Goal: Task Accomplishment & Management: Manage account settings

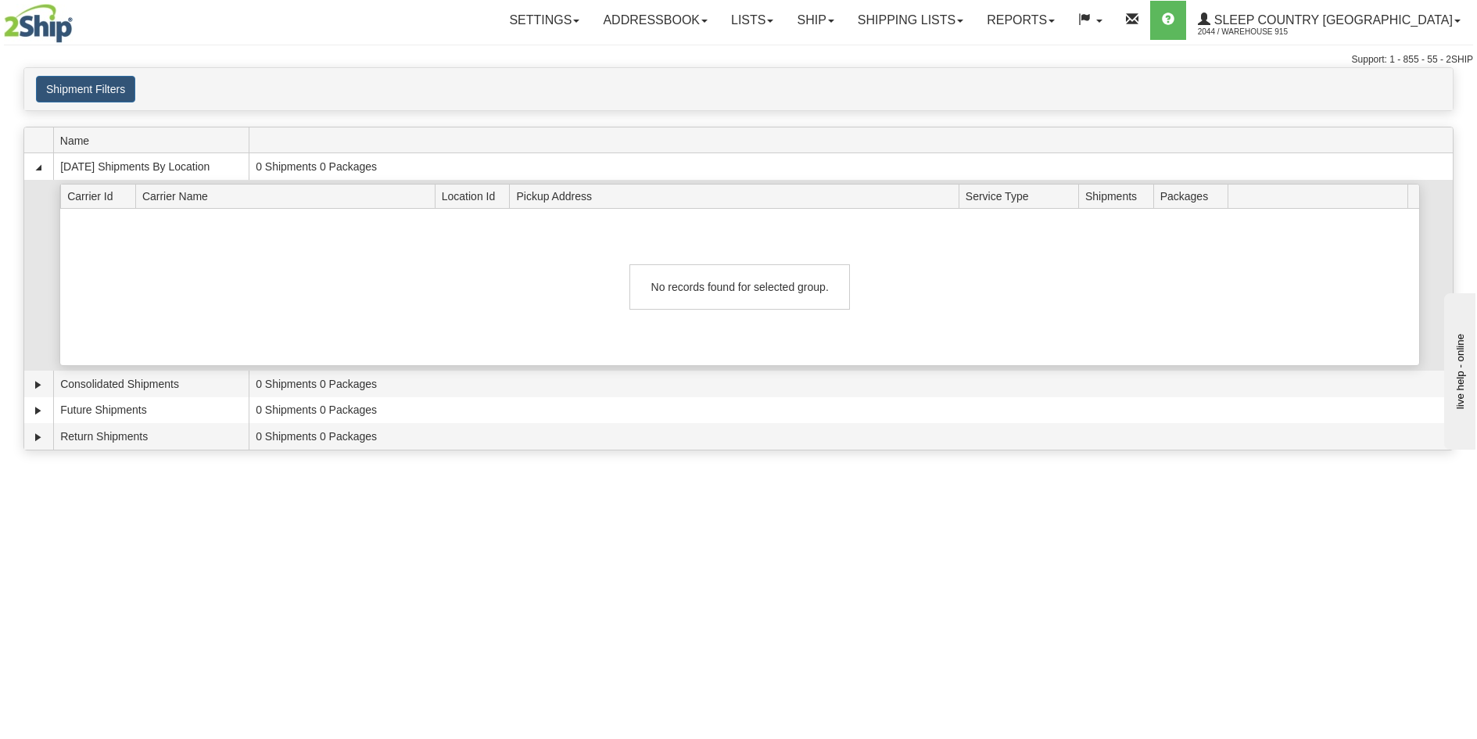
click at [1285, 272] on div "No records found for selected group." at bounding box center [739, 287] width 1359 height 156
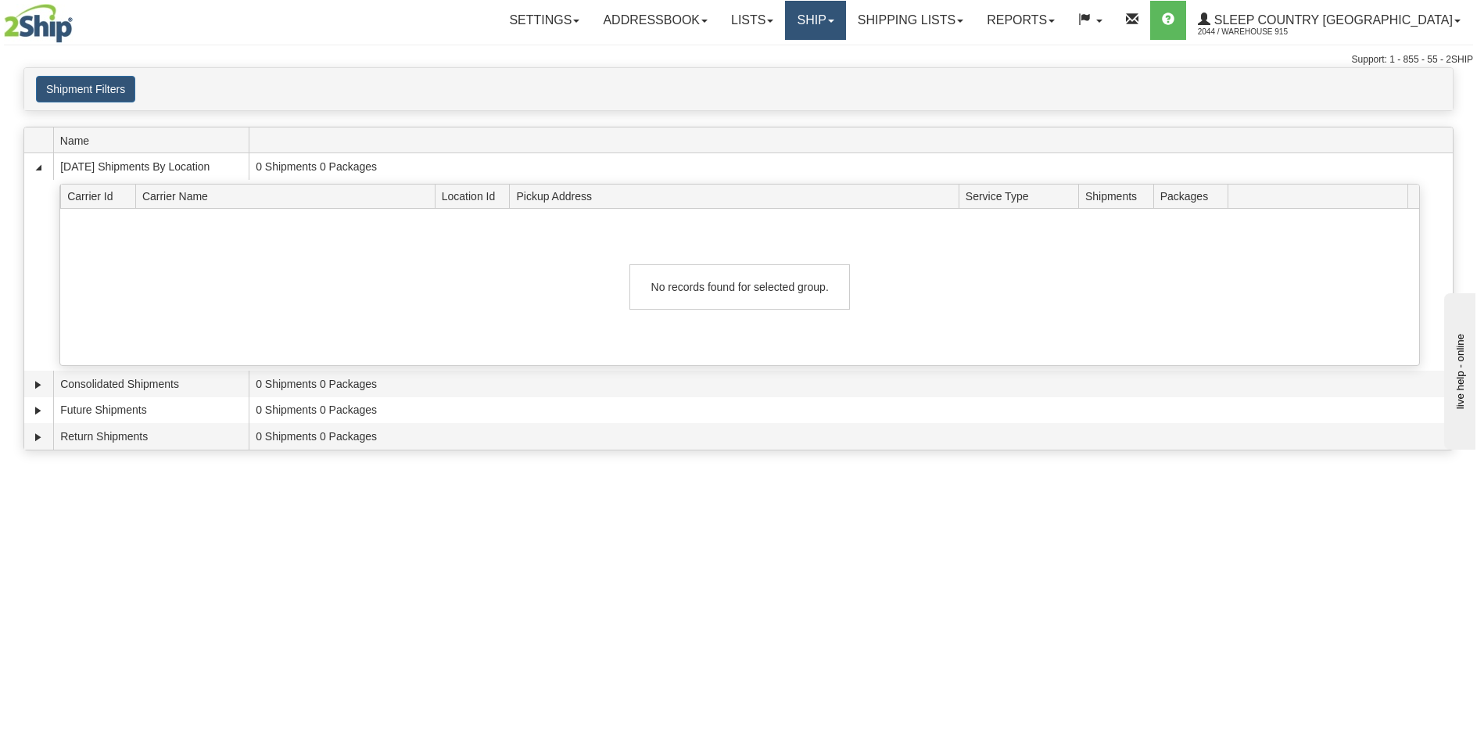
click at [845, 15] on link "Ship" at bounding box center [815, 20] width 60 height 39
click at [845, 48] on link "Ship Screen" at bounding box center [774, 55] width 141 height 20
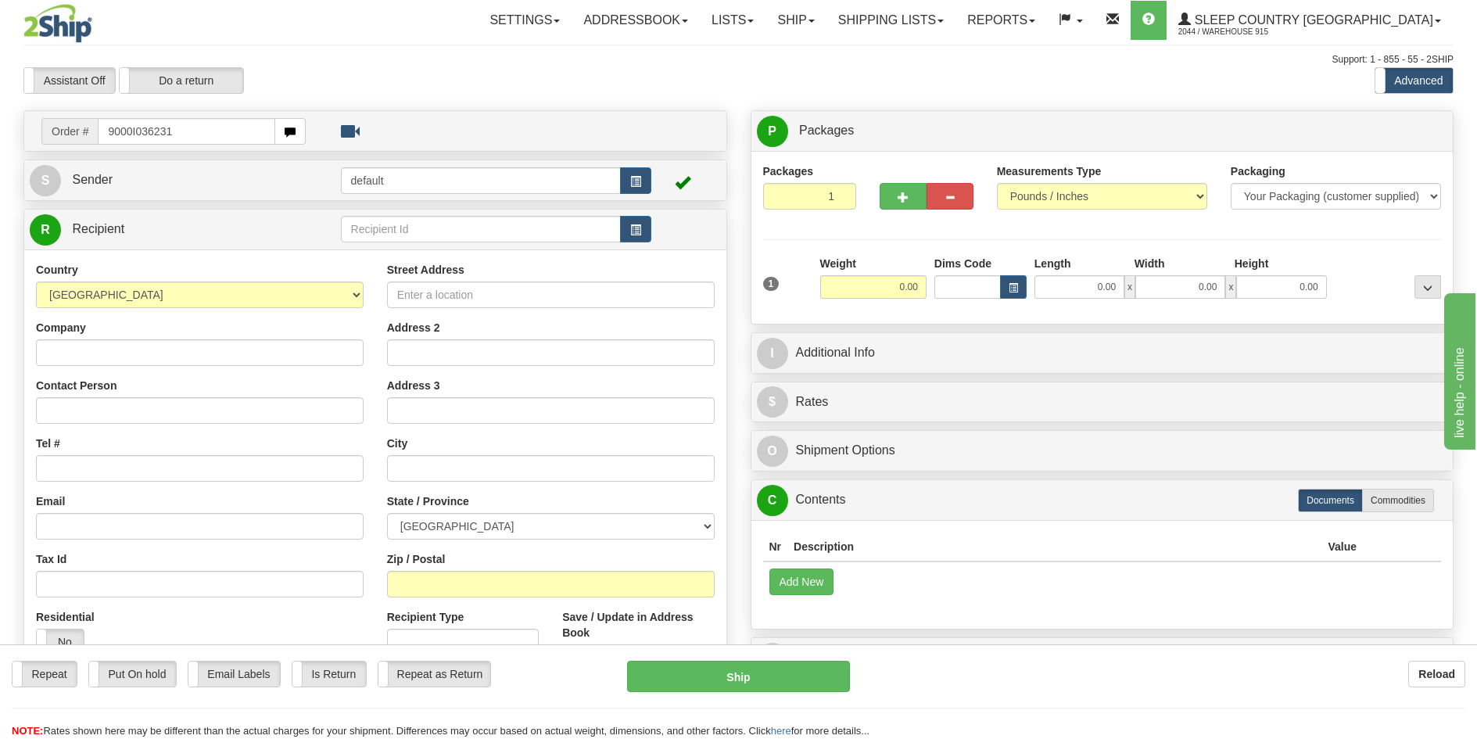
type input "9000I036231"
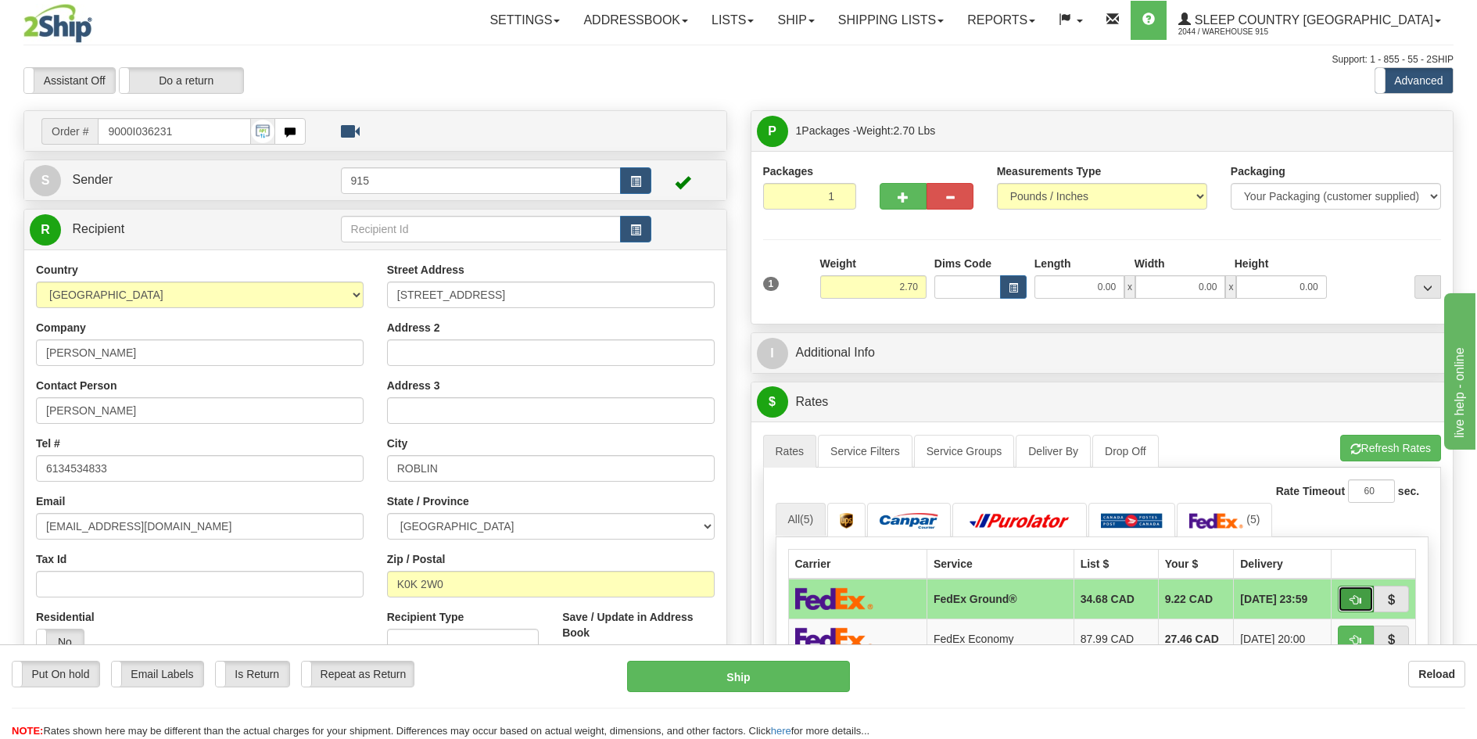
click at [1350, 596] on span "button" at bounding box center [1355, 600] width 11 height 10
type input "92"
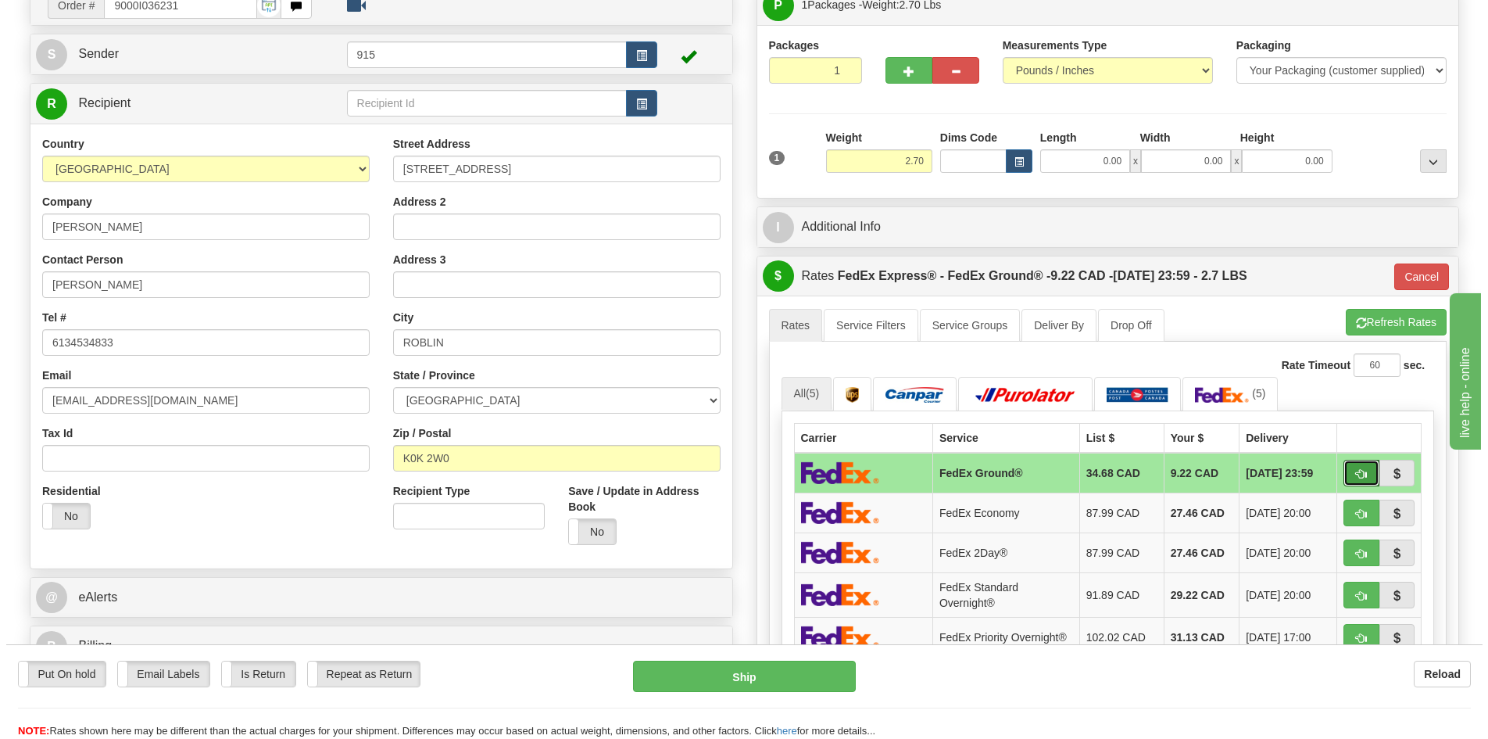
scroll to position [156, 0]
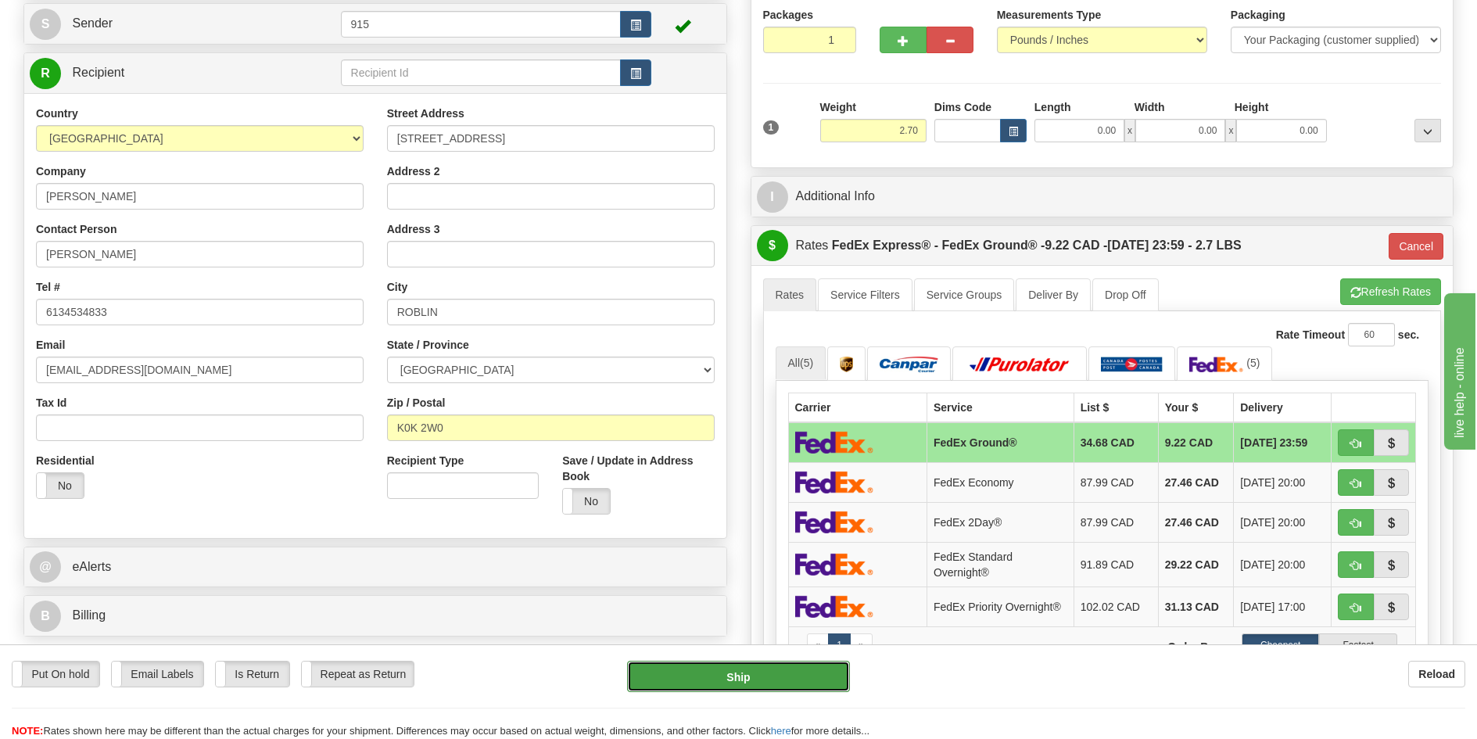
click at [797, 680] on button "Ship" at bounding box center [738, 676] width 223 height 31
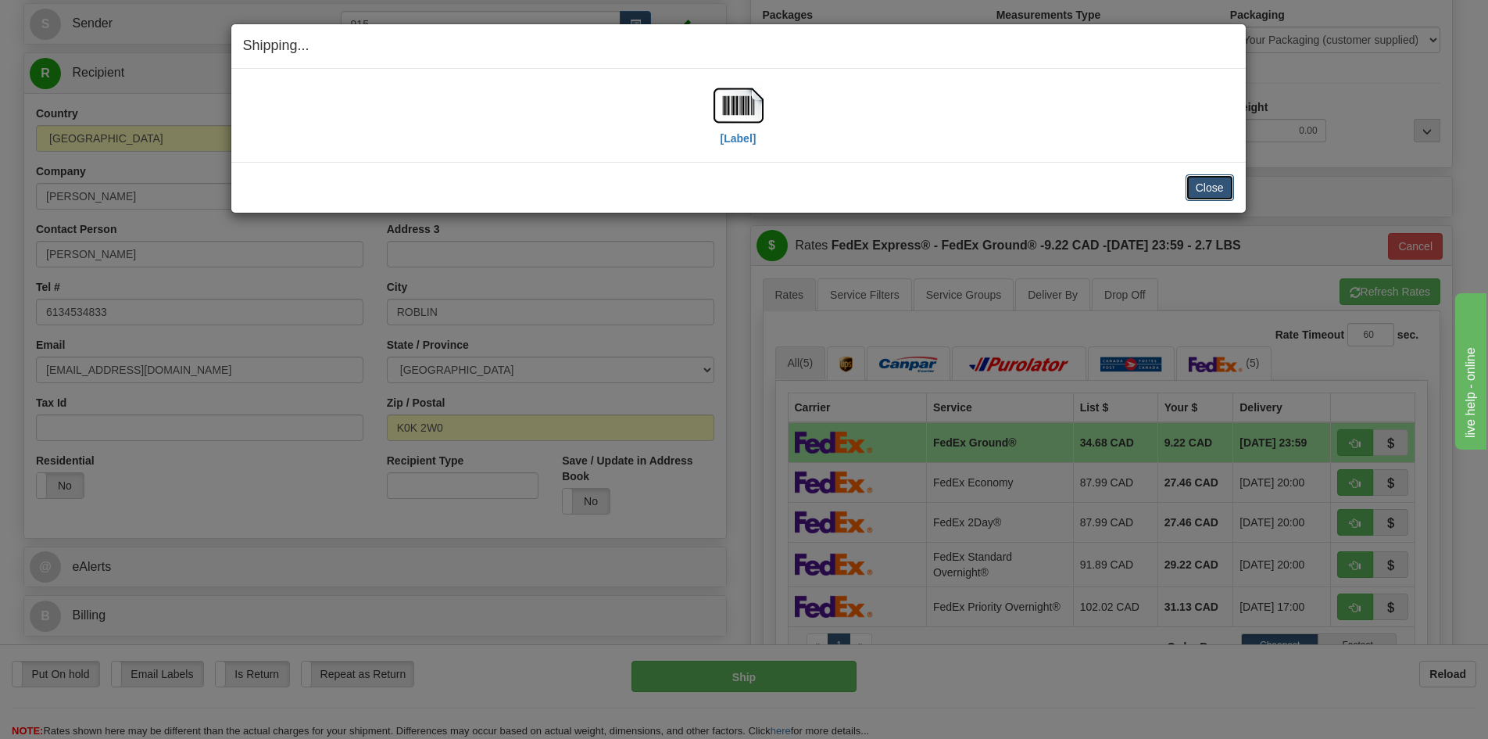
click at [1207, 179] on button "Close" at bounding box center [1210, 187] width 48 height 27
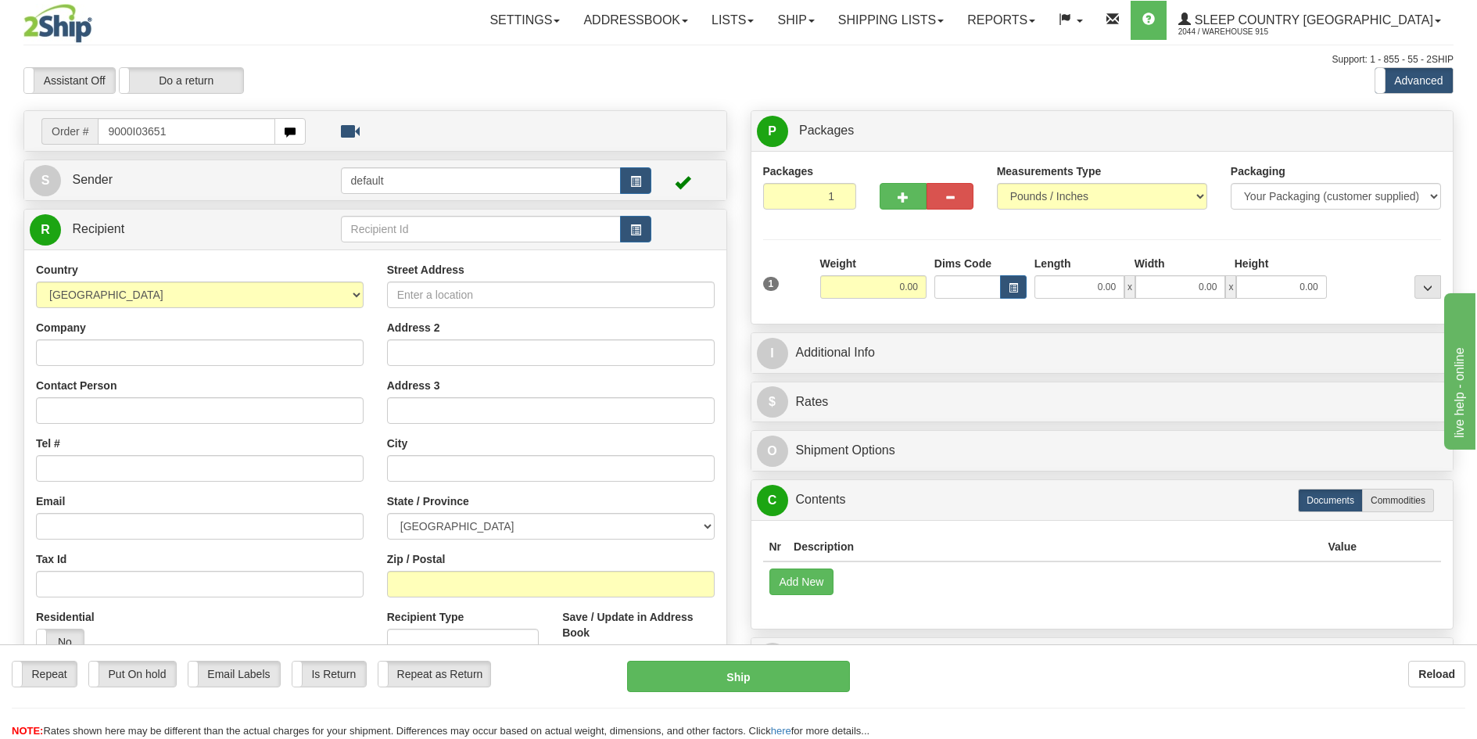
type input "9000I036513"
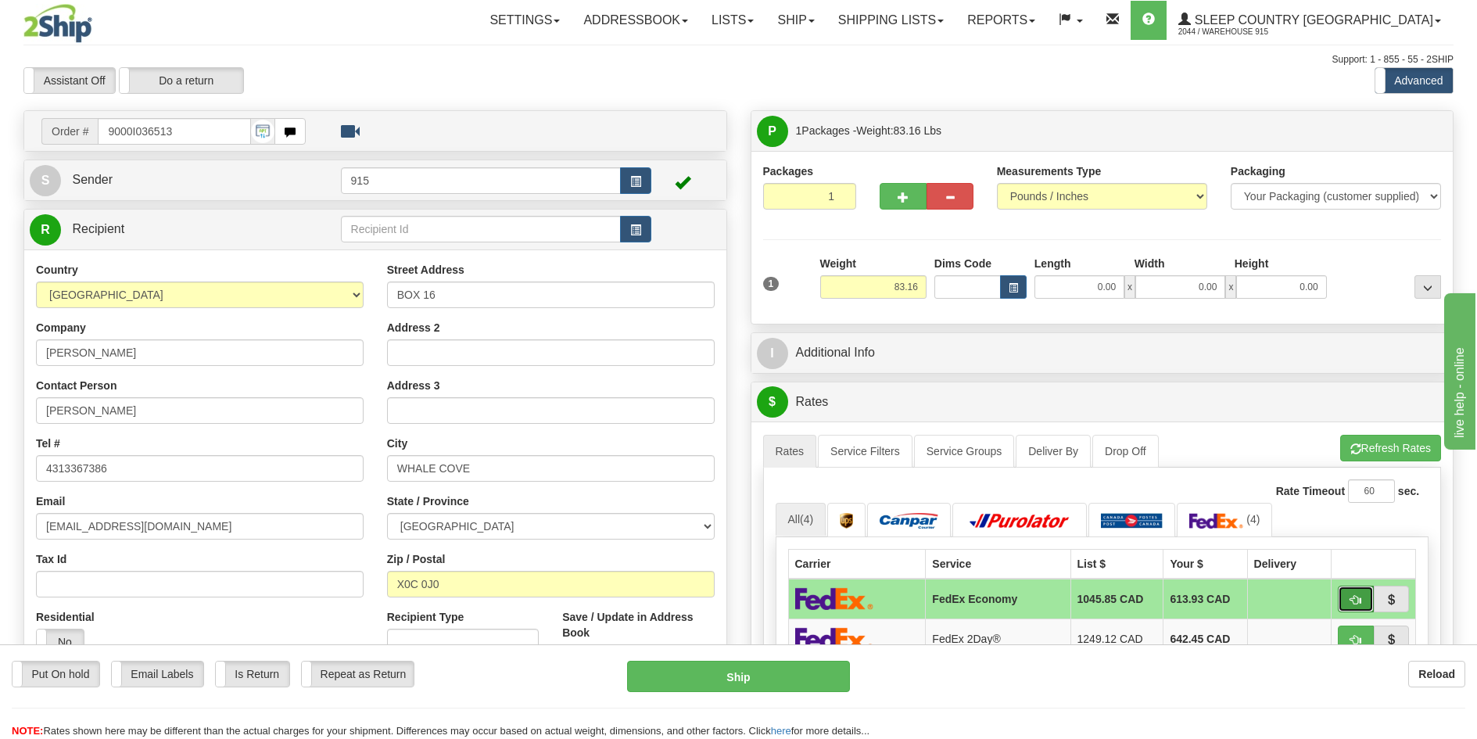
click at [1366, 598] on button "button" at bounding box center [1356, 599] width 36 height 27
type input "20"
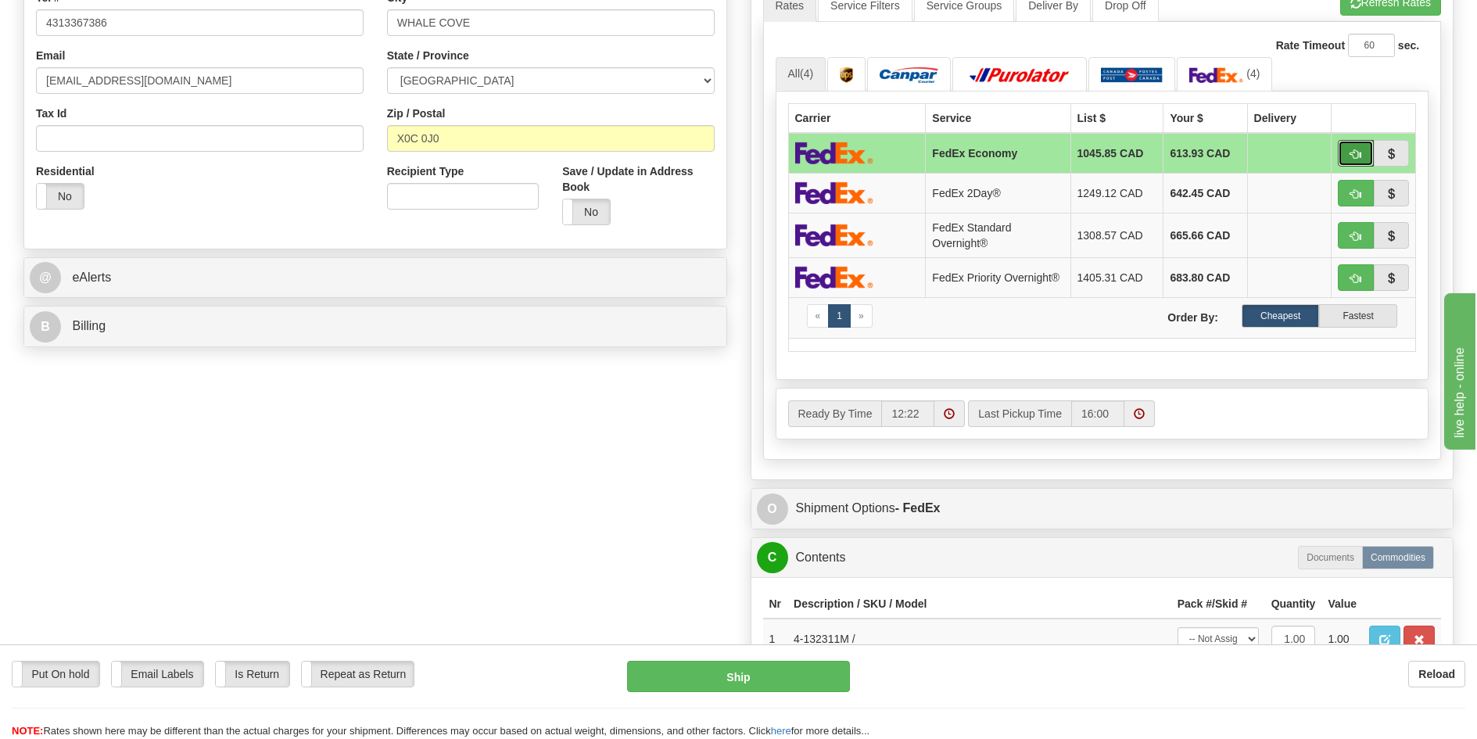
scroll to position [469, 0]
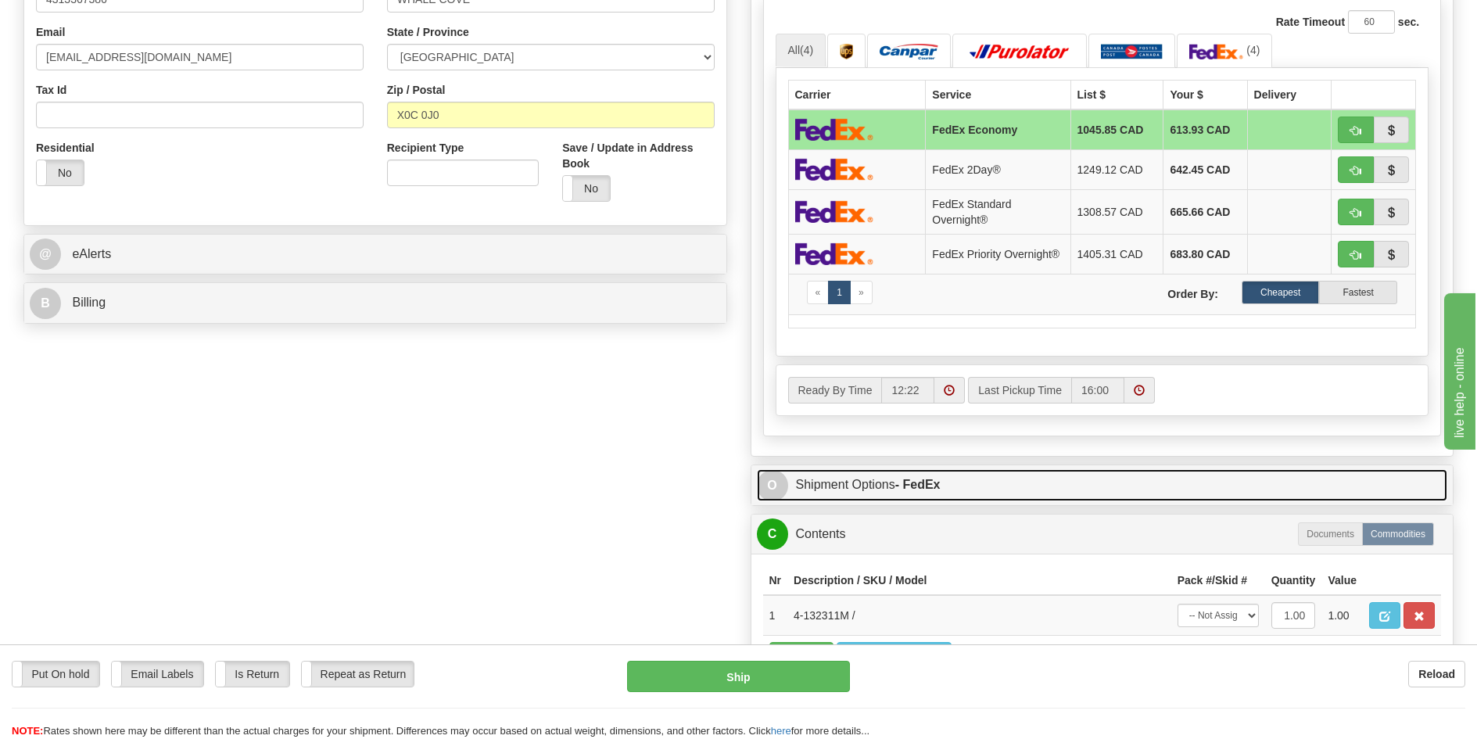
click at [980, 488] on link "O Shipment Options - FedEx" at bounding box center [1102, 485] width 691 height 32
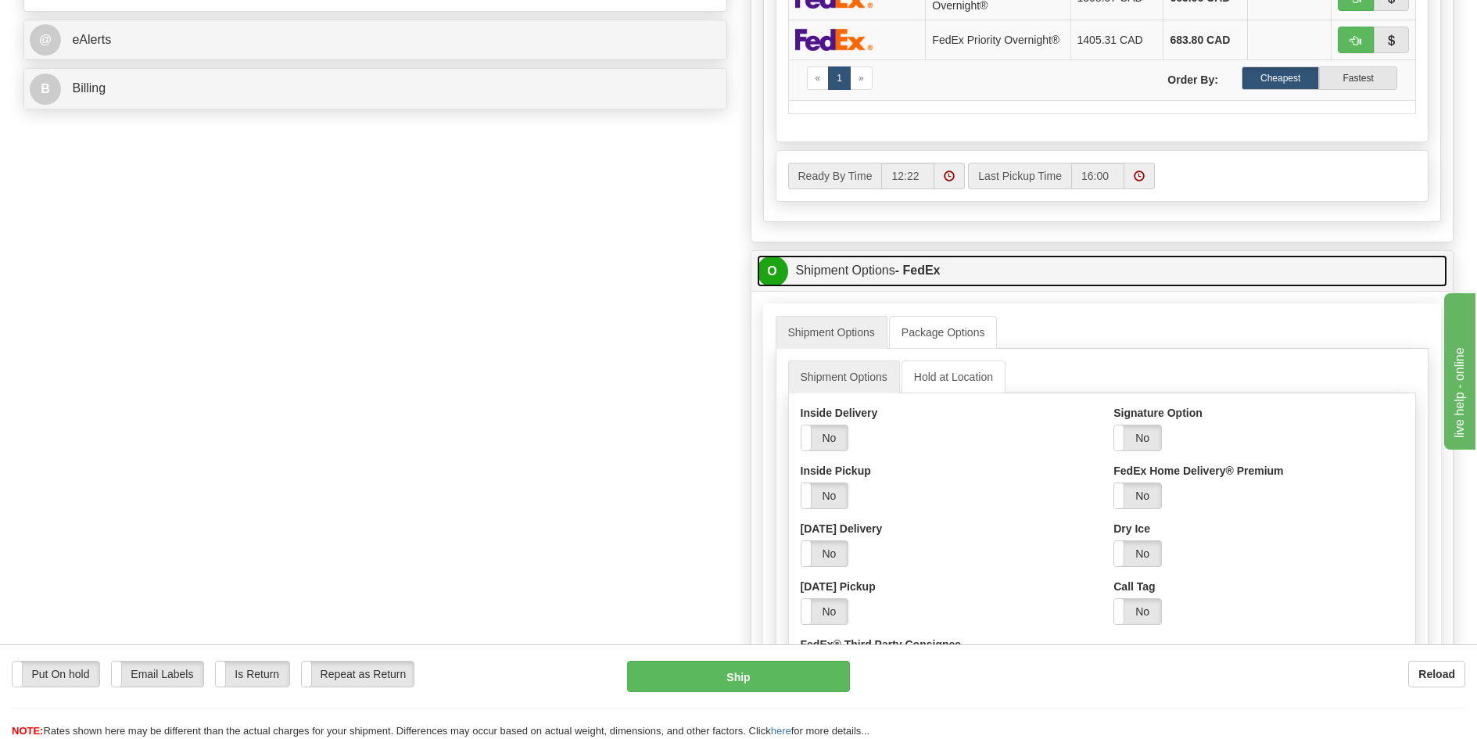
scroll to position [704, 0]
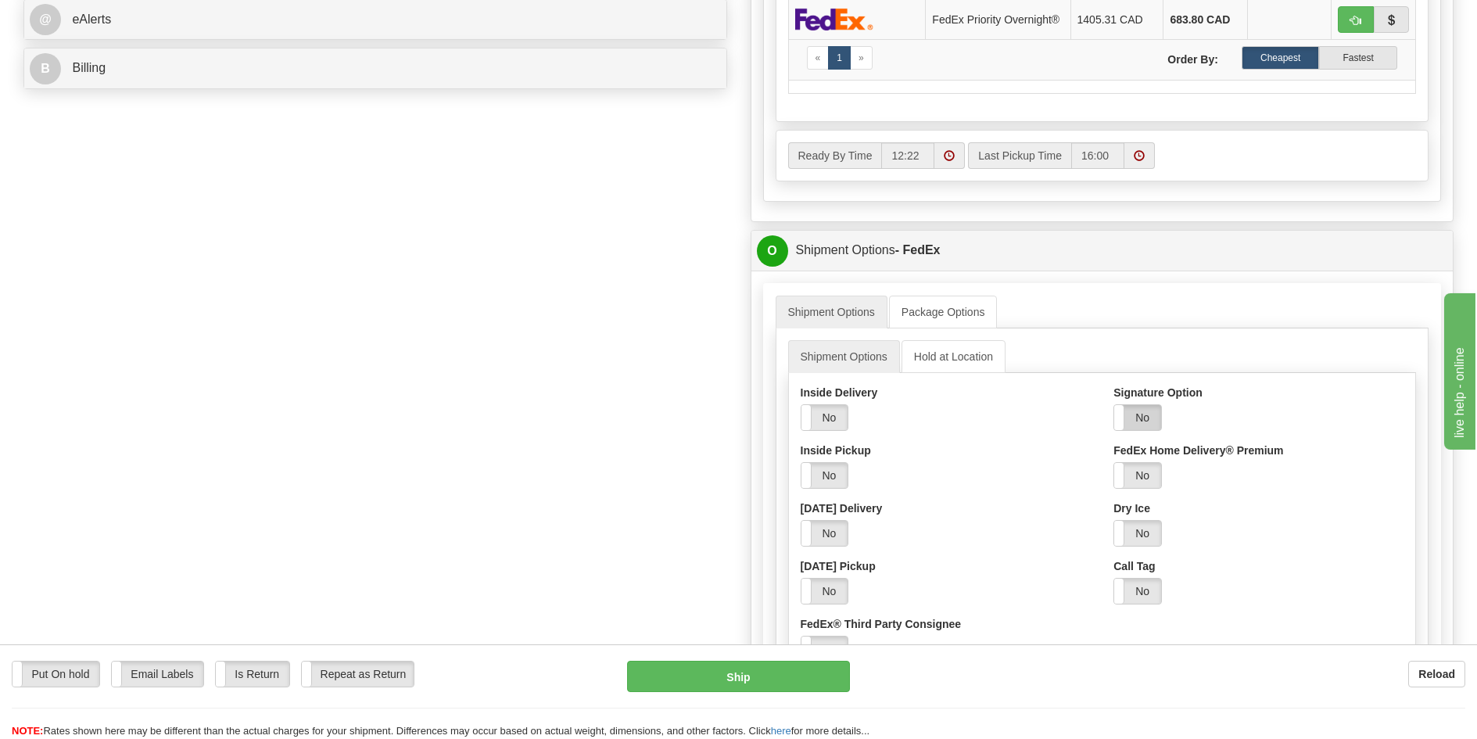
click at [1145, 423] on label "No" at bounding box center [1137, 417] width 47 height 25
click at [1144, 473] on select "Adult Direct Indirect No Signature Required Service Default" at bounding box center [1179, 475] width 133 height 27
select select "2"
click at [1113, 462] on select "Adult Direct Indirect No Signature Required Service Default" at bounding box center [1179, 475] width 133 height 27
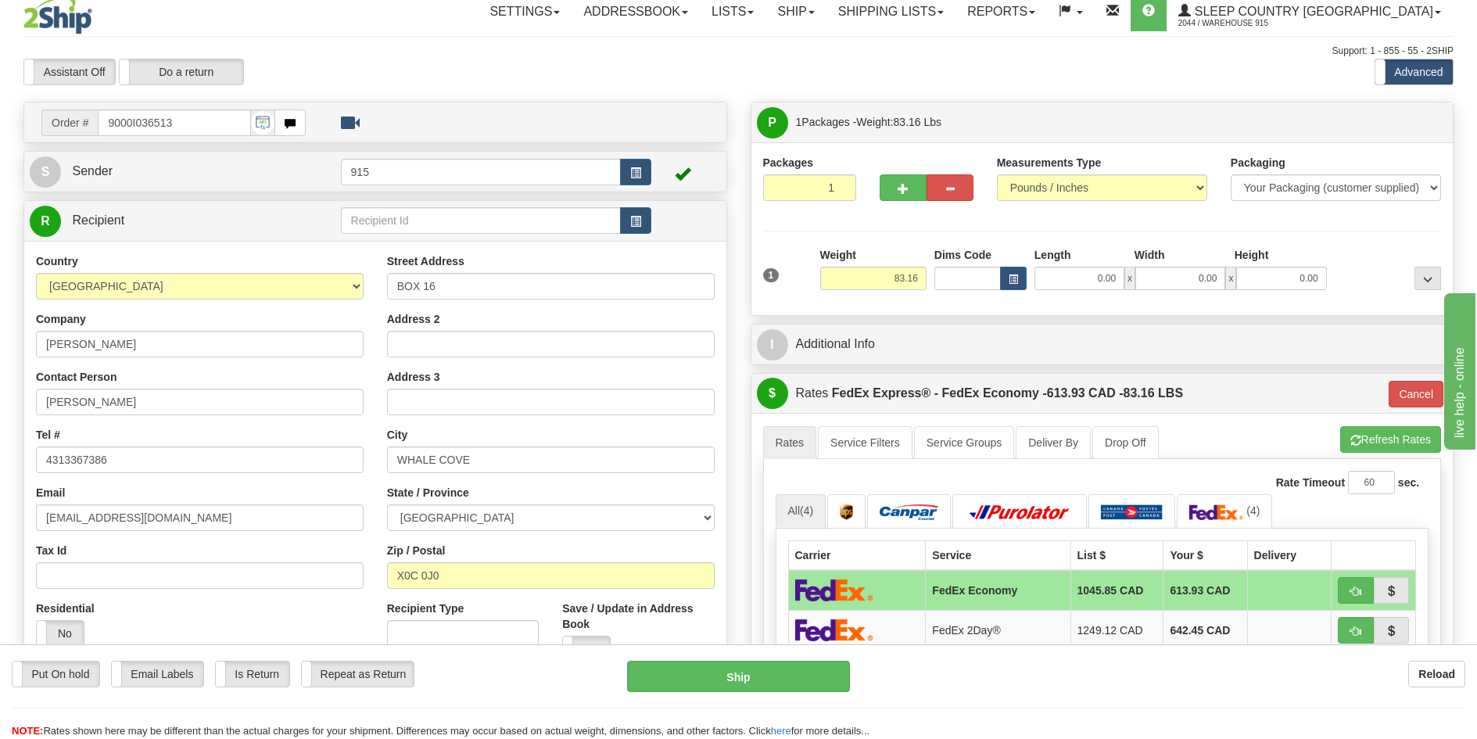
scroll to position [0, 0]
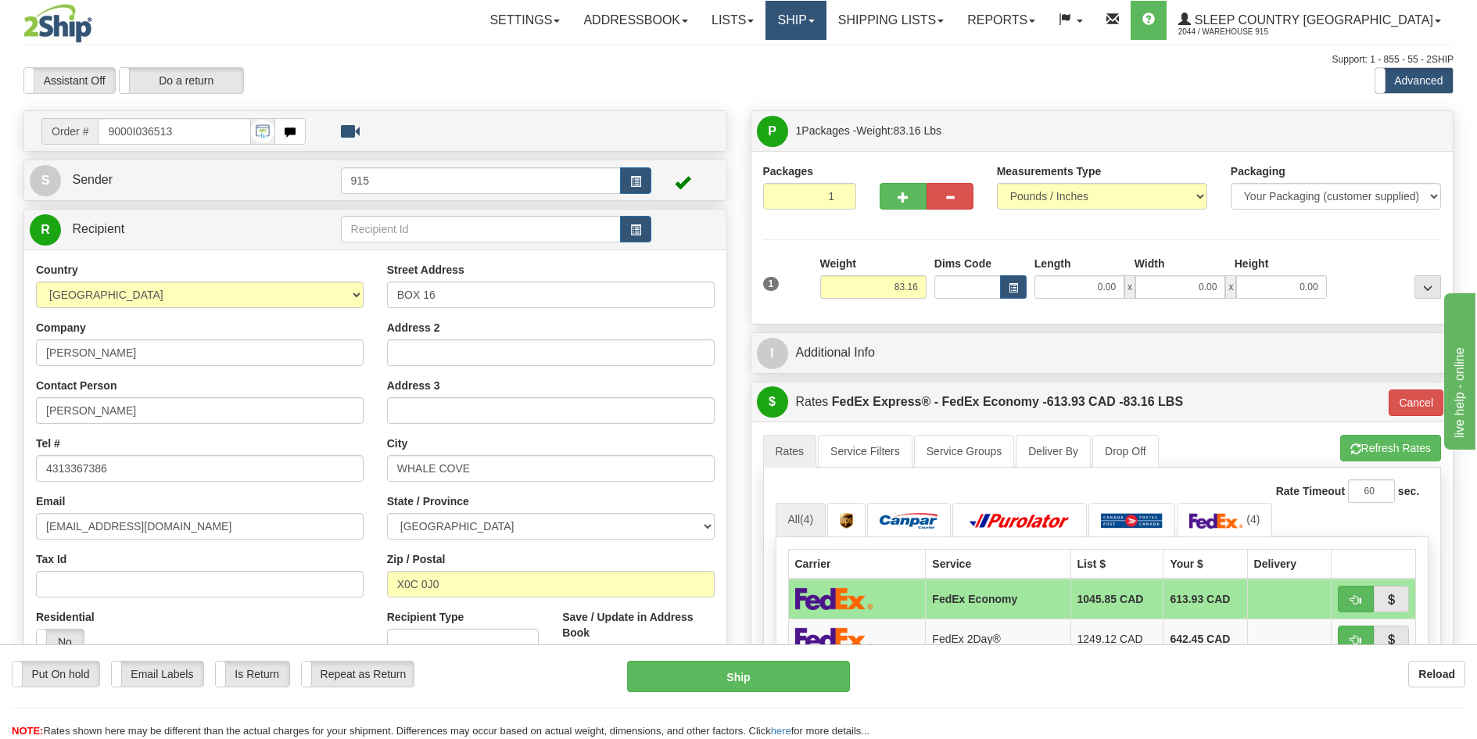
click at [826, 22] on link "Ship" at bounding box center [795, 20] width 60 height 39
click at [759, 53] on span "Ship Screen" at bounding box center [729, 54] width 59 height 13
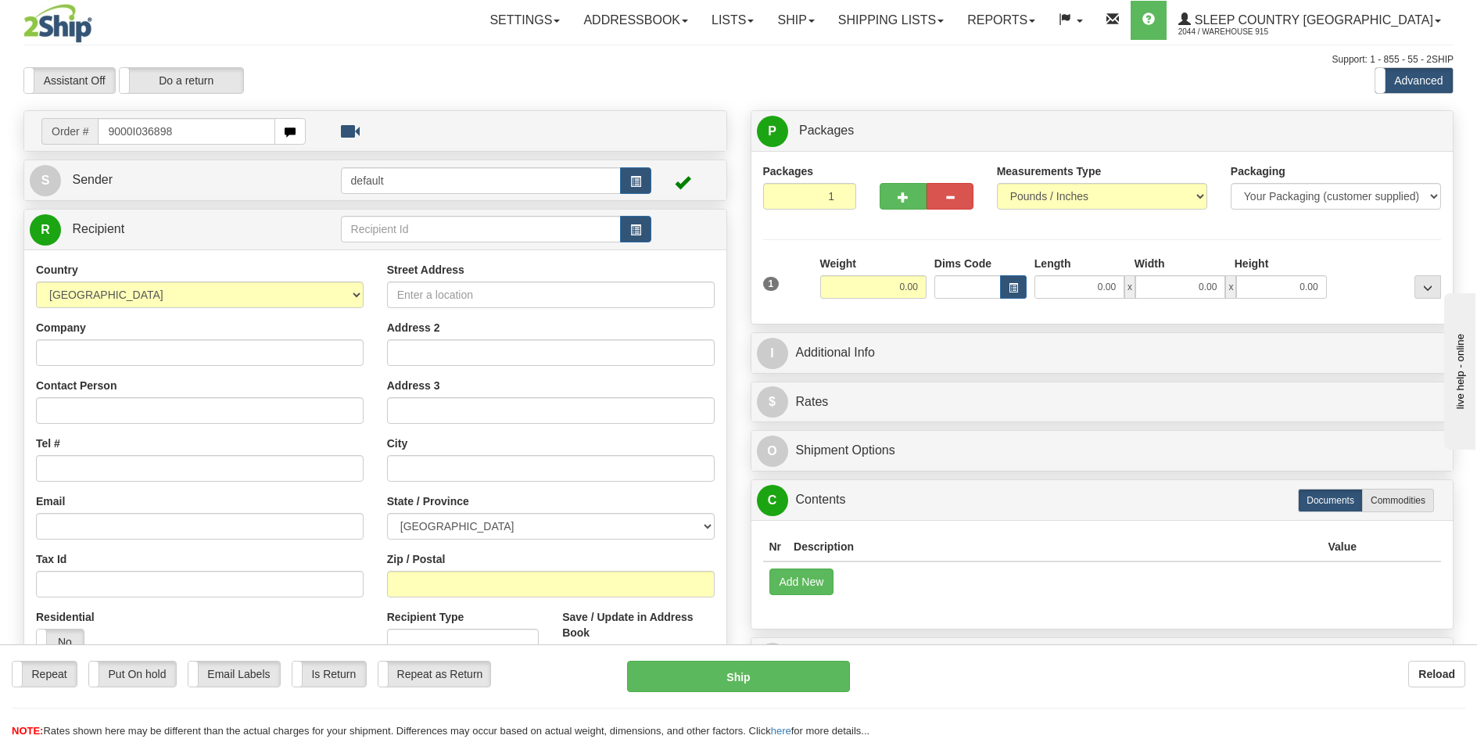
type input "9000I036898"
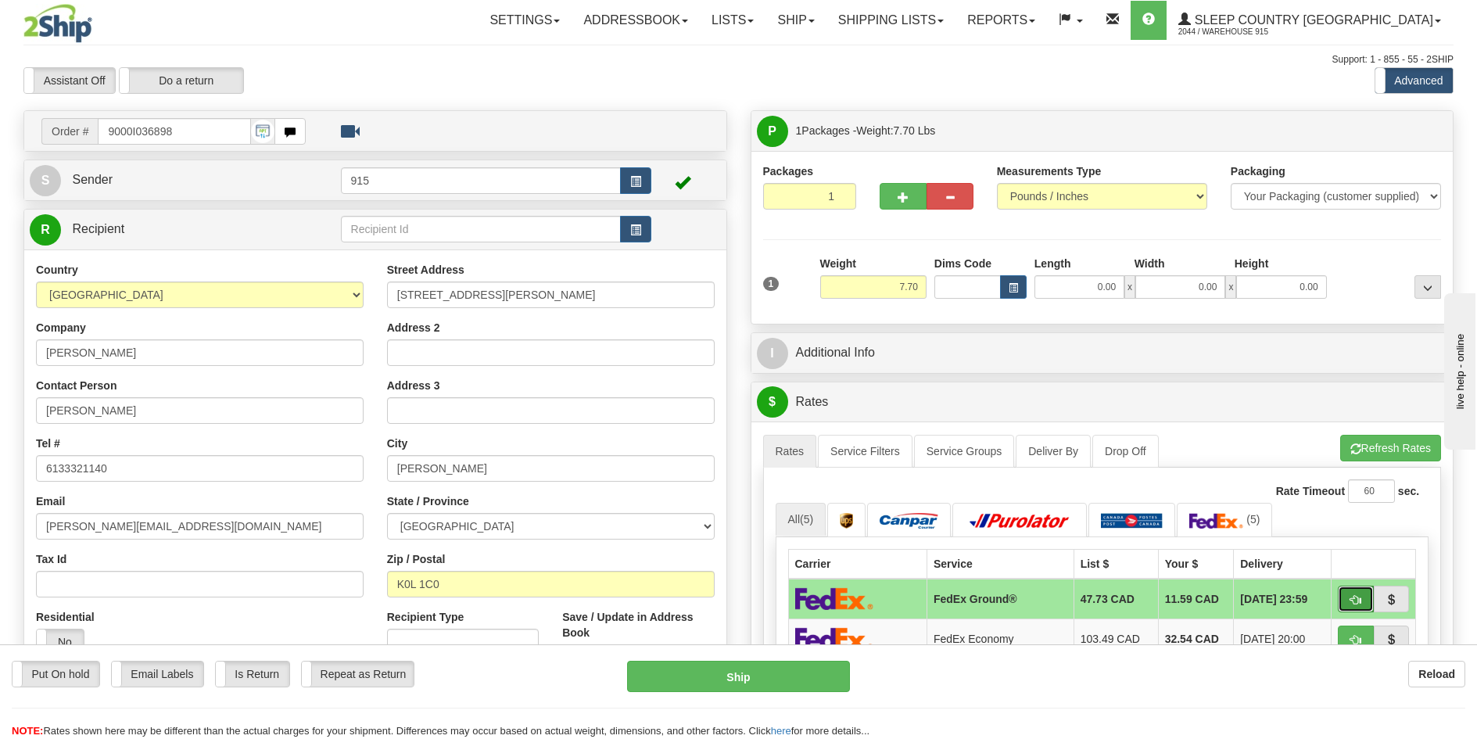
click at [1353, 599] on span "button" at bounding box center [1355, 600] width 11 height 10
type input "92"
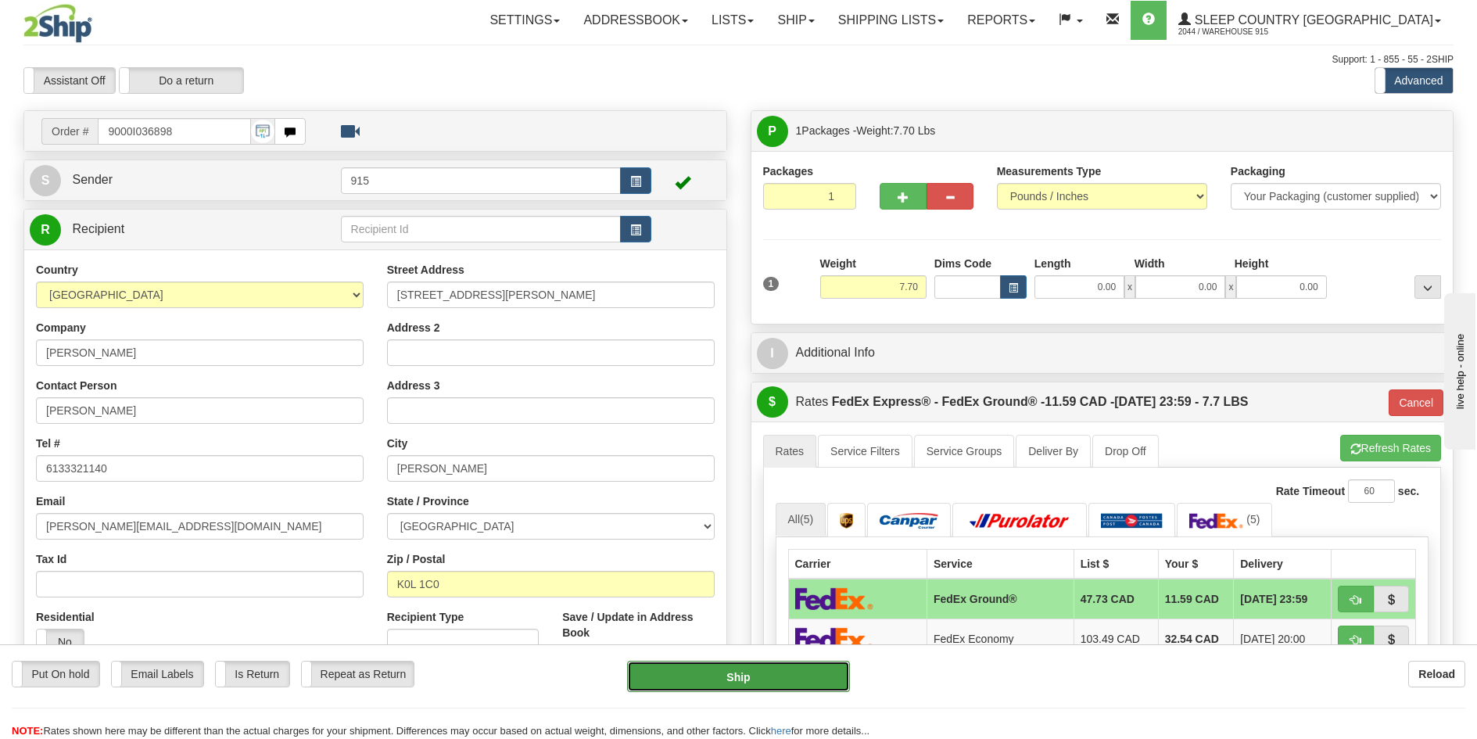
click at [815, 666] on button "Ship" at bounding box center [738, 676] width 223 height 31
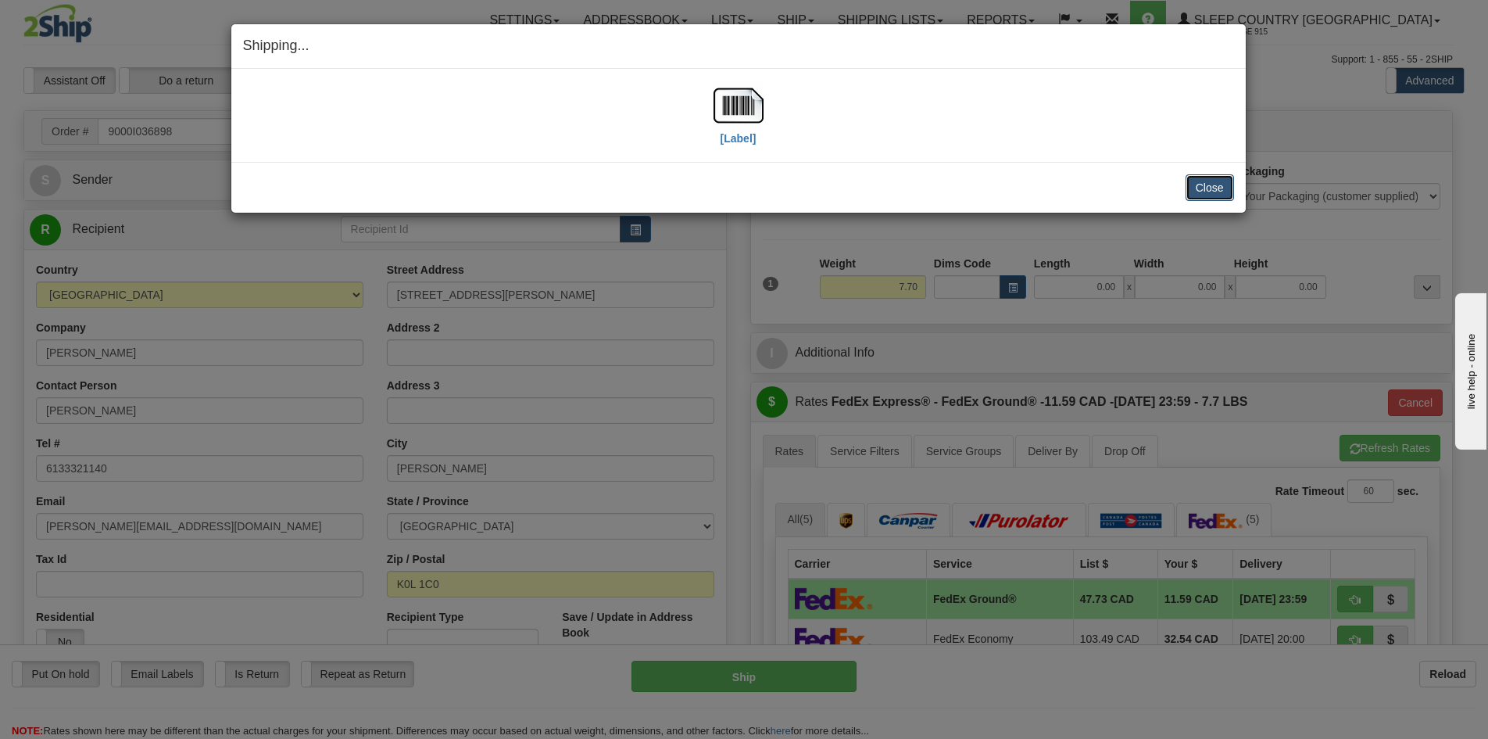
click at [1217, 186] on button "Close" at bounding box center [1210, 187] width 48 height 27
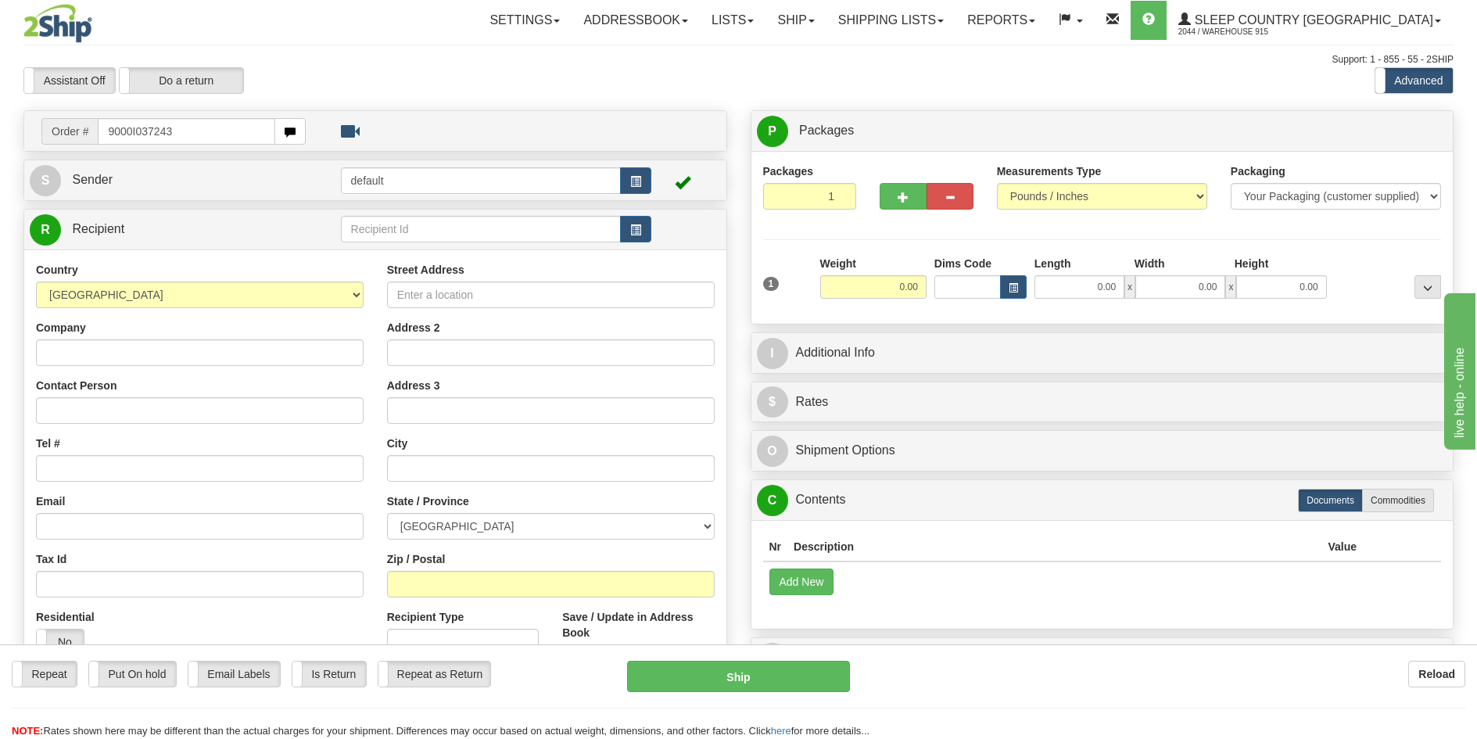
type input "9000I037243"
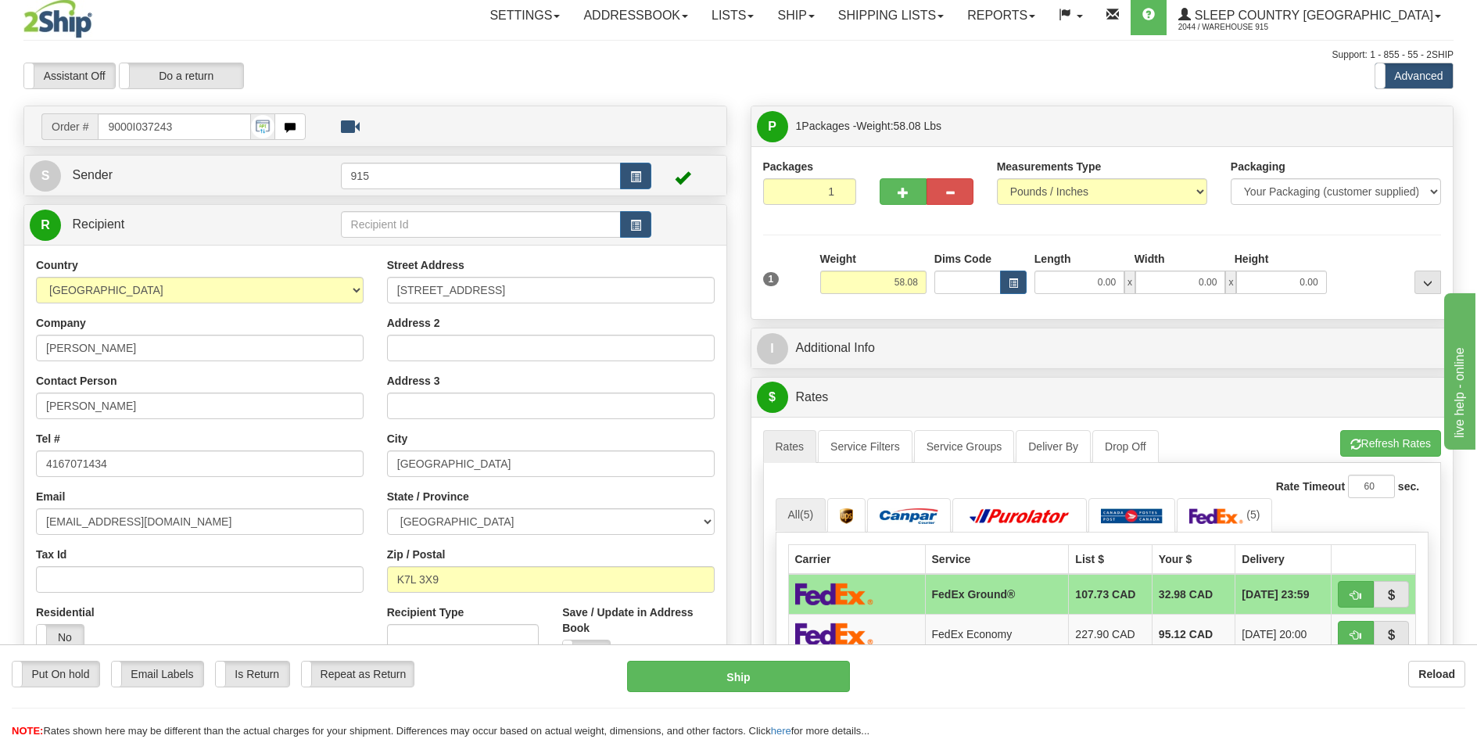
scroll to position [78, 0]
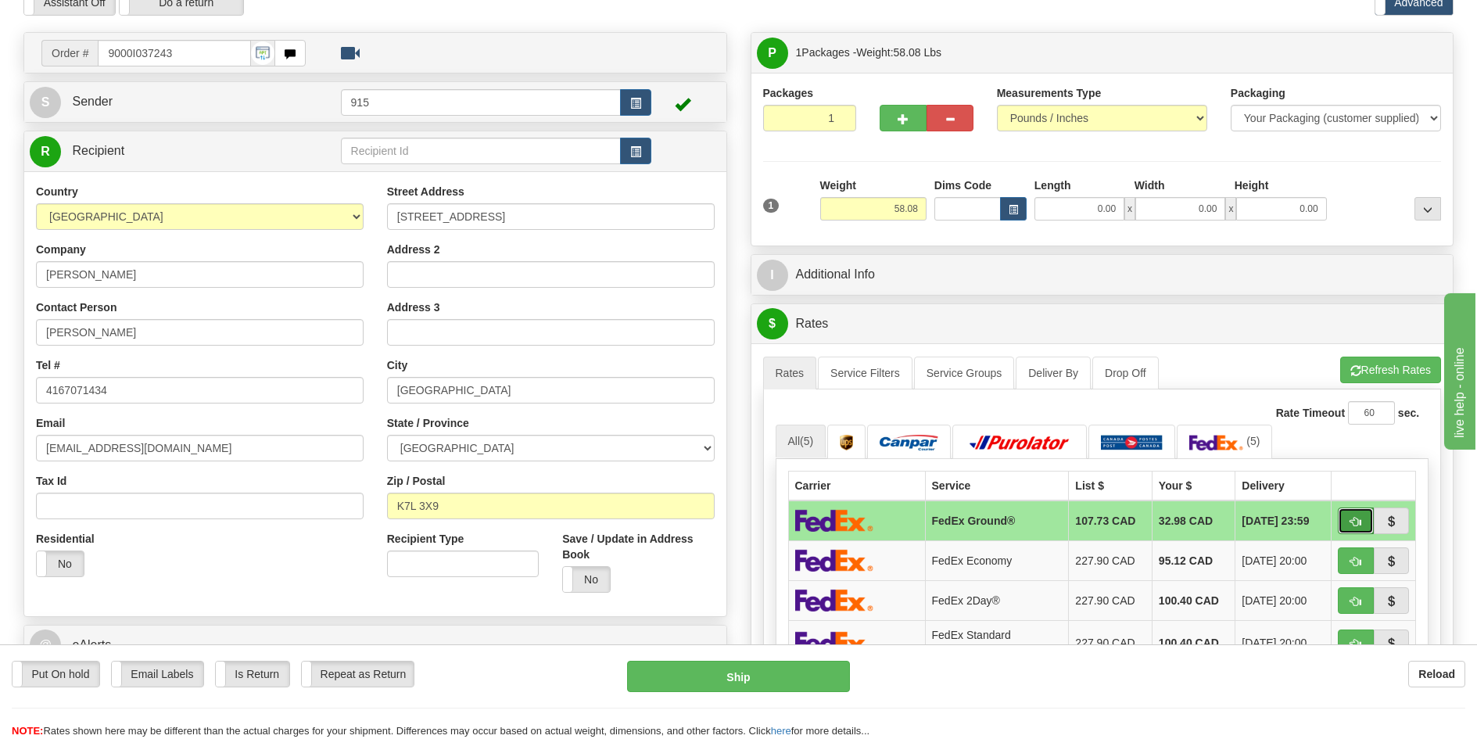
click at [1351, 524] on span "button" at bounding box center [1355, 522] width 11 height 10
type input "92"
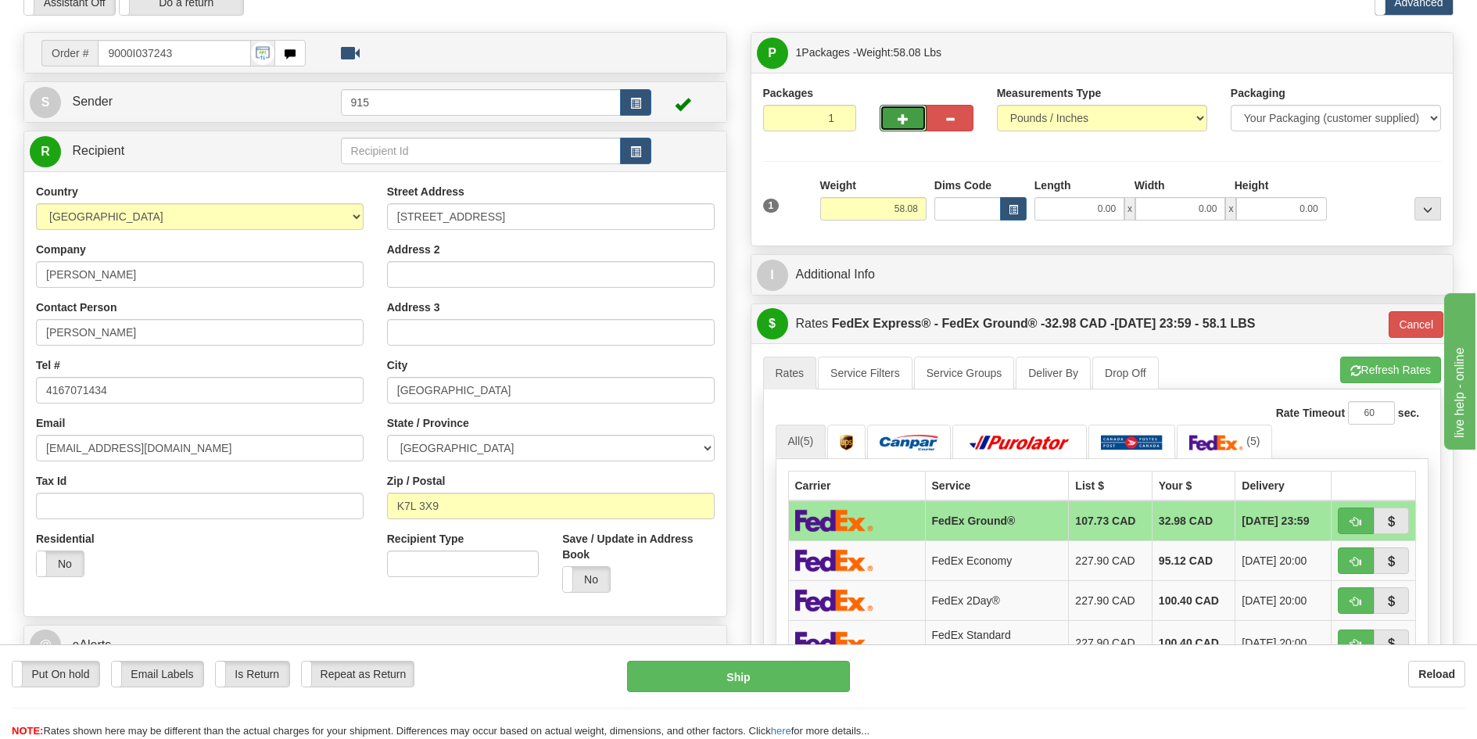
click at [906, 120] on span "button" at bounding box center [902, 119] width 11 height 10
type input "2"
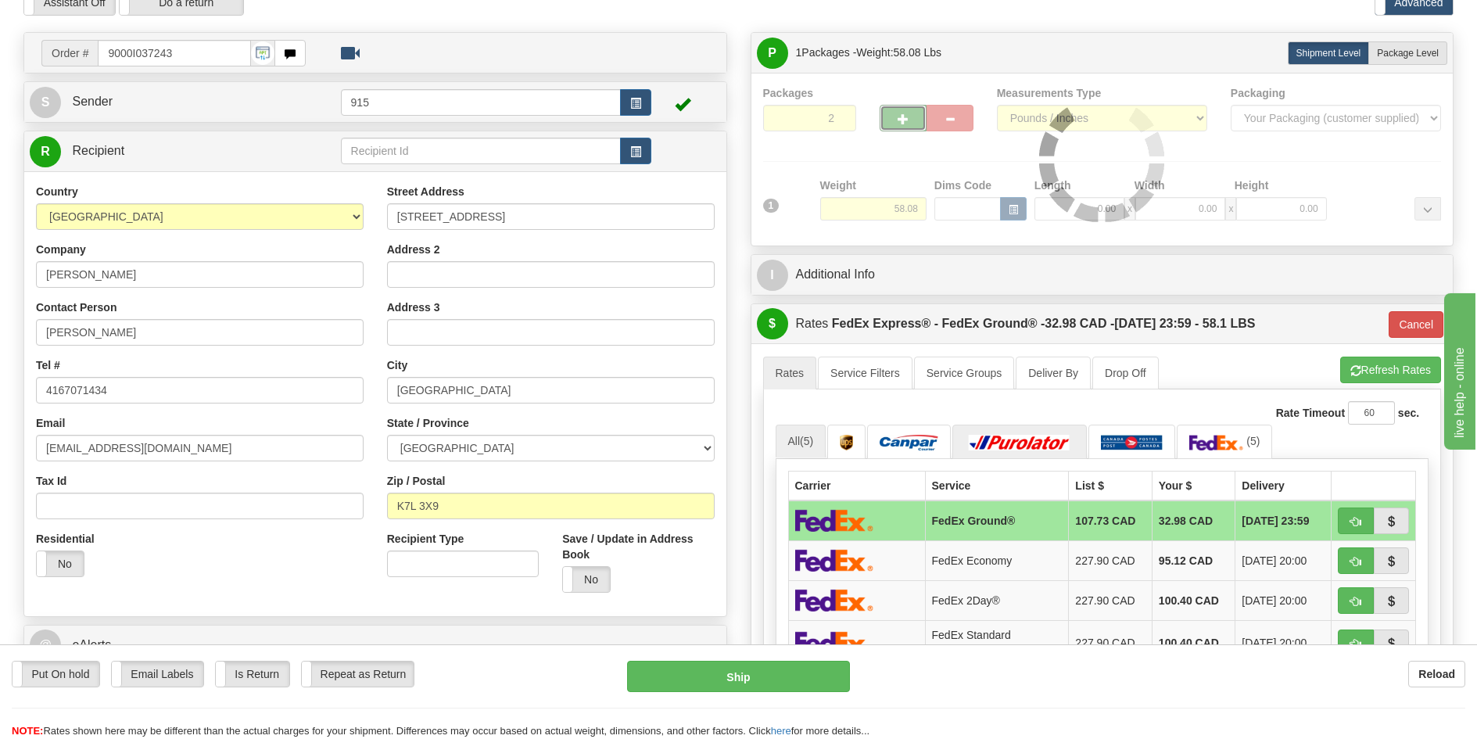
type input "92"
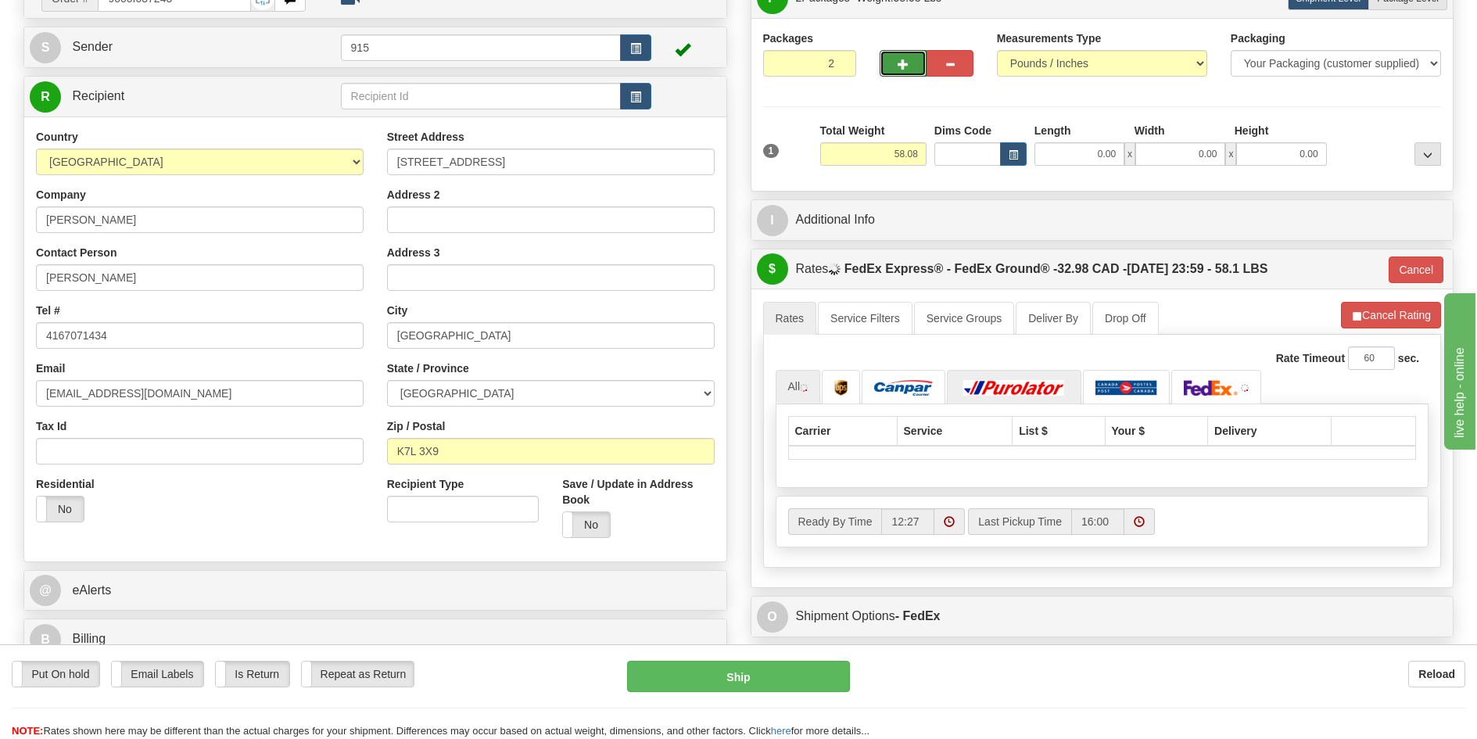
scroll to position [156, 0]
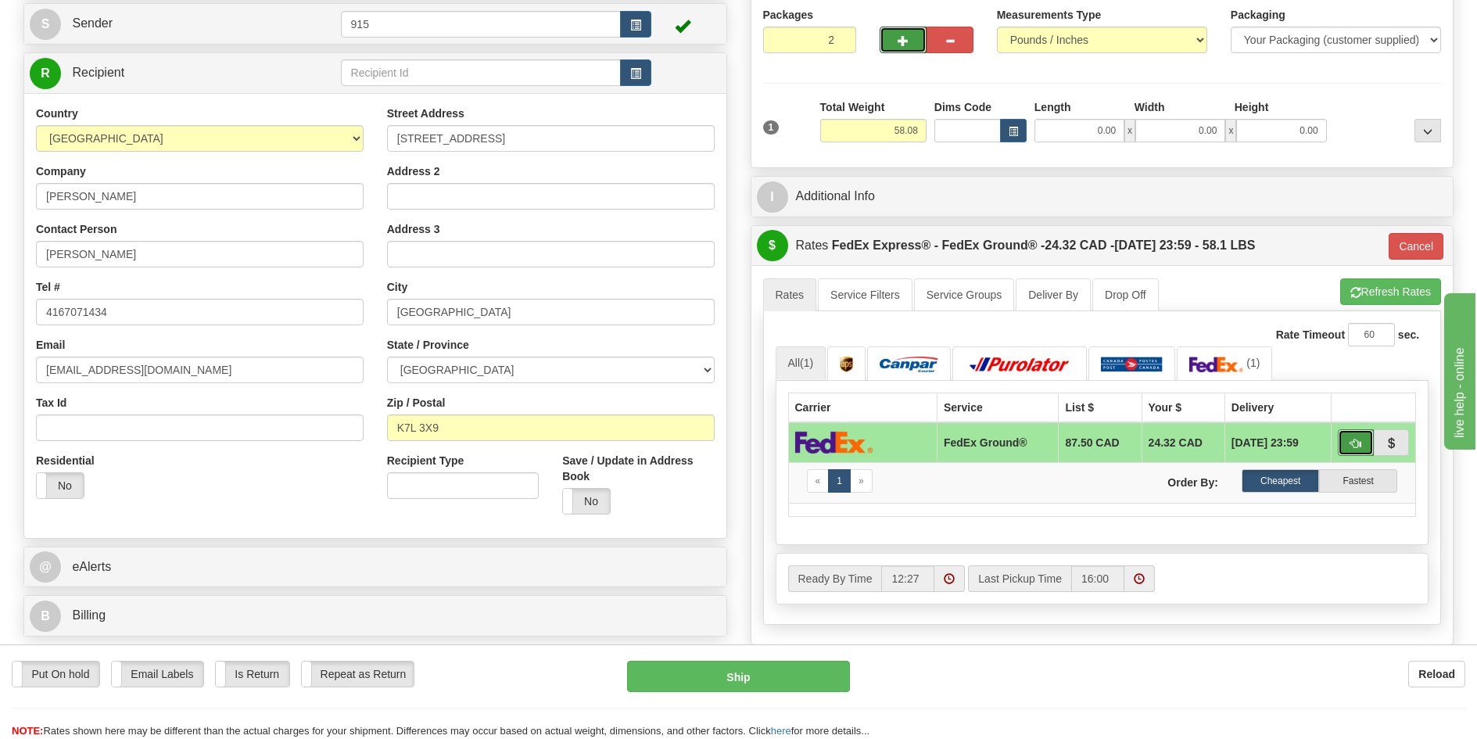
click at [1352, 434] on button "button" at bounding box center [1356, 442] width 36 height 27
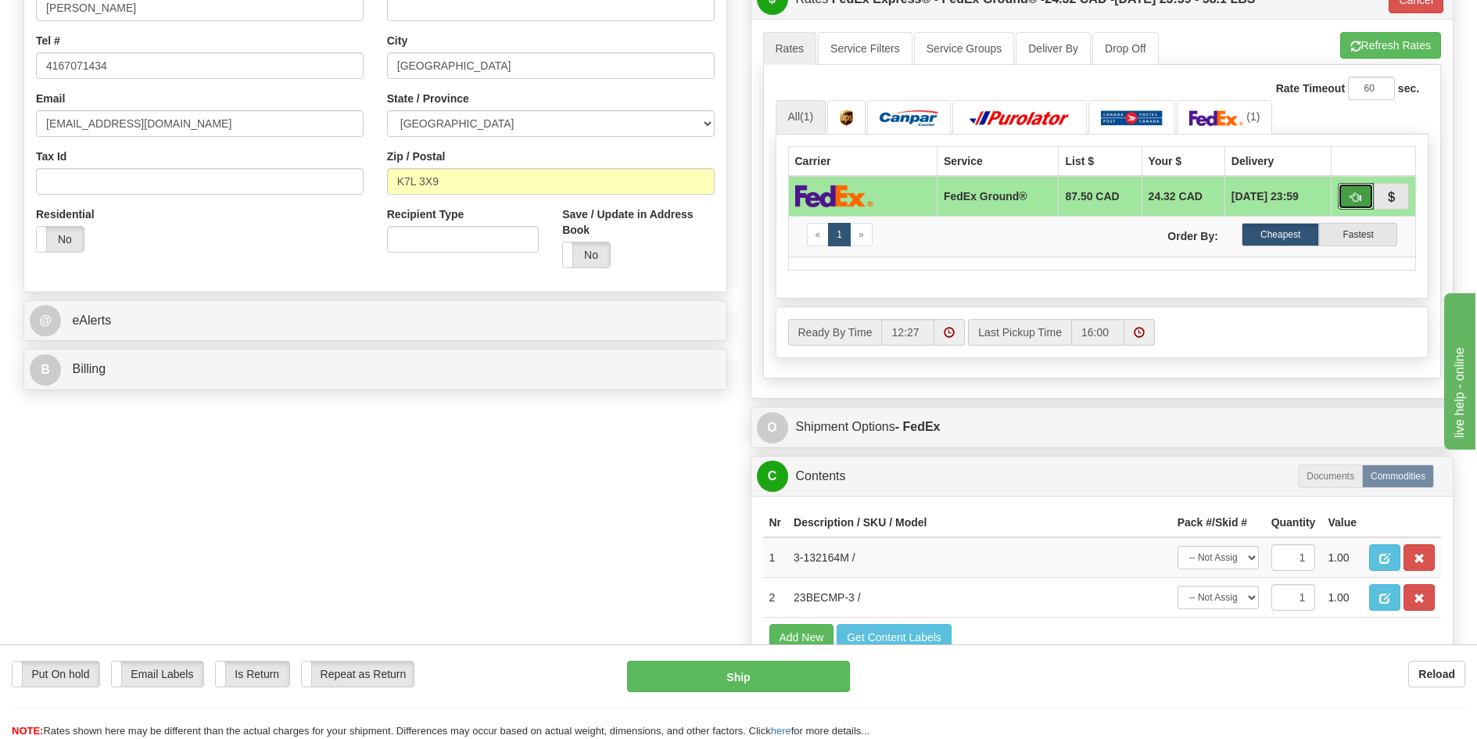
scroll to position [469, 0]
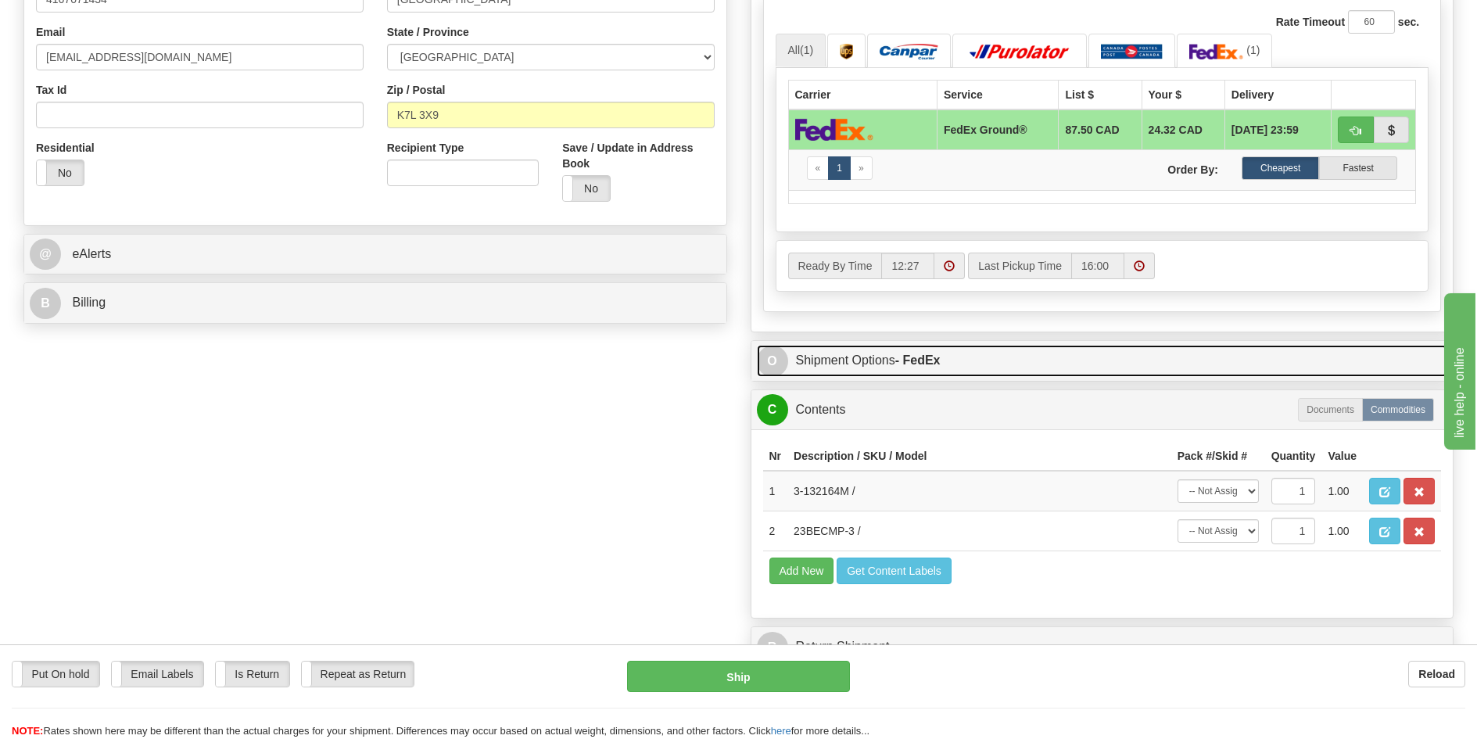
click at [1036, 356] on link "O Shipment Options - FedEx" at bounding box center [1102, 361] width 691 height 32
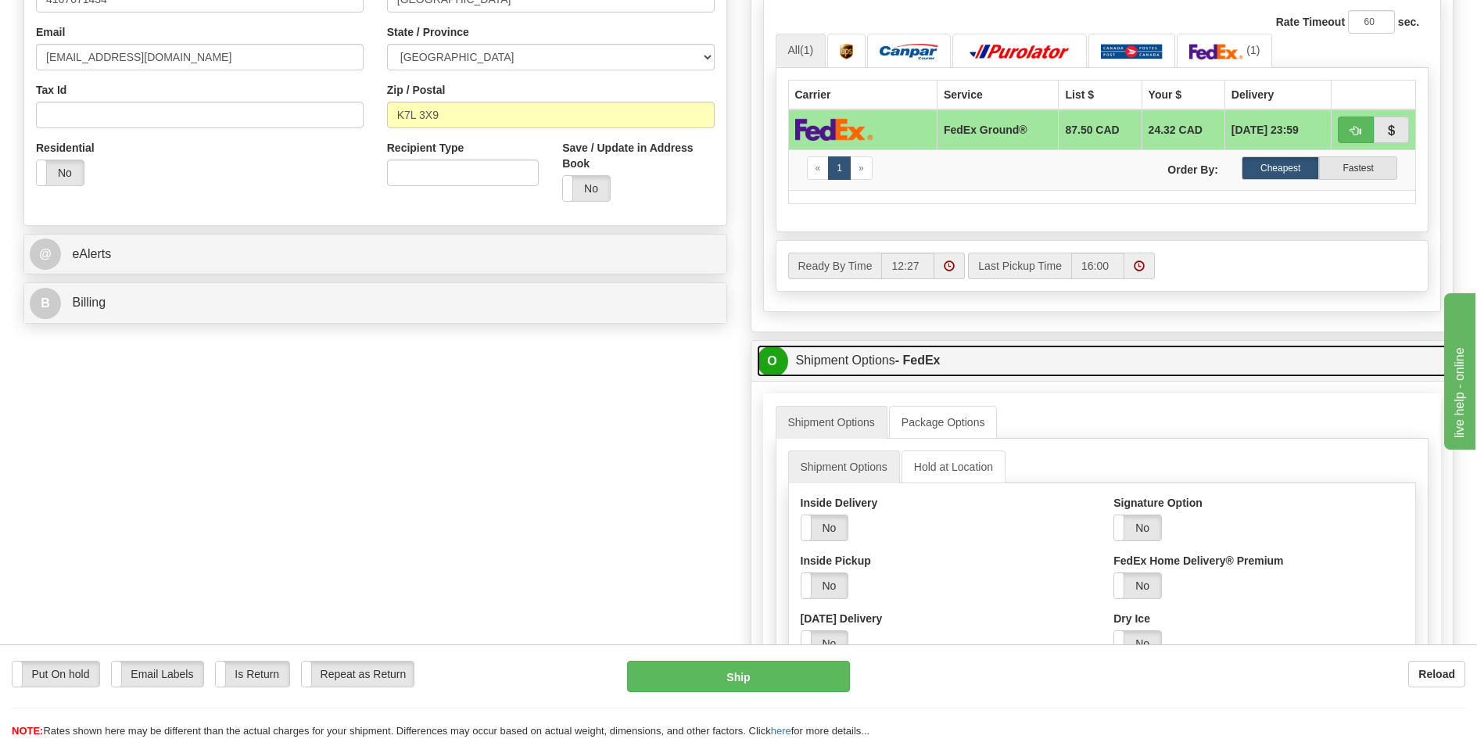
scroll to position [704, 0]
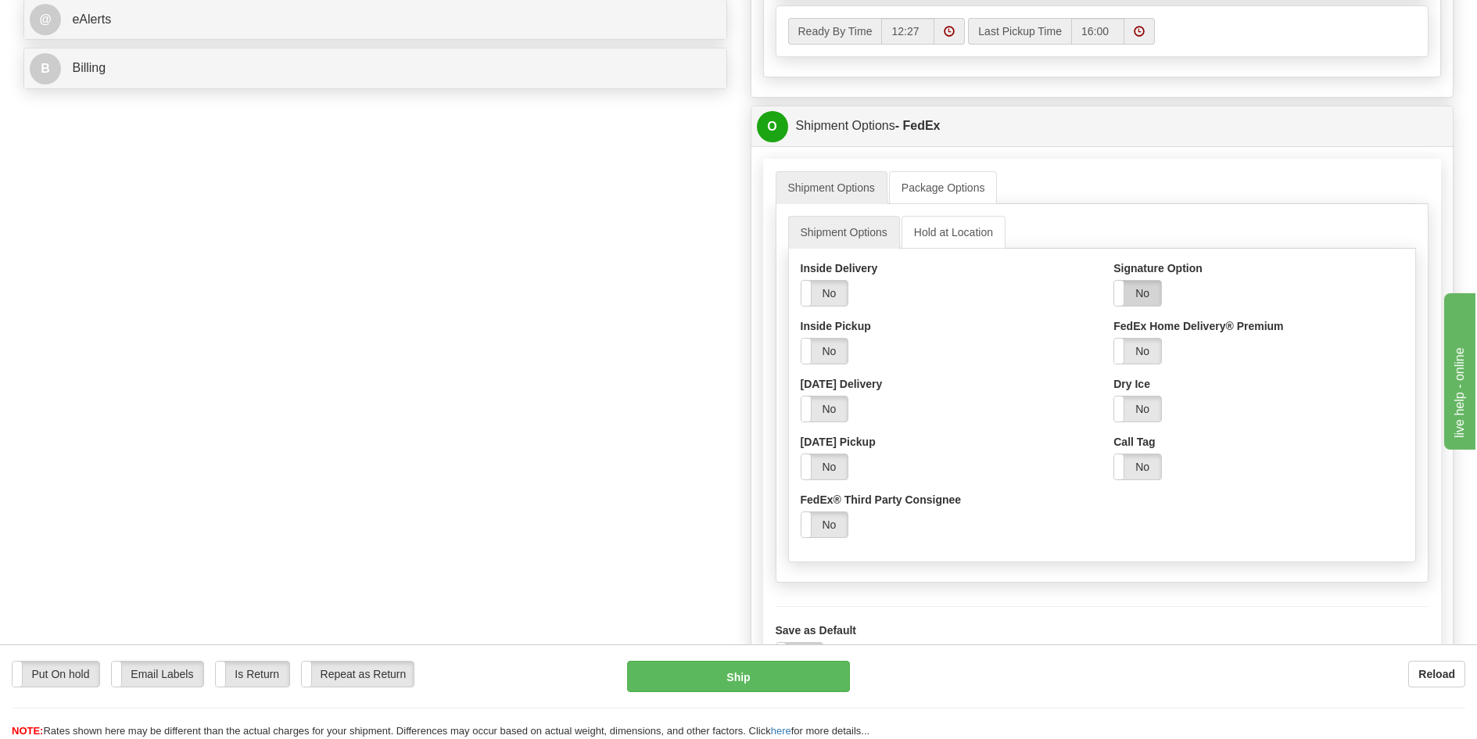
click at [1137, 286] on label "No" at bounding box center [1137, 293] width 47 height 25
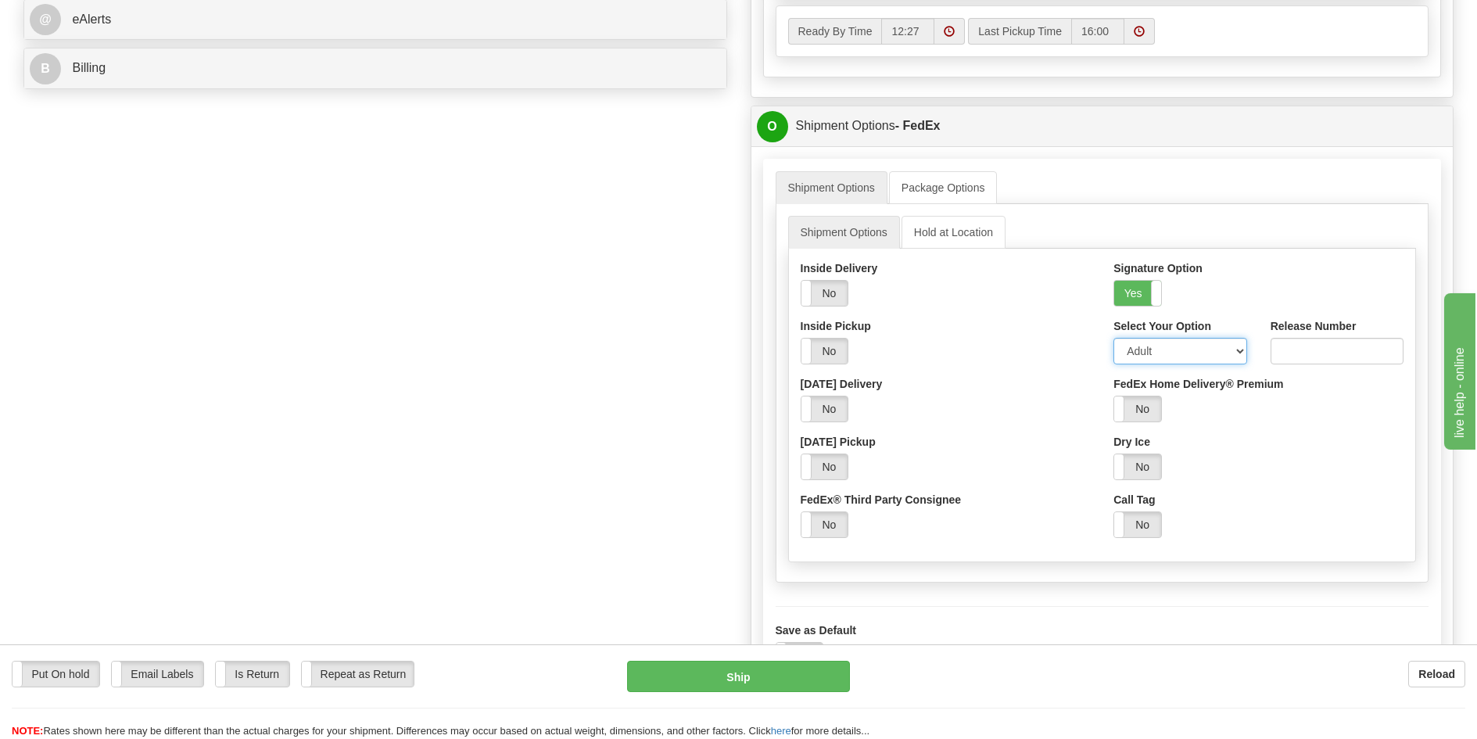
click at [1155, 349] on select "Adult Direct Indirect No Signature Required Service Default" at bounding box center [1179, 351] width 133 height 27
select select "2"
click at [1113, 338] on select "Adult Direct Indirect No Signature Required Service Default" at bounding box center [1179, 351] width 133 height 27
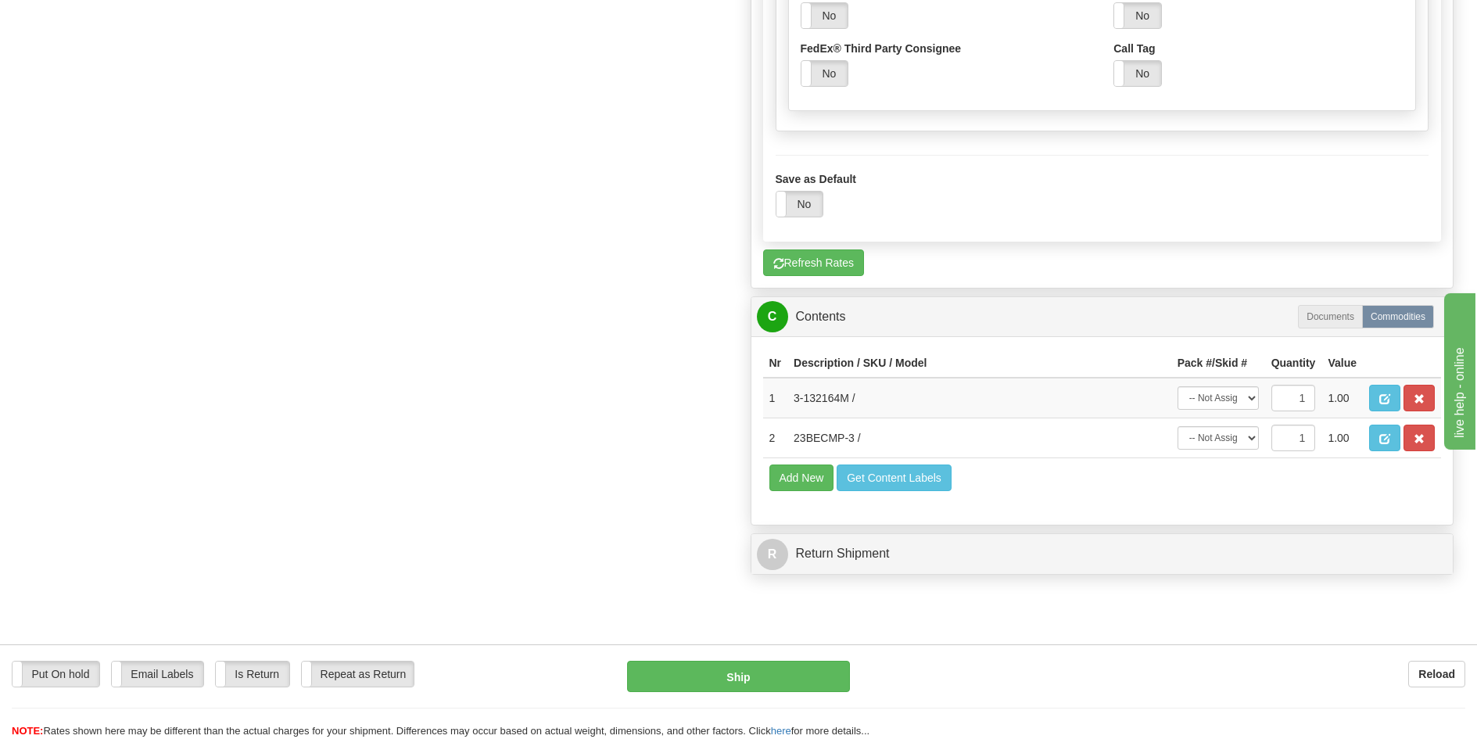
scroll to position [1173, 0]
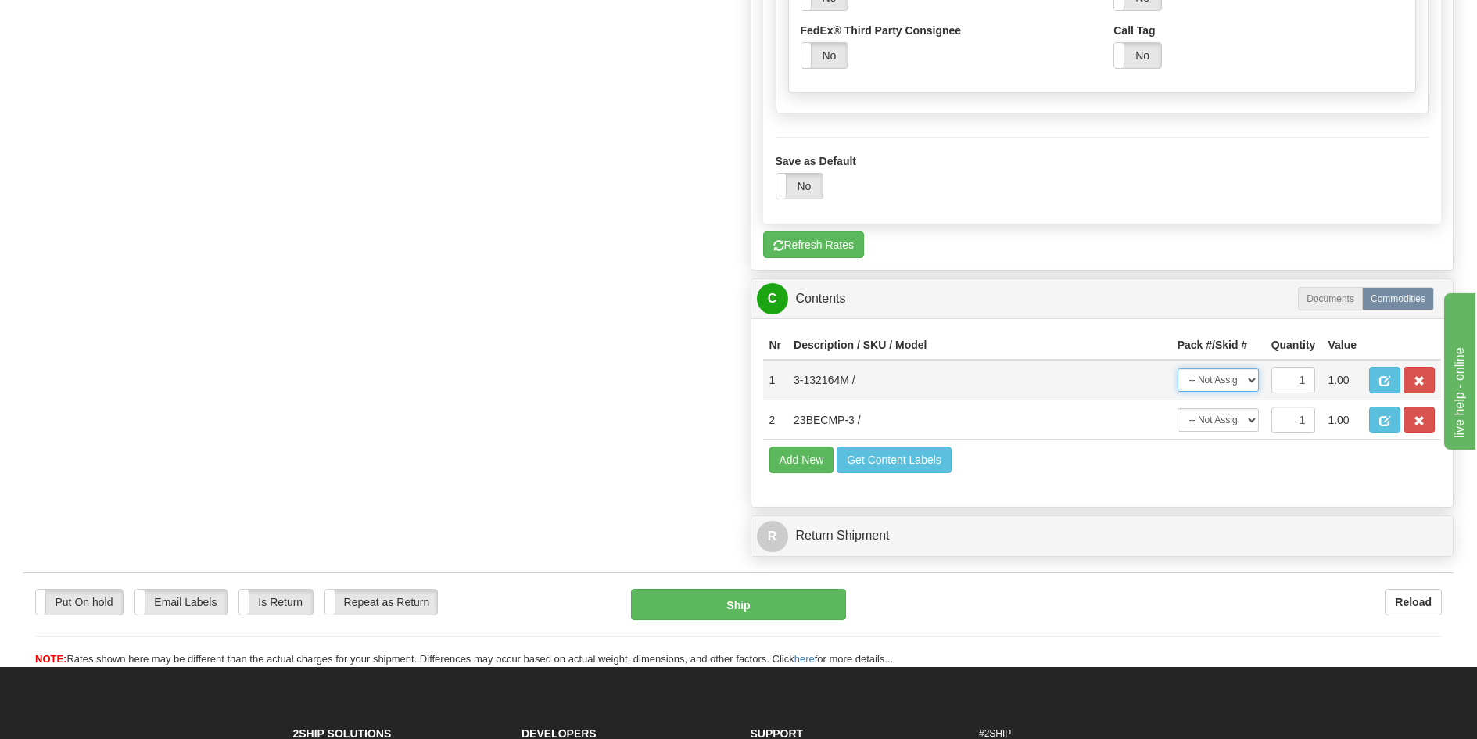
click at [1227, 379] on select "-- Not Assigned -- Package 1 Package 2" at bounding box center [1217, 379] width 81 height 23
select select "0"
click at [1177, 368] on select "-- Not Assigned -- Package 1 Package 2" at bounding box center [1217, 379] width 81 height 23
click at [1227, 417] on select "-- Not Assigned -- Package 1 Package 2" at bounding box center [1217, 419] width 81 height 23
select select "1"
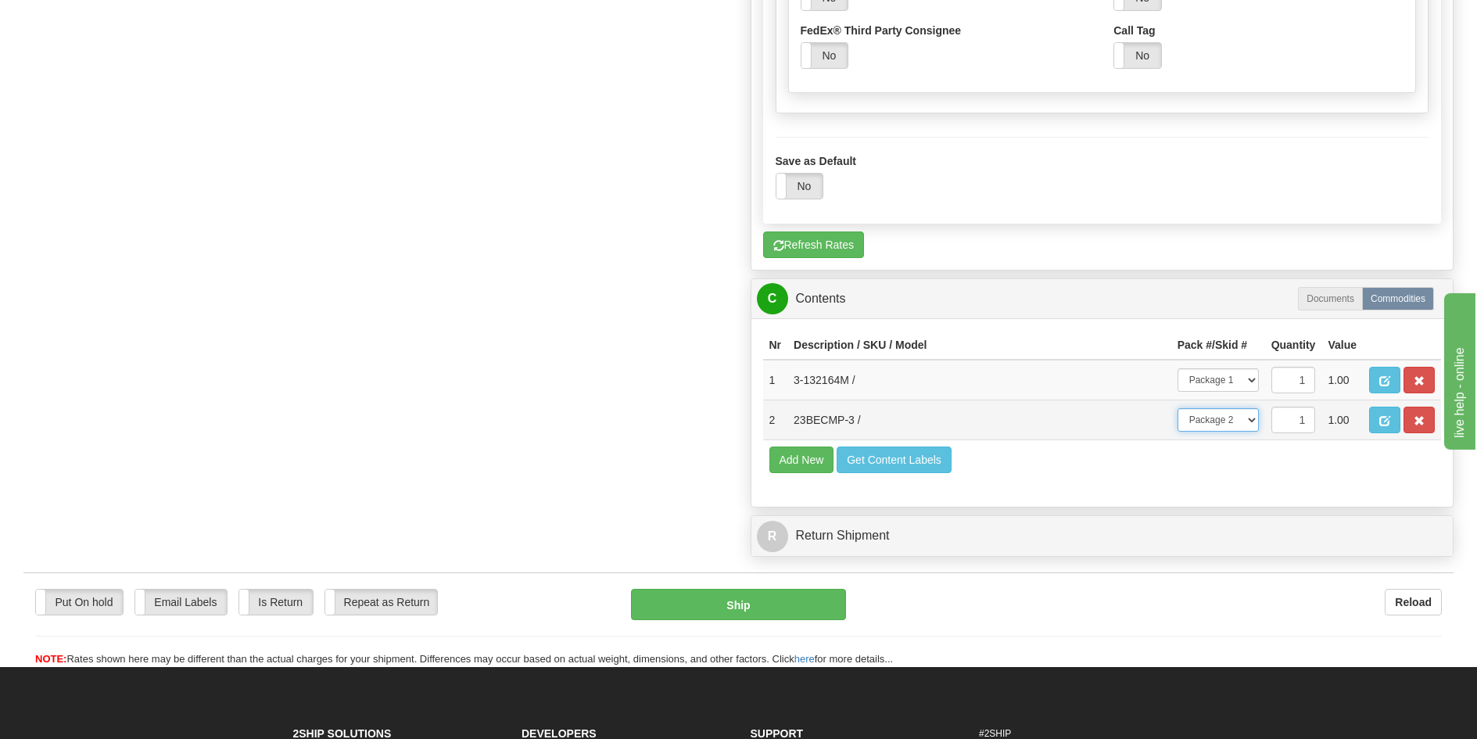
click at [1177, 408] on select "-- Not Assigned -- Package 1 Package 2" at bounding box center [1217, 419] width 81 height 23
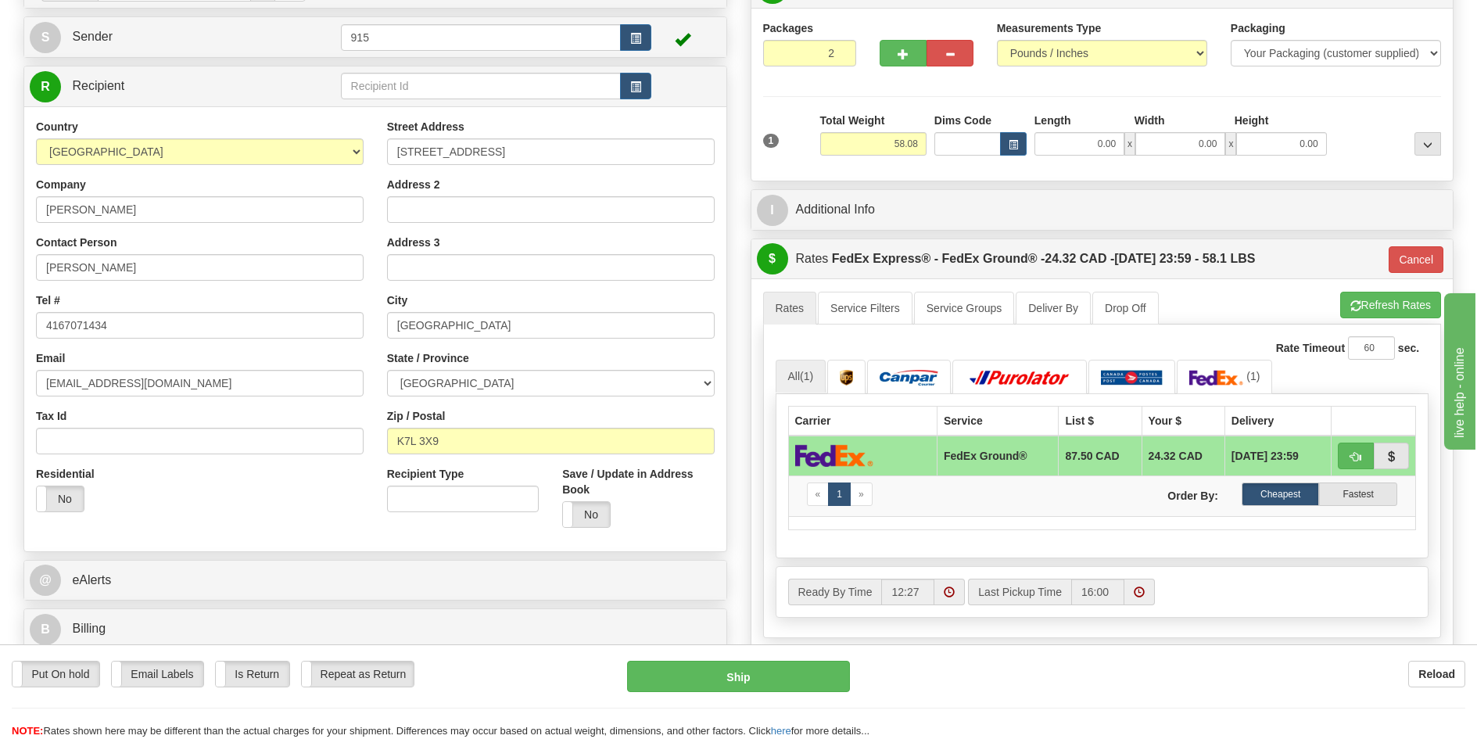
scroll to position [156, 0]
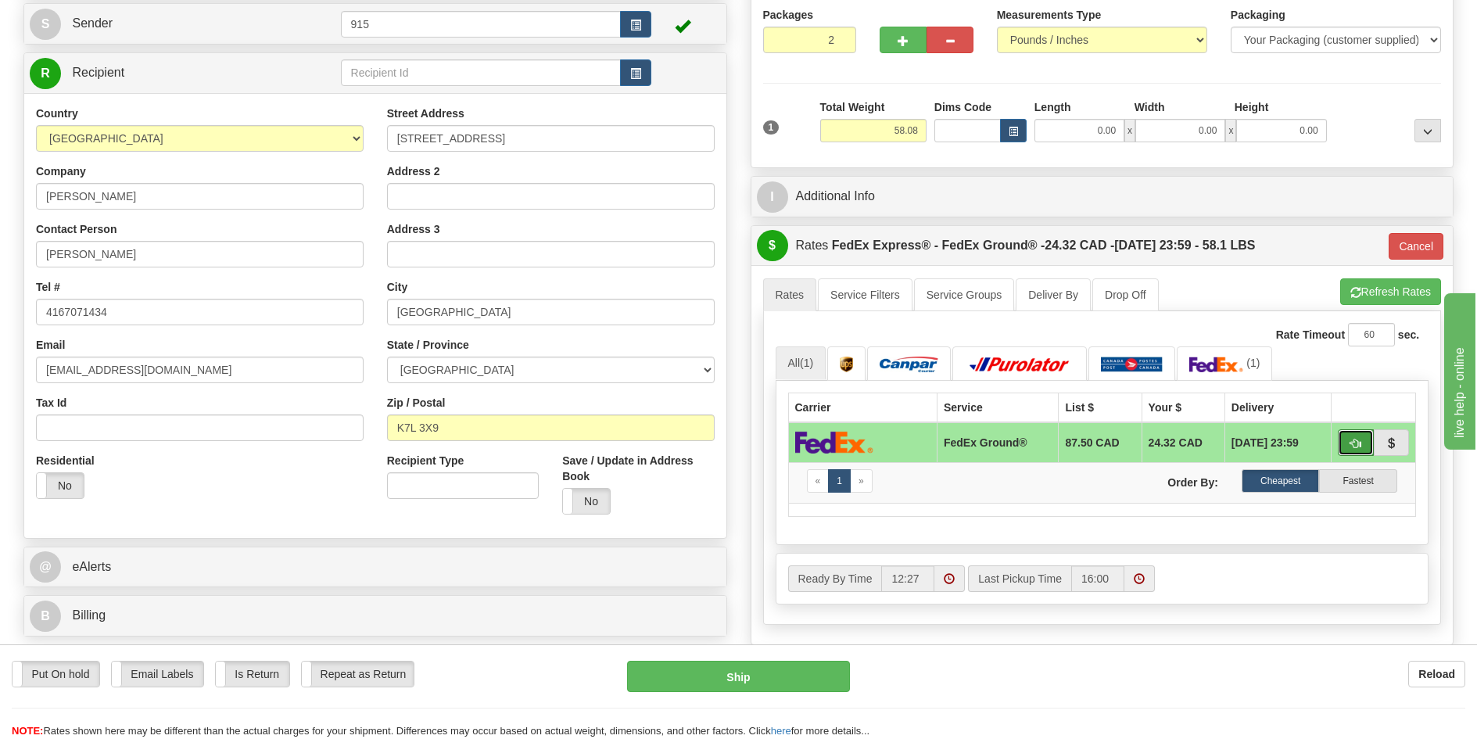
click at [1348, 437] on button "button" at bounding box center [1356, 442] width 36 height 27
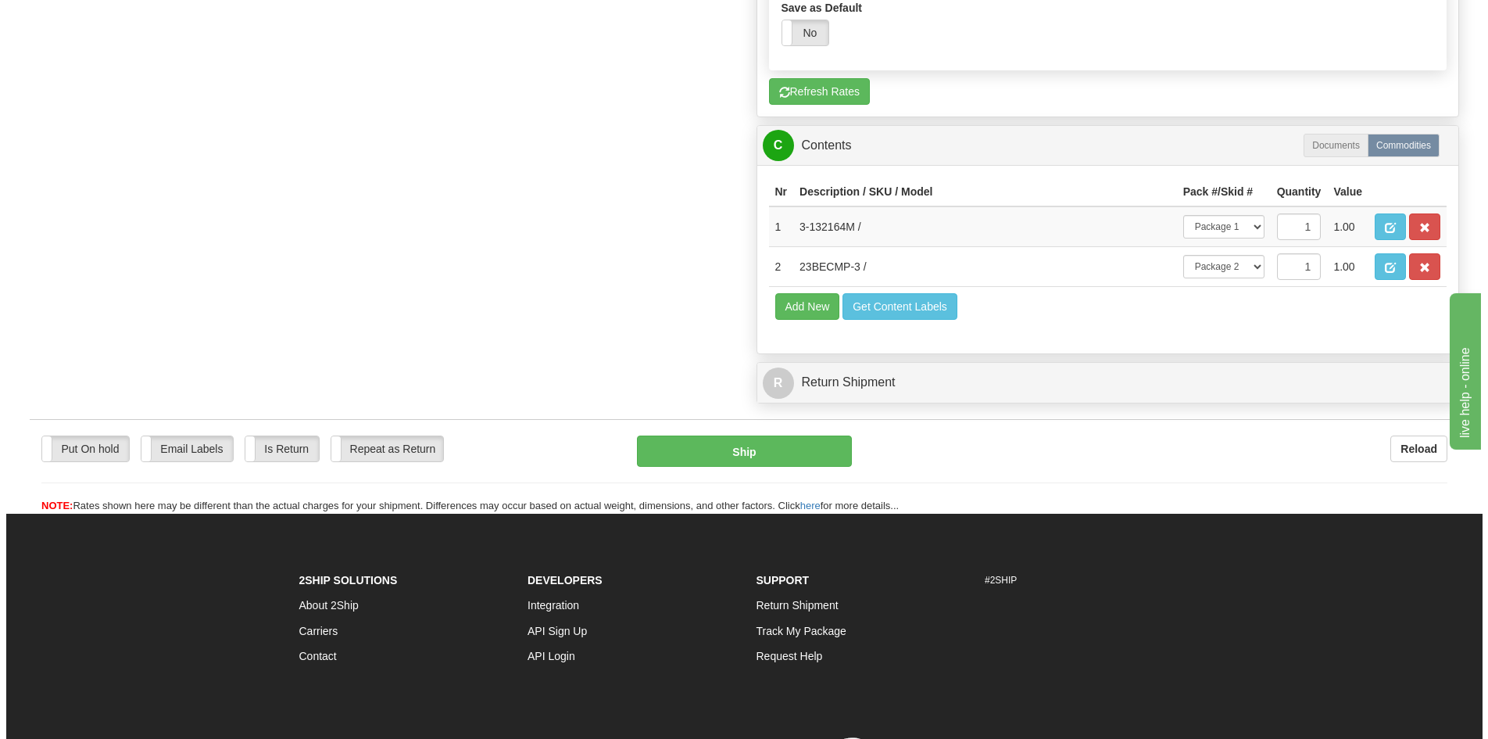
scroll to position [1329, 0]
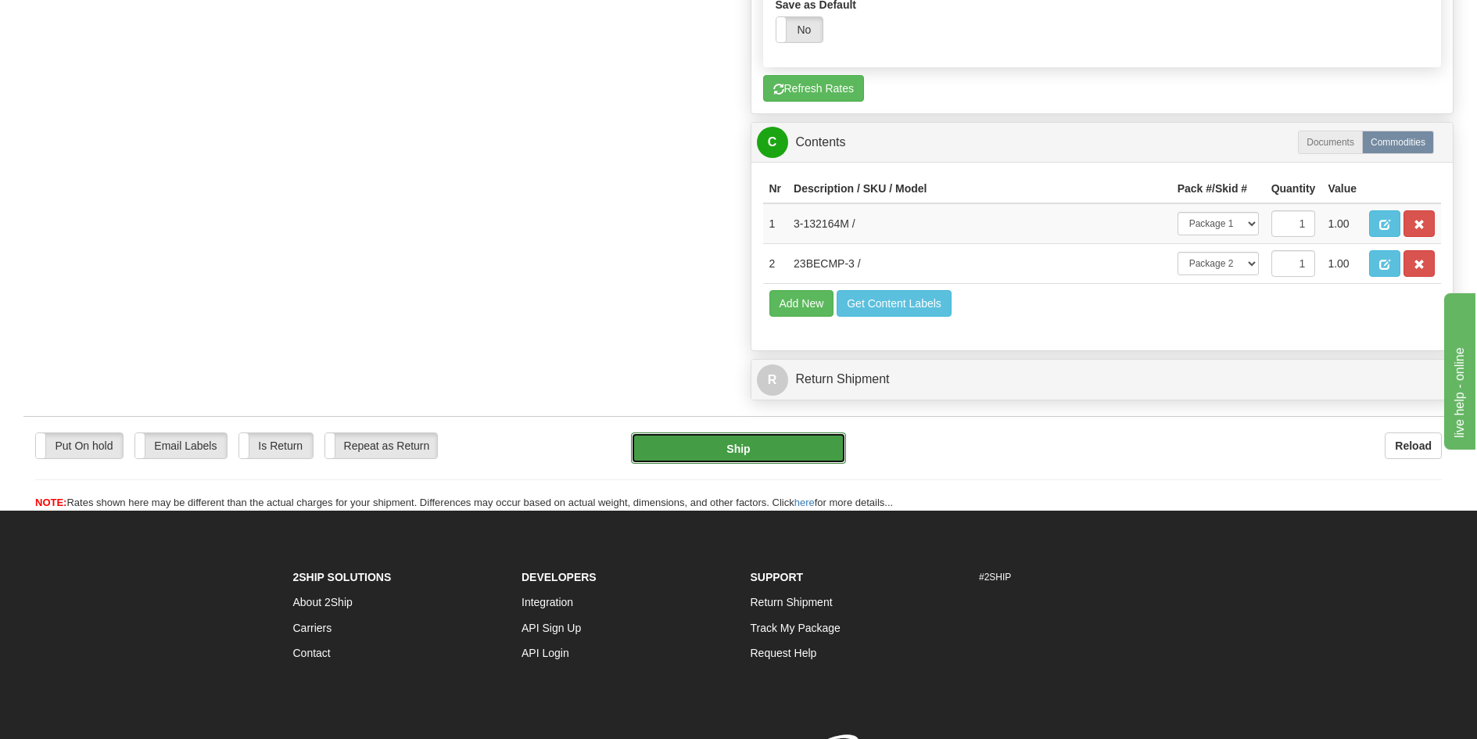
click at [769, 450] on button "Ship" at bounding box center [738, 447] width 215 height 31
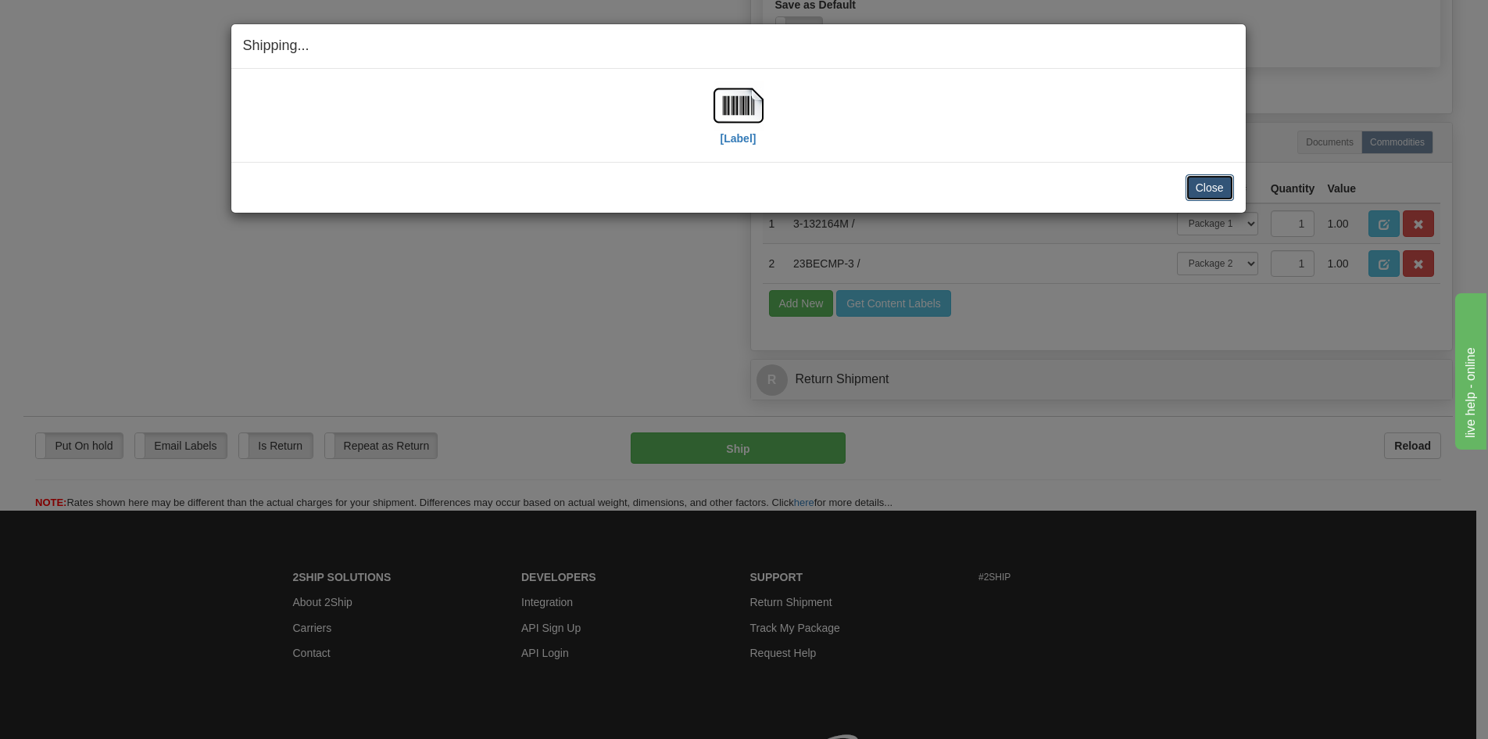
click at [1201, 190] on button "Close" at bounding box center [1210, 187] width 48 height 27
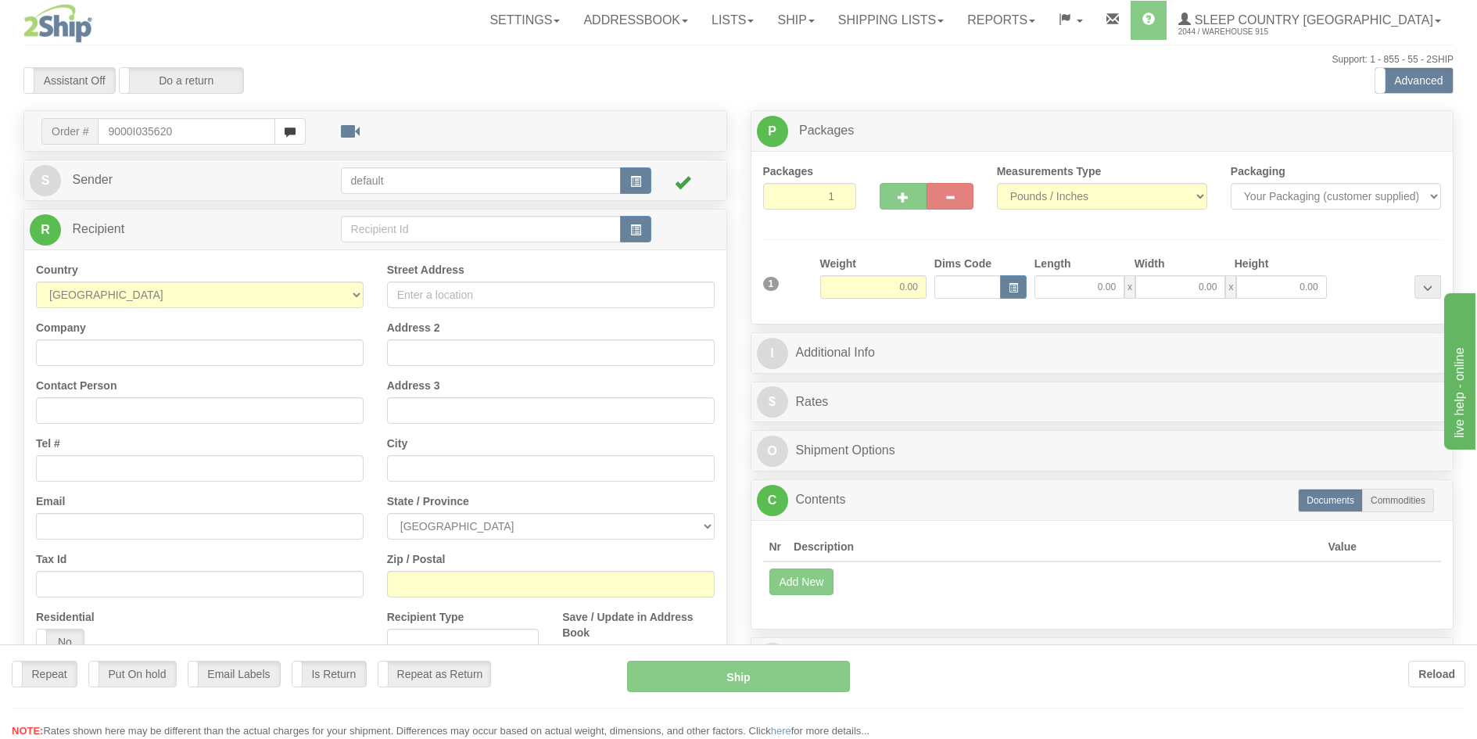
type input "9000I035620"
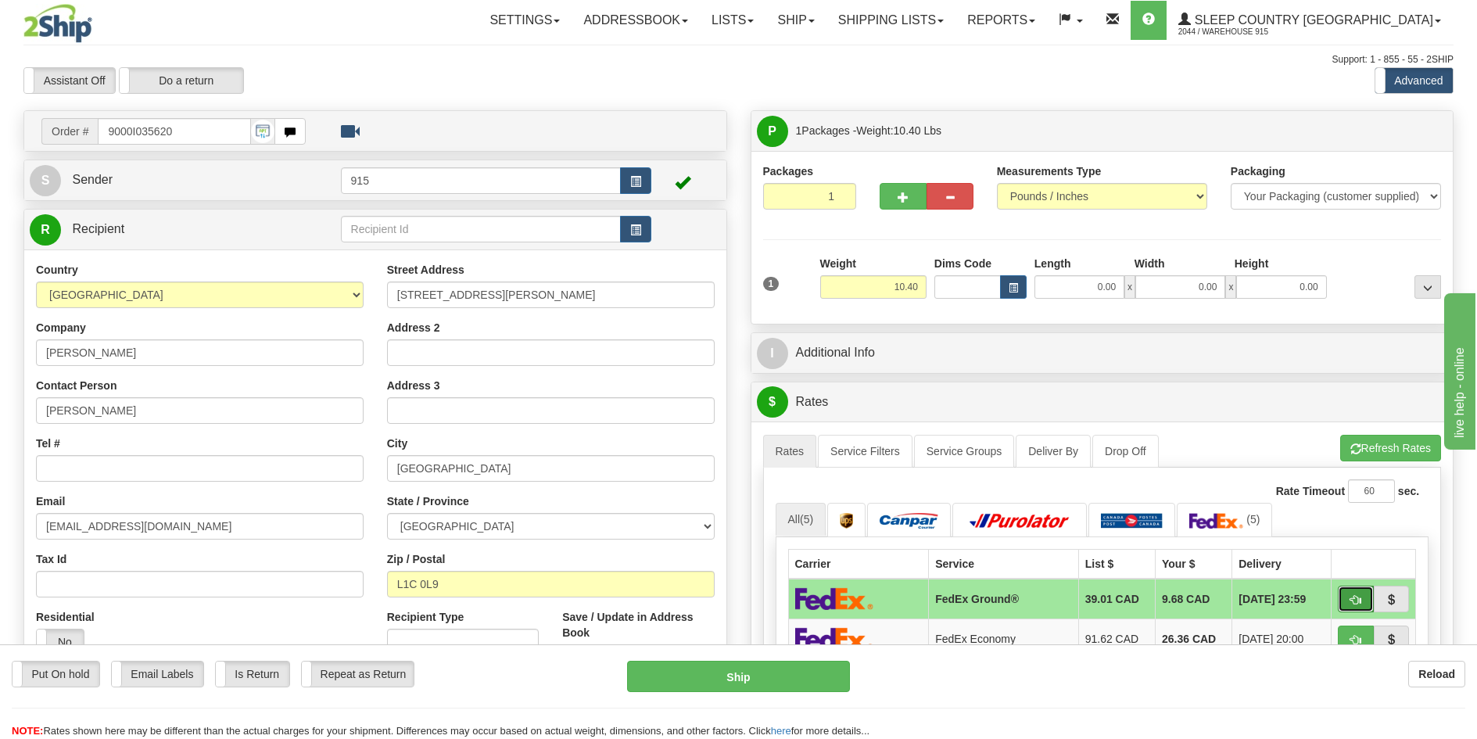
click at [1356, 600] on span "button" at bounding box center [1355, 600] width 11 height 10
type input "92"
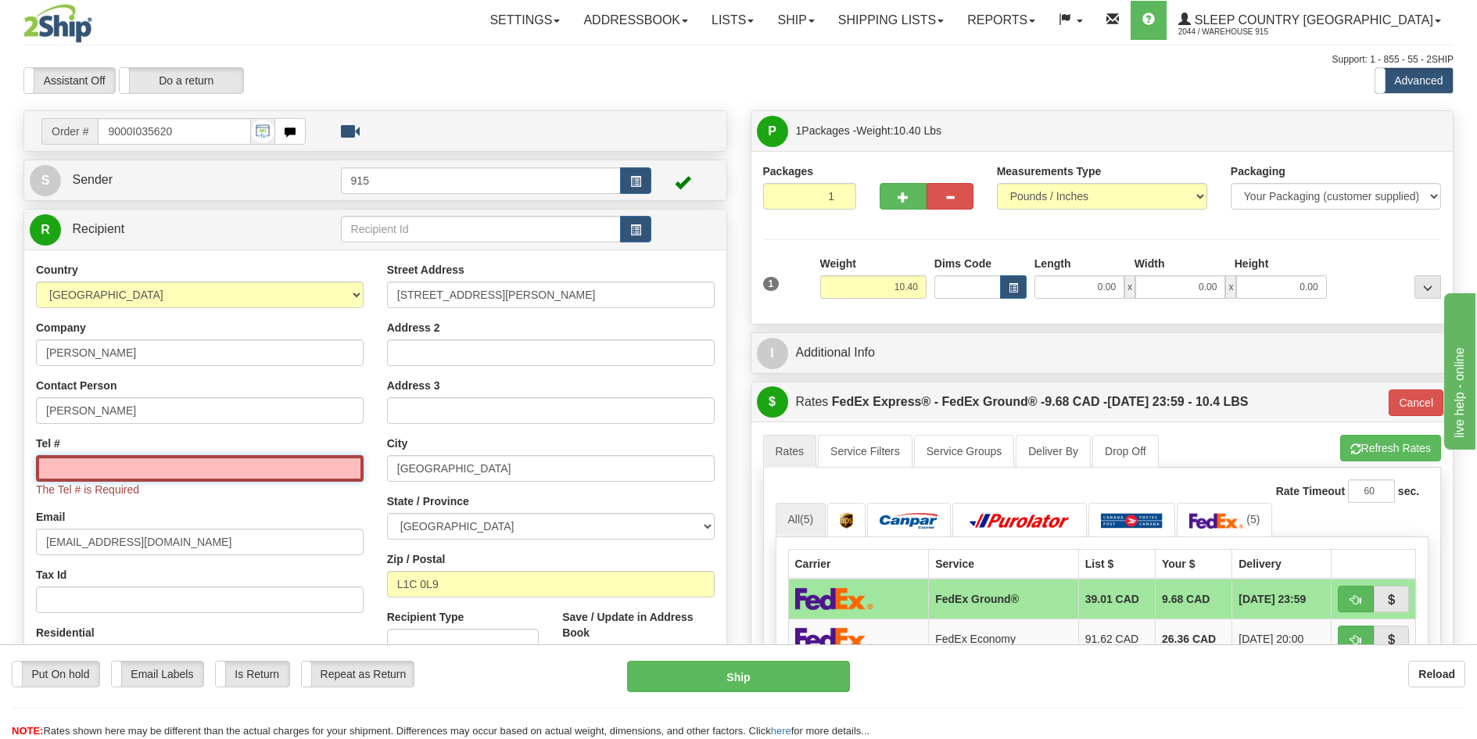
click at [251, 474] on input "Tel #" at bounding box center [200, 468] width 328 height 27
drag, startPoint x: 206, startPoint y: 468, endPoint x: 221, endPoint y: 519, distance: 52.9
click at [221, 519] on div "Email [EMAIL_ADDRESS][DOMAIN_NAME]" at bounding box center [200, 532] width 328 height 46
click at [148, 473] on input "Tel #" at bounding box center [200, 468] width 328 height 27
click at [254, 501] on div "Country [GEOGRAPHIC_DATA] [GEOGRAPHIC_DATA] [GEOGRAPHIC_DATA] [GEOGRAPHIC_DATA]…" at bounding box center [199, 472] width 351 height 421
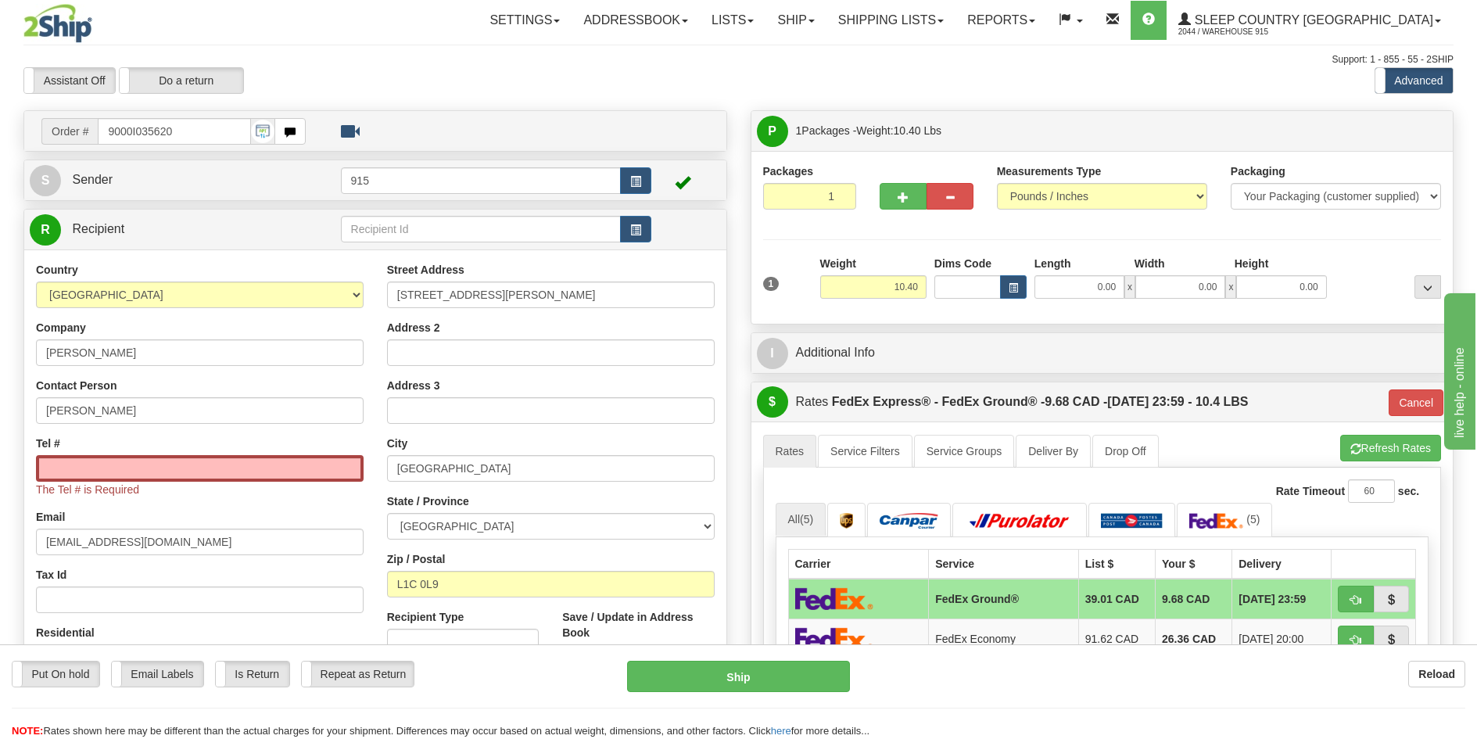
click at [274, 516] on div "Email [EMAIL_ADDRESS][DOMAIN_NAME]" at bounding box center [200, 532] width 328 height 46
click at [164, 482] on div "The Tel # is Required" at bounding box center [200, 476] width 328 height 42
click at [166, 475] on input "Tel #" at bounding box center [200, 468] width 328 height 27
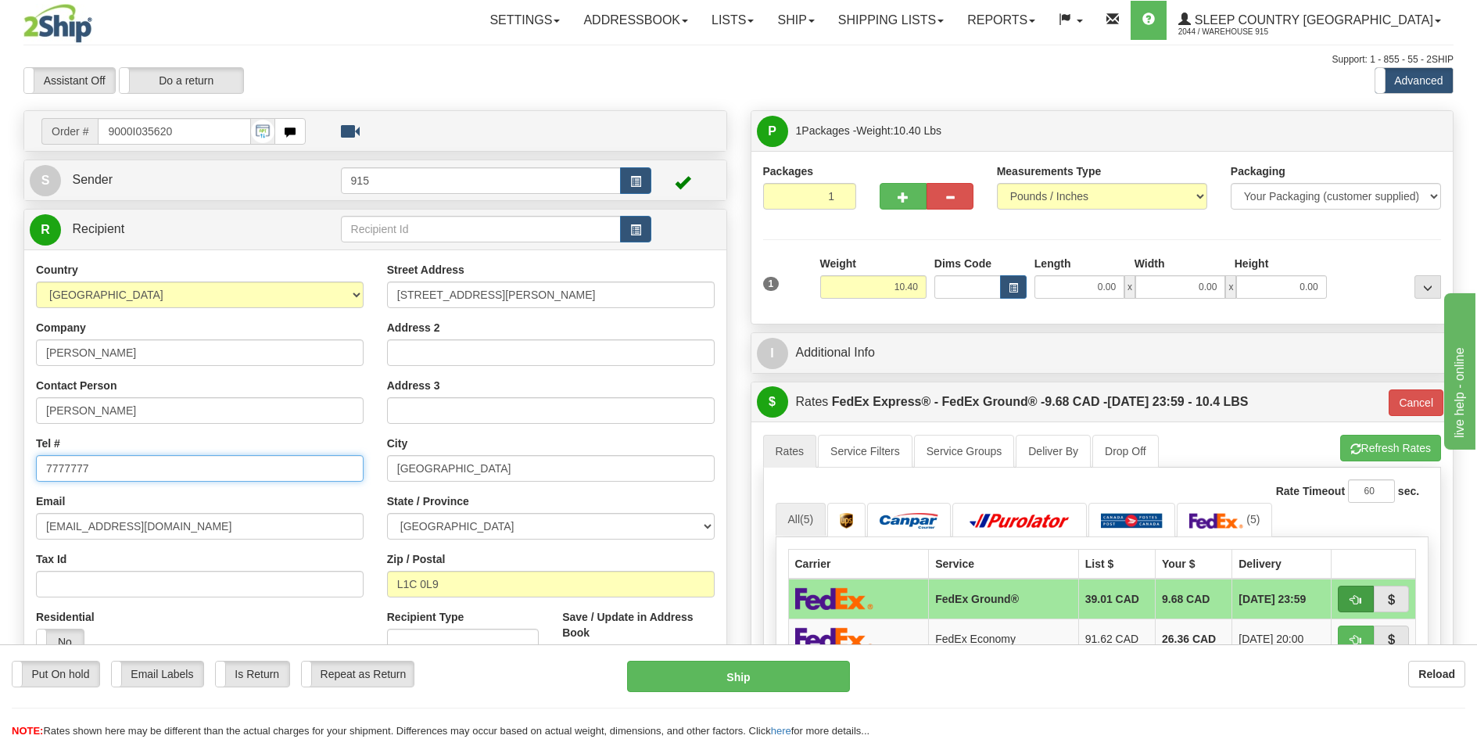
type input "7777777"
click at [1352, 595] on span "button" at bounding box center [1355, 600] width 11 height 10
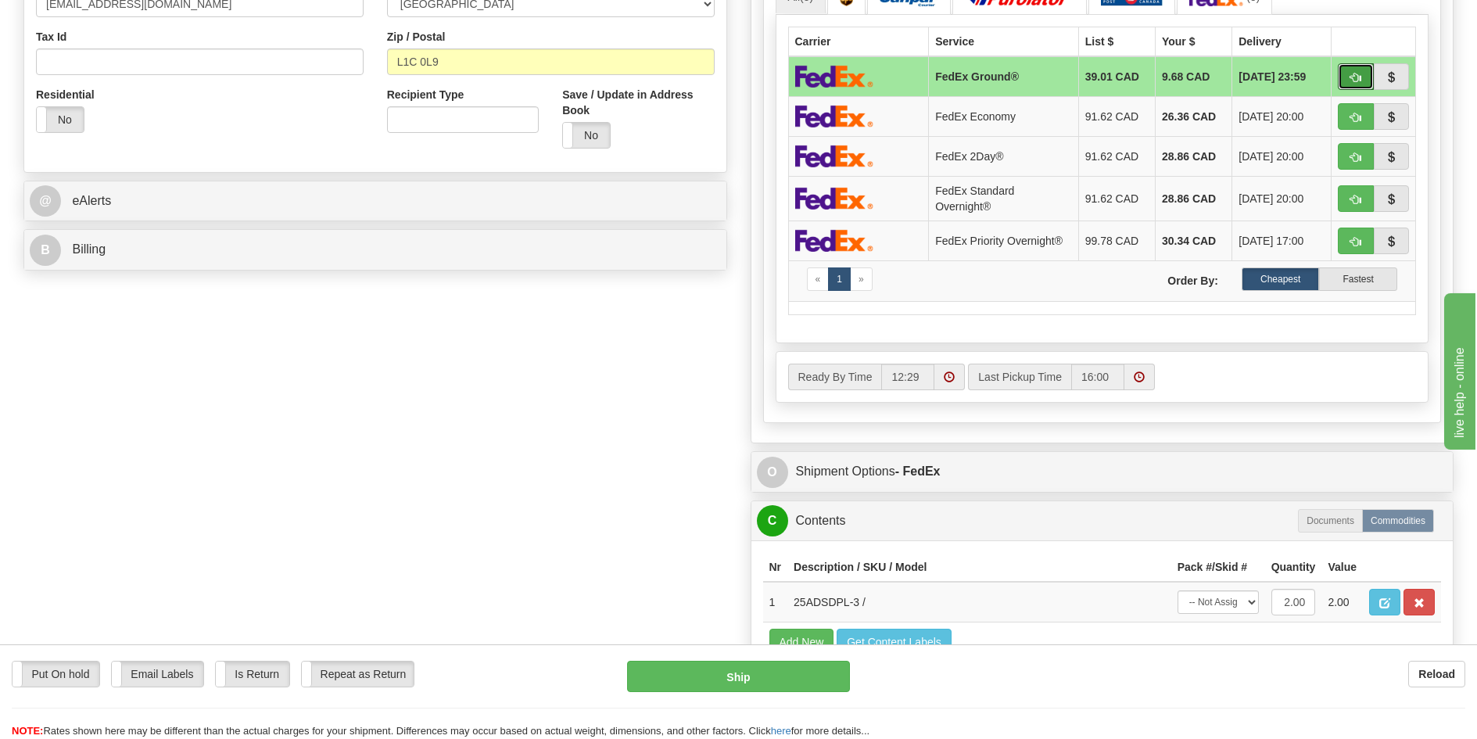
scroll to position [547, 0]
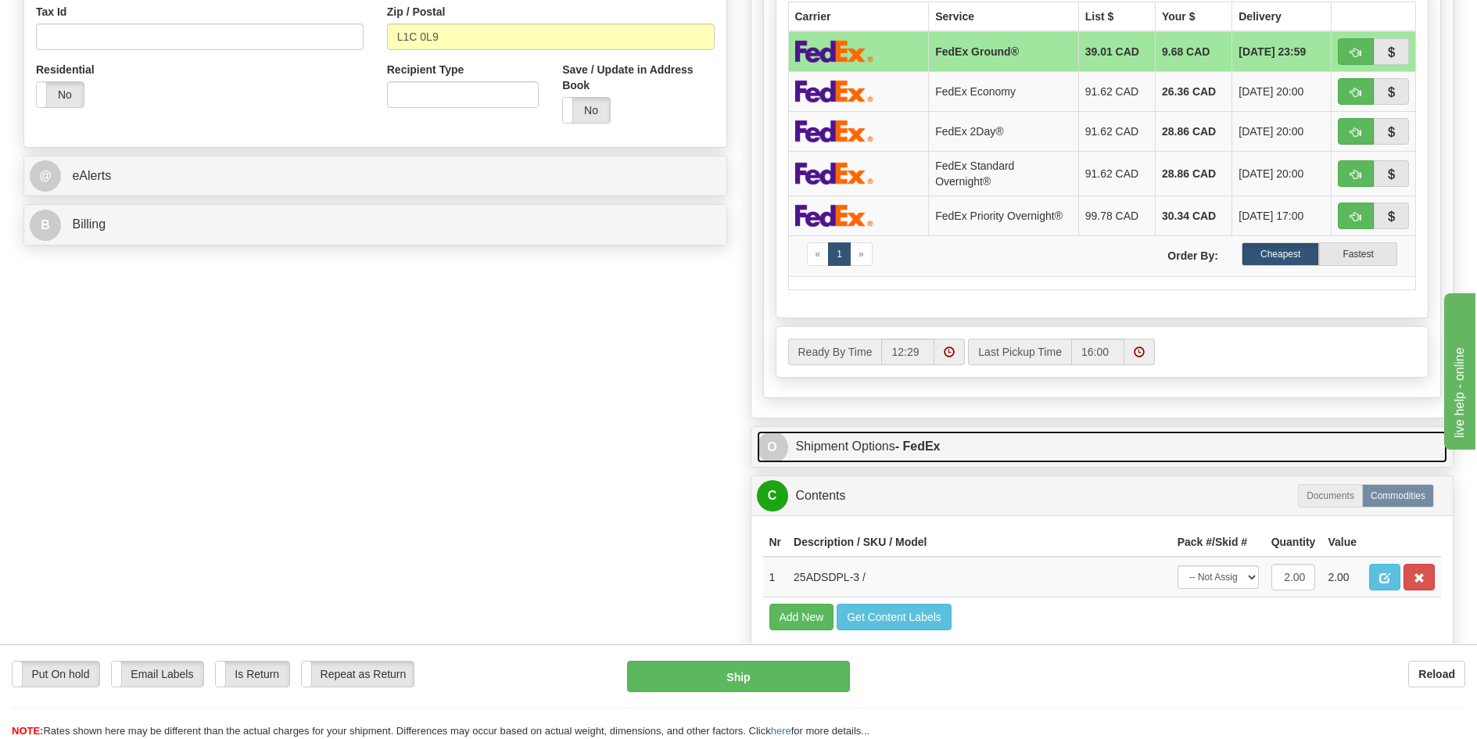
click at [980, 450] on link "O Shipment Options - FedEx" at bounding box center [1102, 447] width 691 height 32
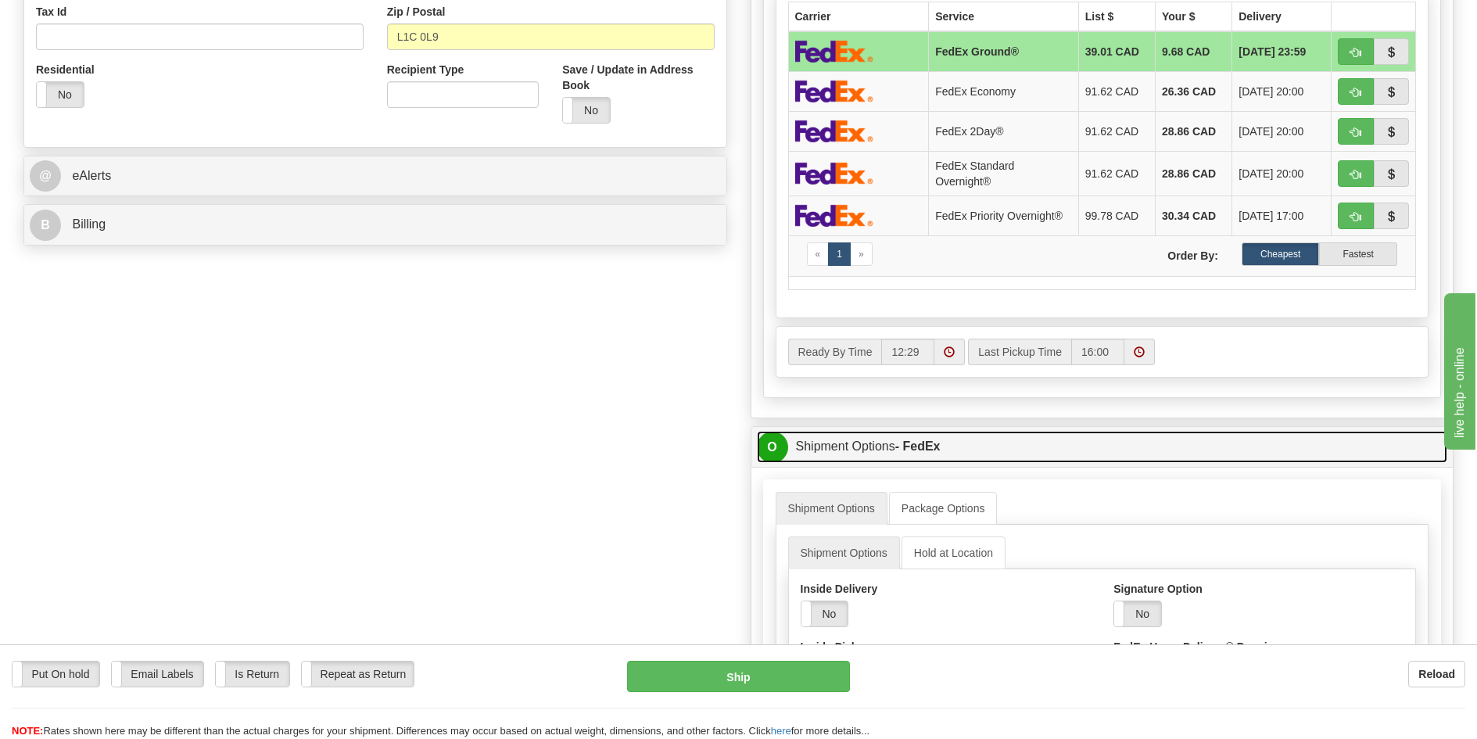
scroll to position [625, 0]
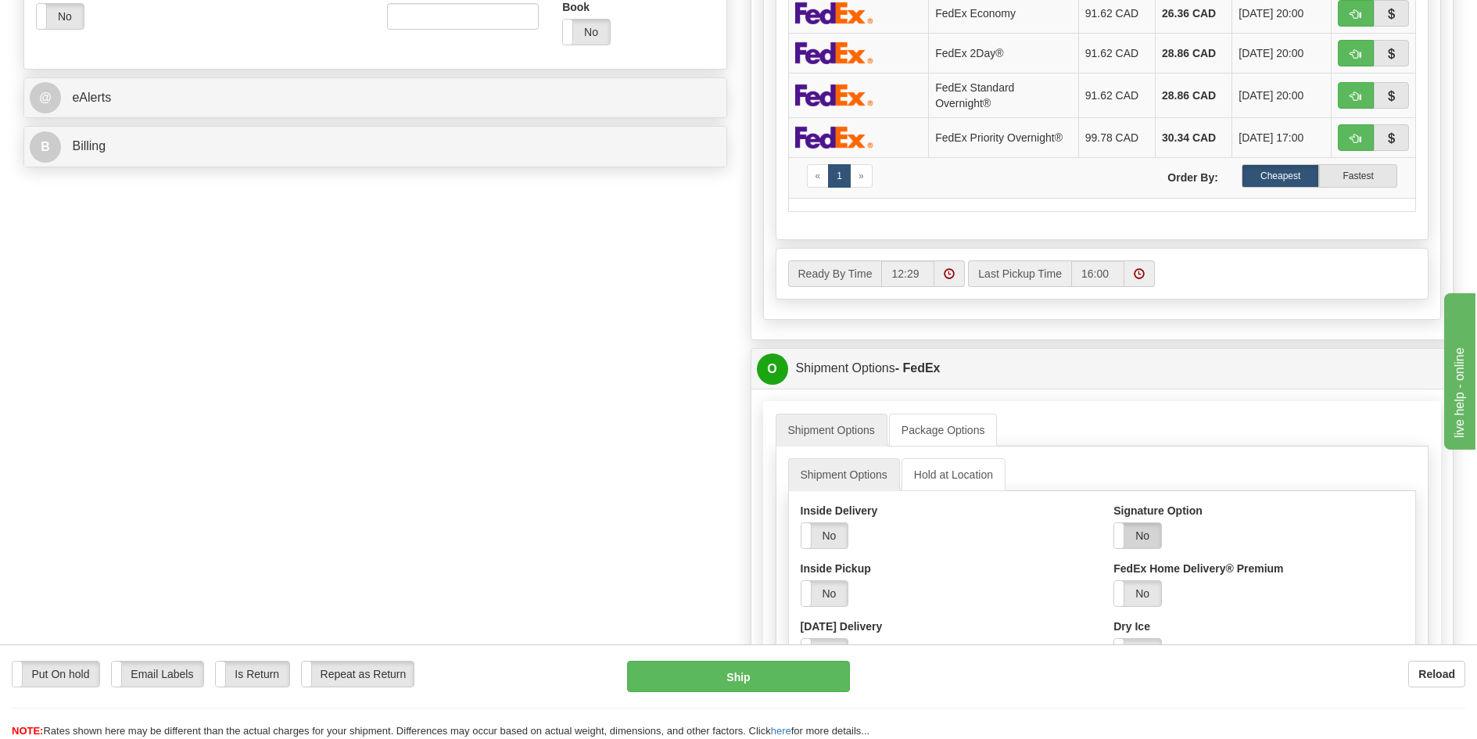
click at [1144, 525] on label "No" at bounding box center [1137, 535] width 47 height 25
click at [1155, 592] on select "Adult Direct Indirect No Signature Required Service Default" at bounding box center [1179, 593] width 133 height 27
select select "2"
click at [1113, 580] on select "Adult Direct Indirect No Signature Required Service Default" at bounding box center [1179, 593] width 133 height 27
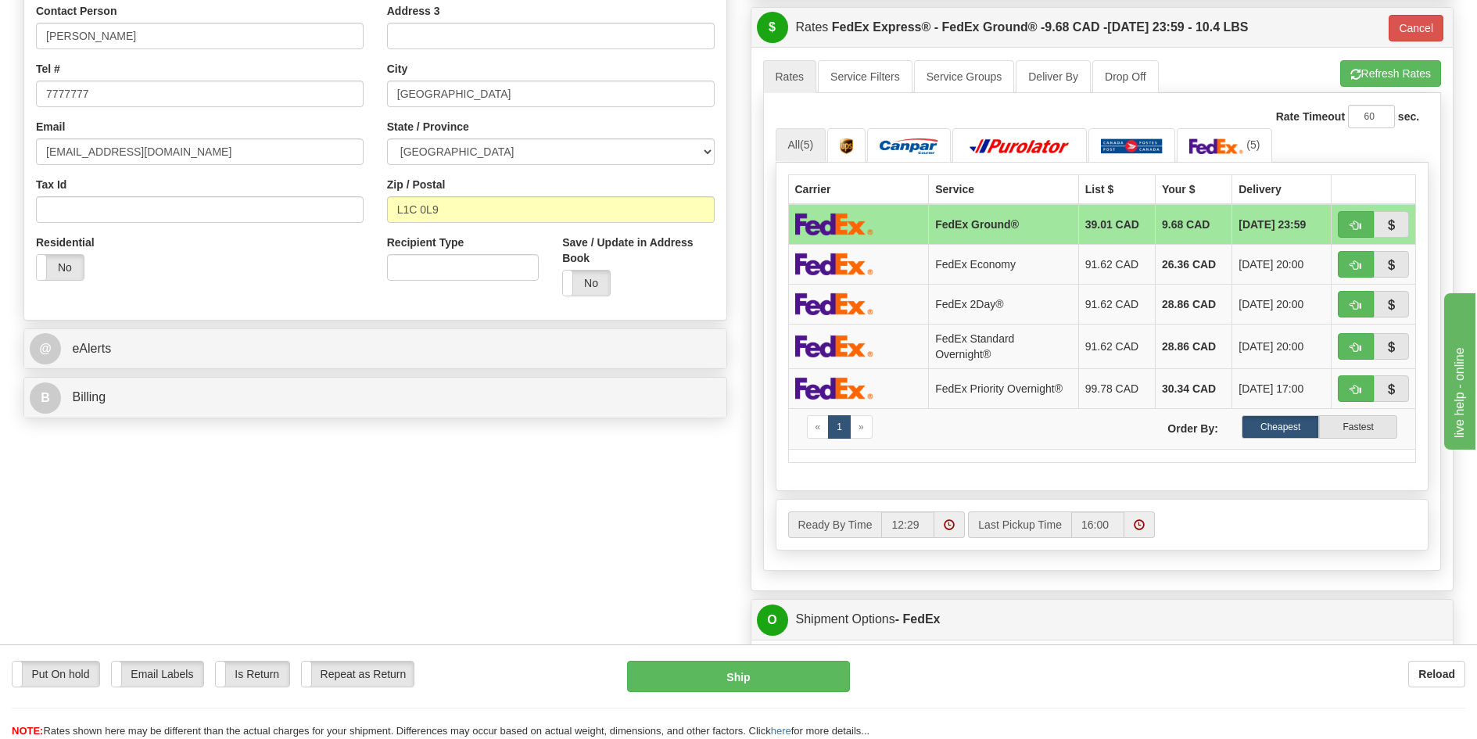
scroll to position [78, 0]
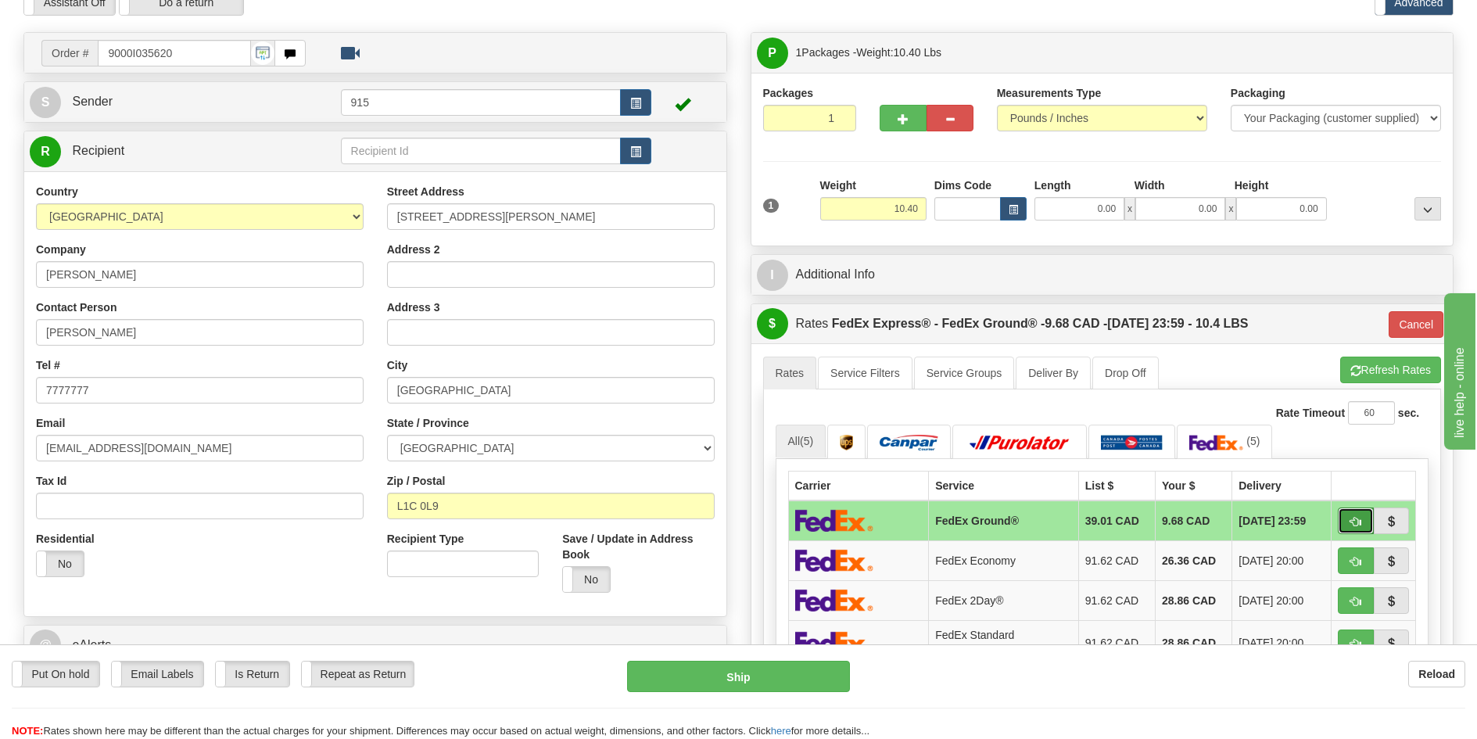
click at [1341, 520] on button "button" at bounding box center [1356, 520] width 36 height 27
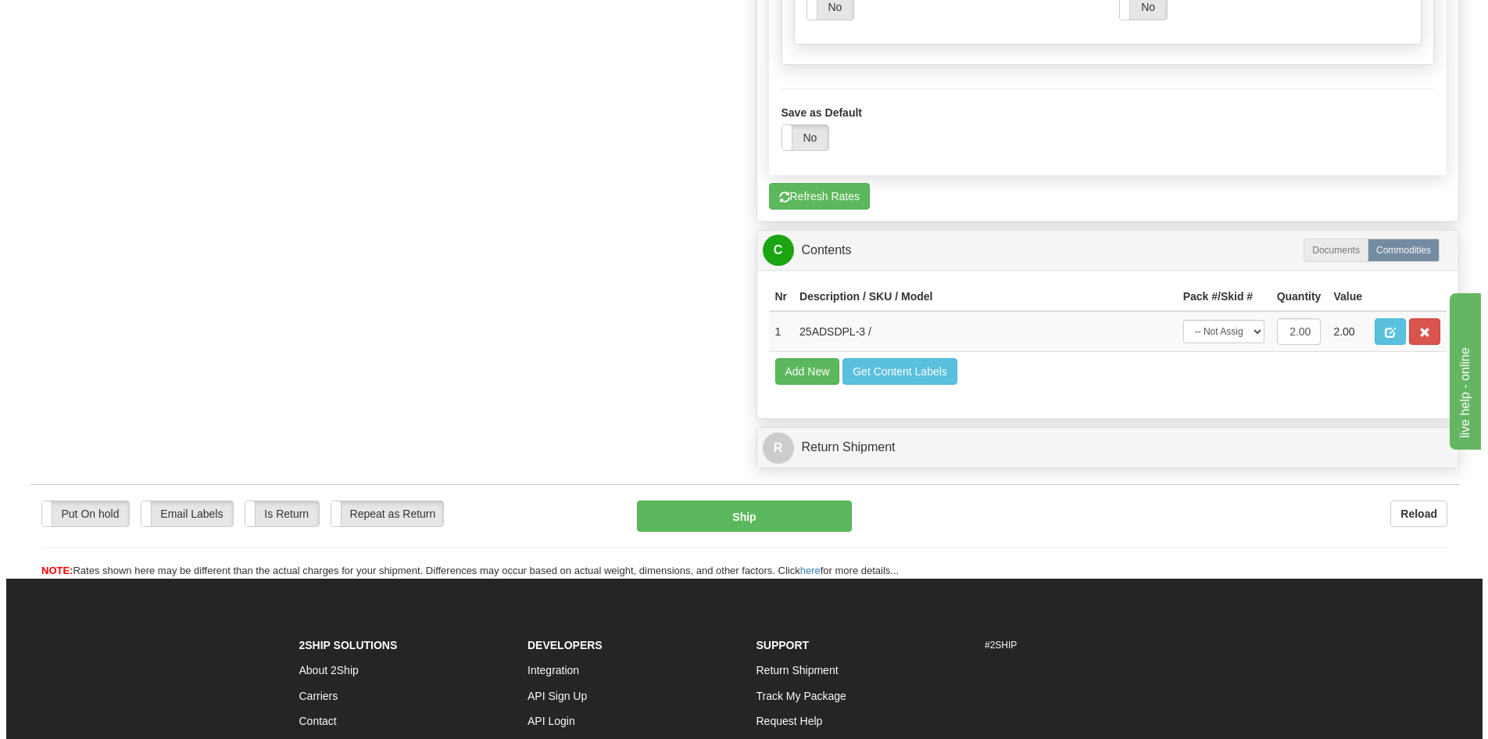
scroll to position [1407, 0]
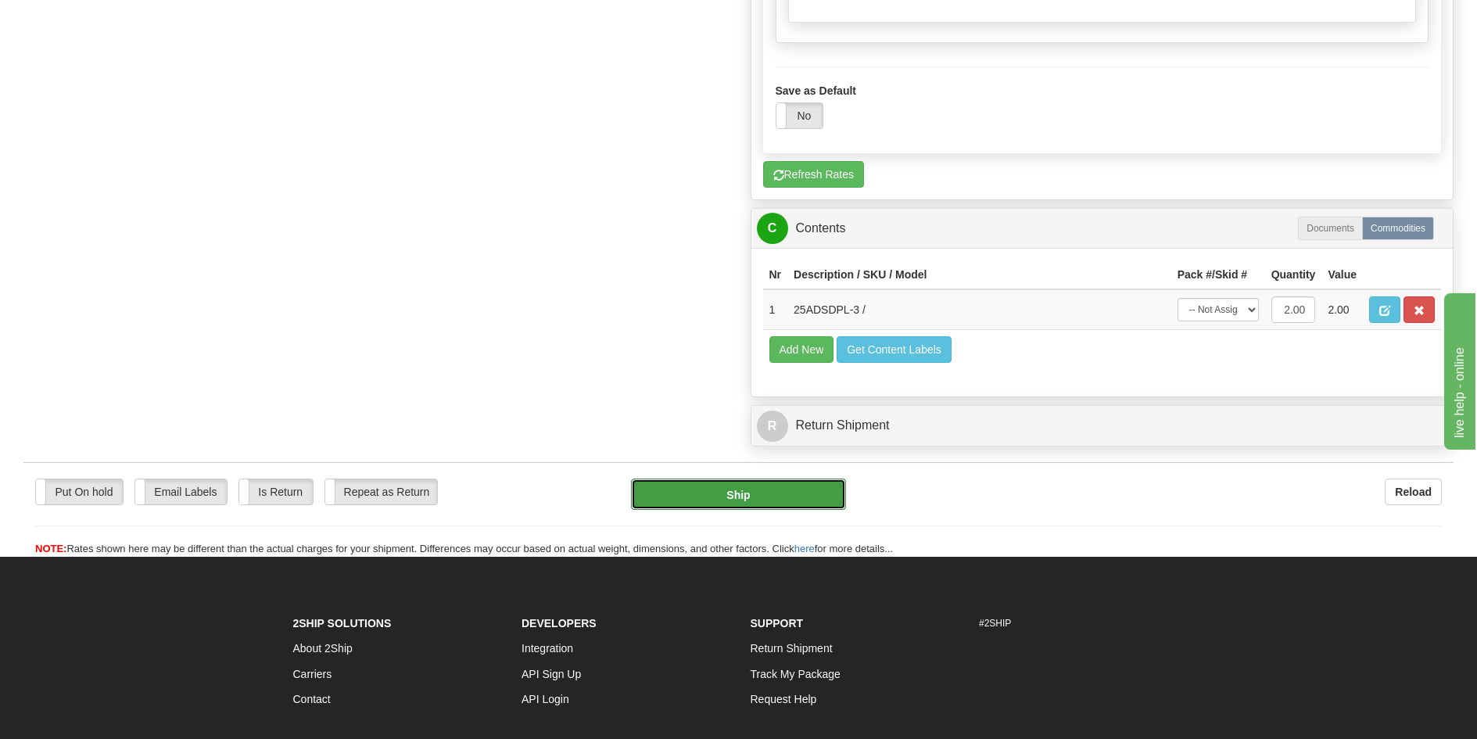
click at [786, 481] on button "Ship" at bounding box center [738, 493] width 215 height 31
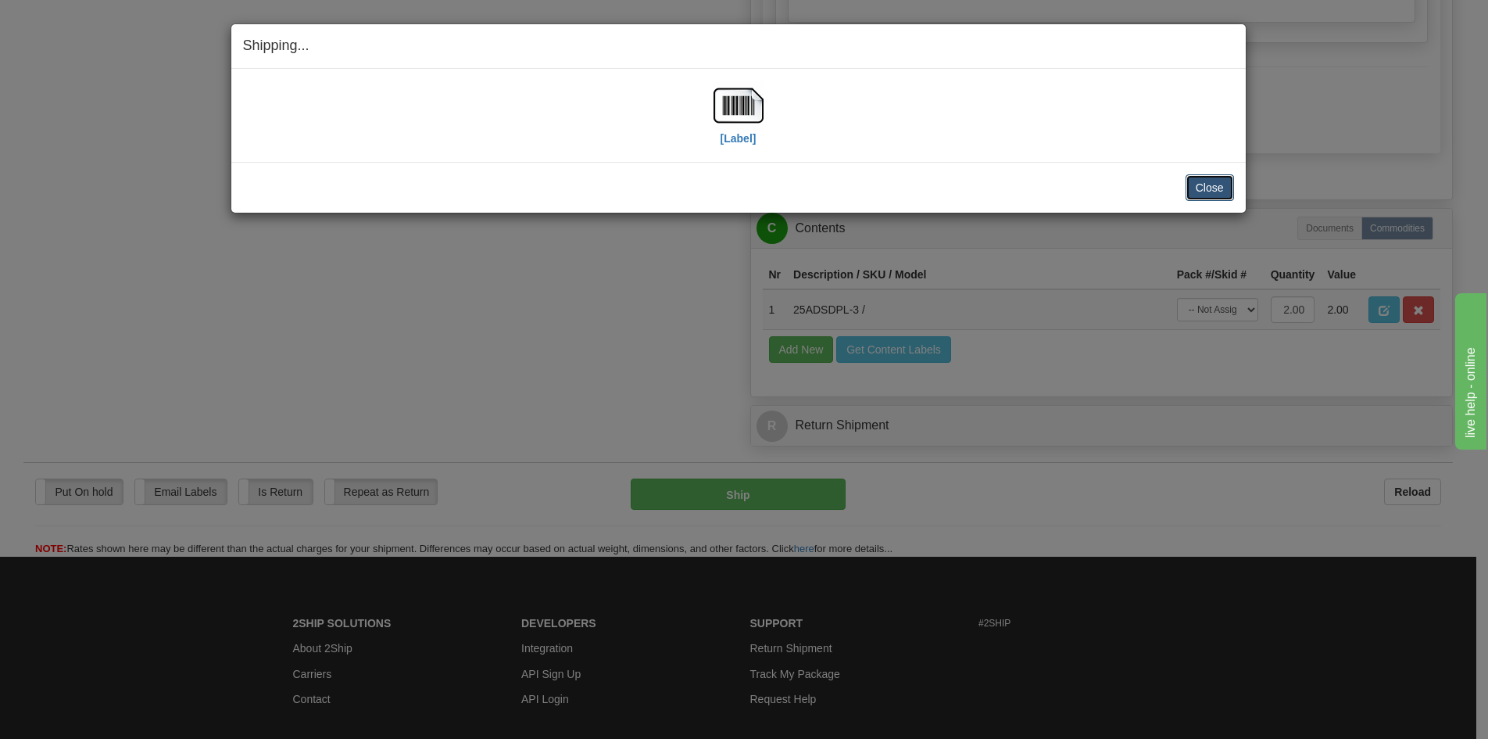
click at [1204, 188] on button "Close" at bounding box center [1210, 187] width 48 height 27
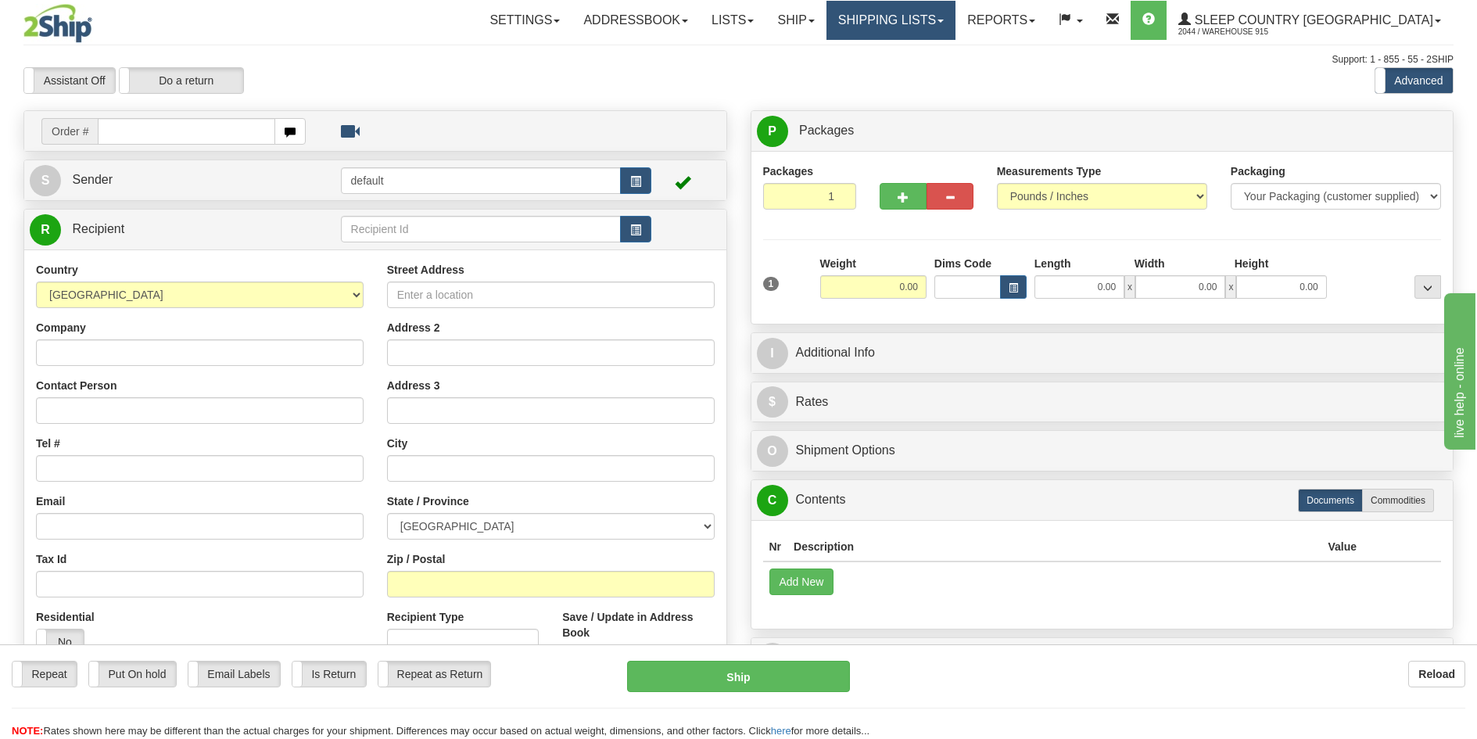
click at [949, 26] on link "Shipping lists" at bounding box center [890, 20] width 129 height 39
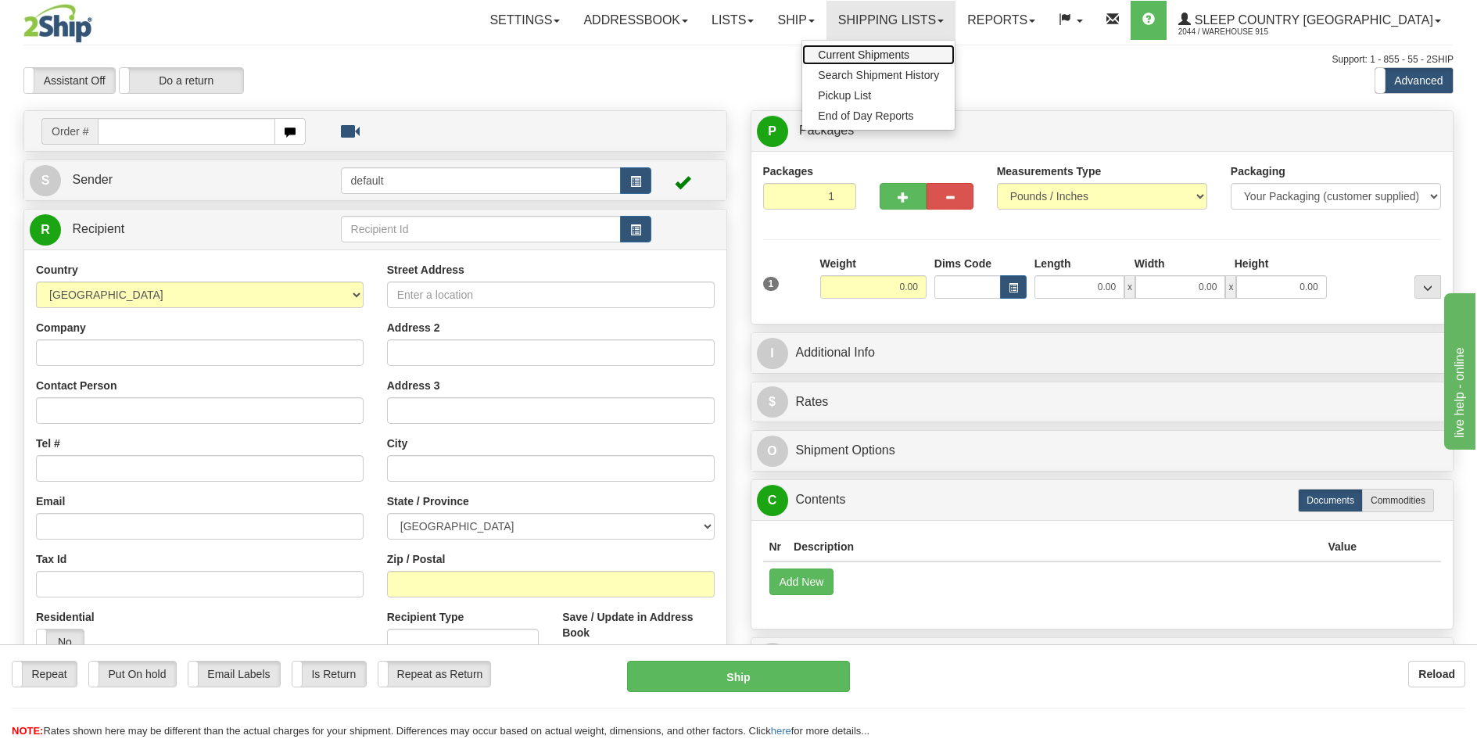
click at [940, 47] on link "Current Shipments" at bounding box center [878, 55] width 152 height 20
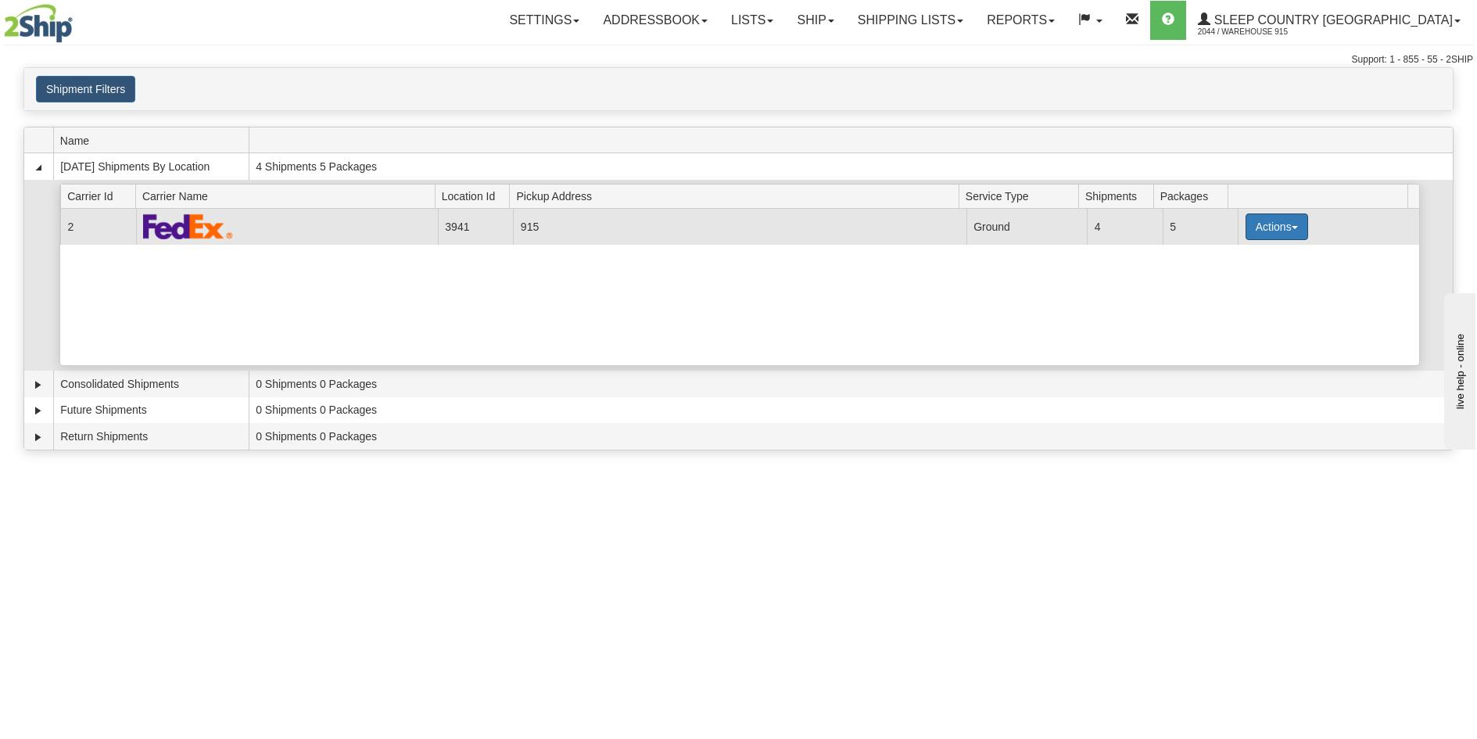
click at [1276, 226] on button "Actions" at bounding box center [1276, 226] width 63 height 27
click at [1231, 259] on span "Details" at bounding box center [1219, 255] width 42 height 11
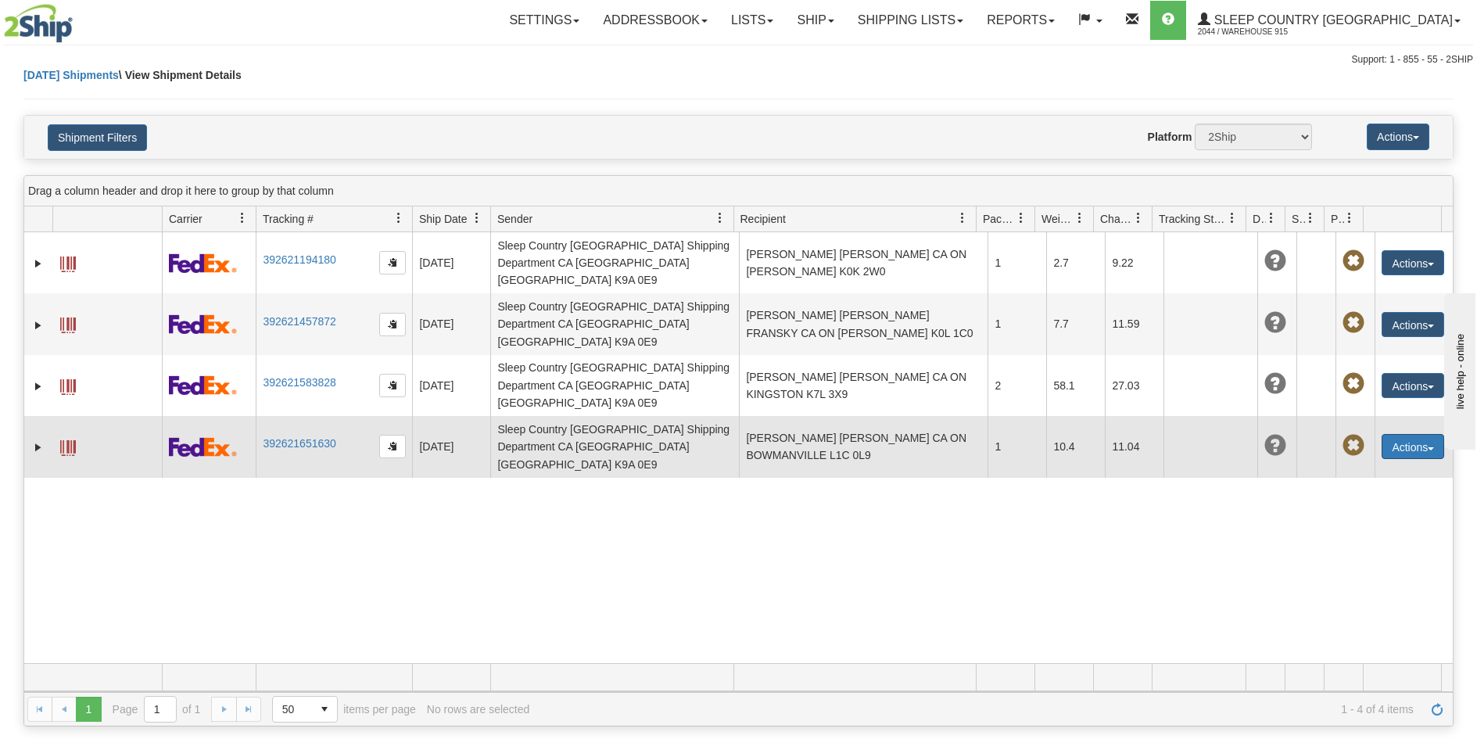
click at [1413, 434] on button "Actions" at bounding box center [1412, 446] width 63 height 25
click at [1370, 465] on link "Edit" at bounding box center [1380, 475] width 125 height 20
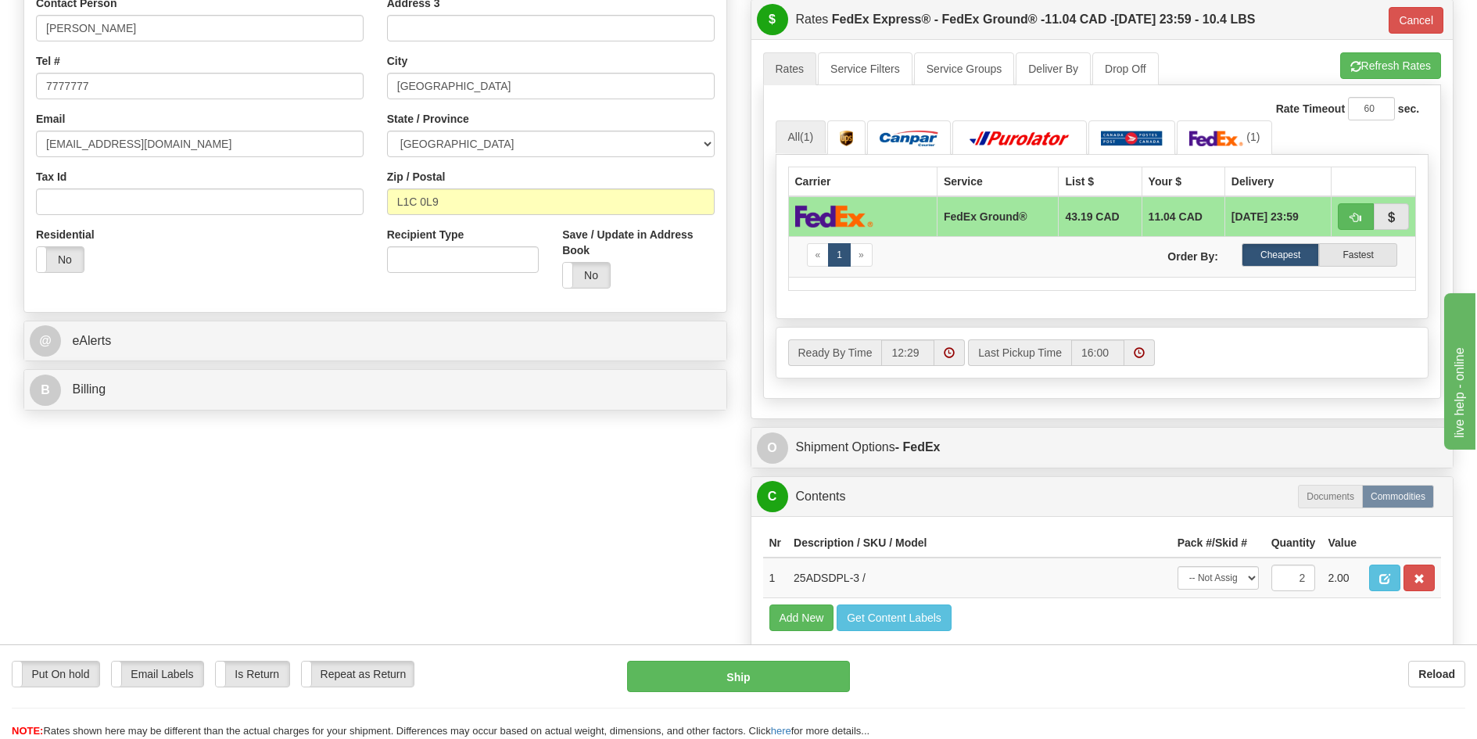
scroll to position [547, 0]
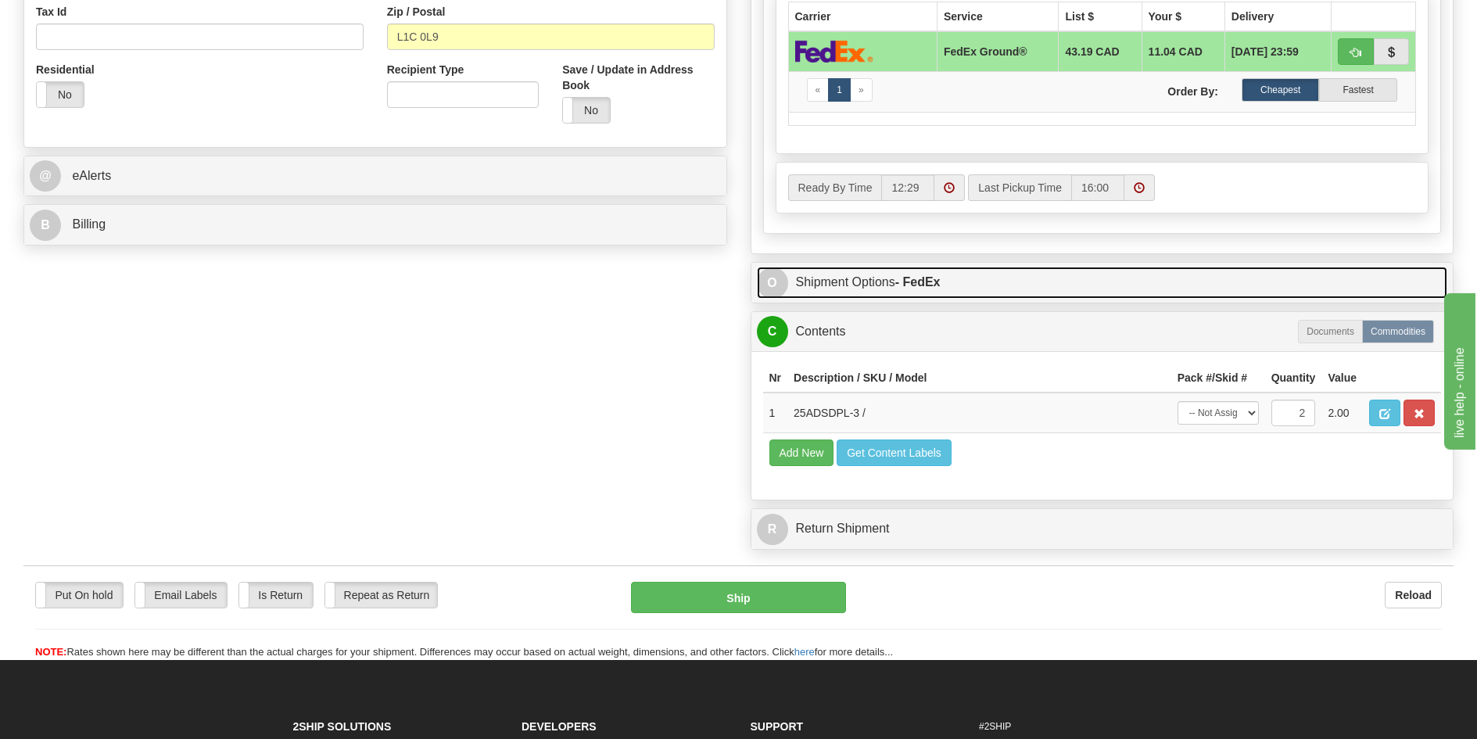
click at [965, 296] on link "O Shipment Options - FedEx" at bounding box center [1102, 283] width 691 height 32
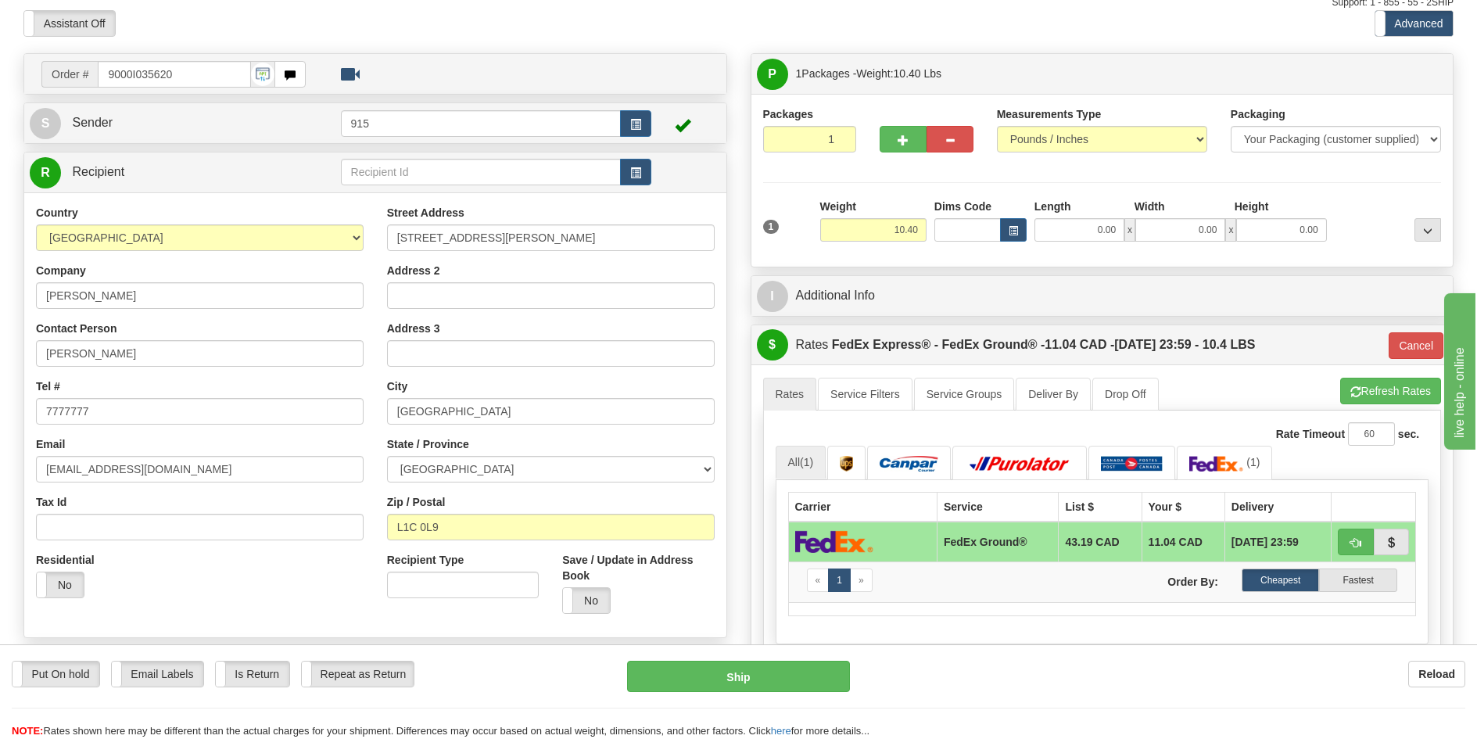
scroll to position [0, 0]
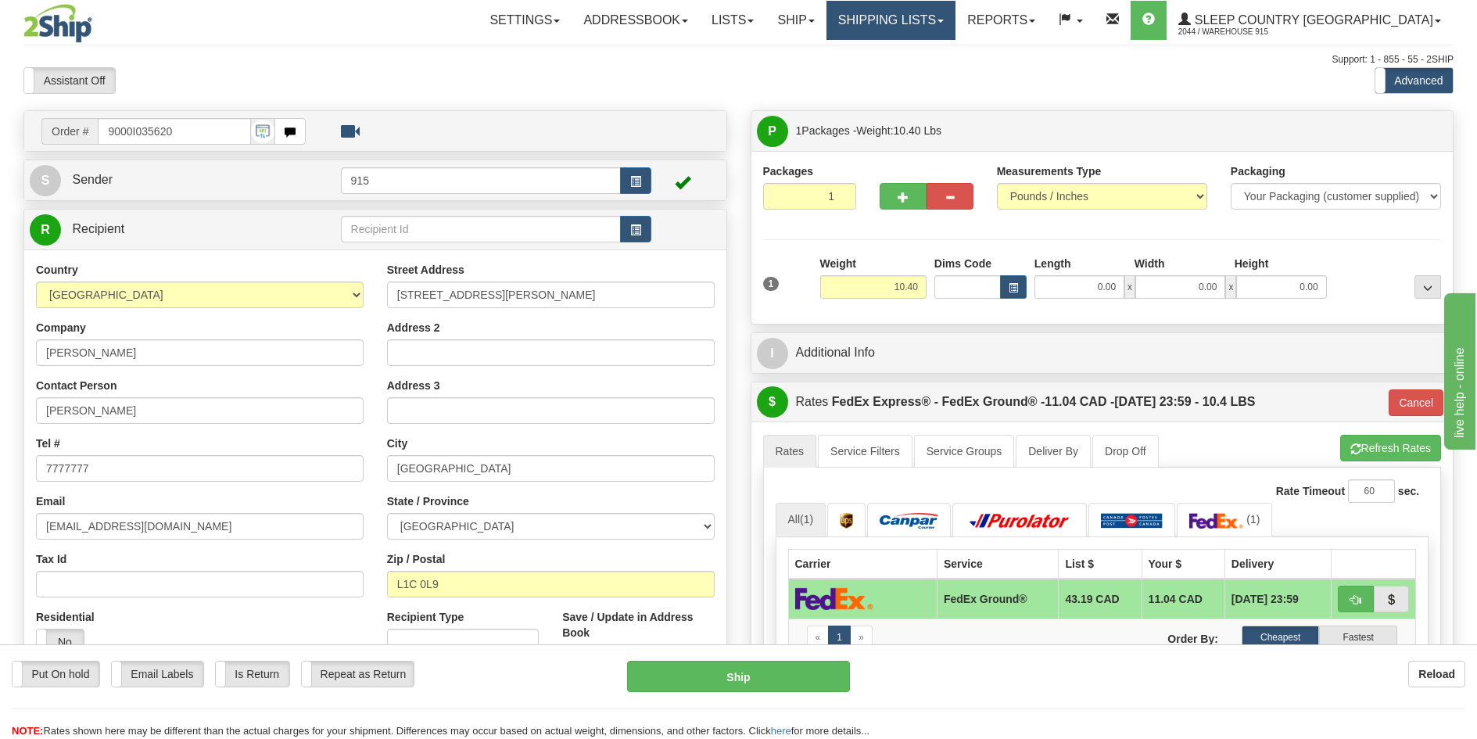
click at [926, 23] on link "Shipping lists" at bounding box center [890, 20] width 129 height 39
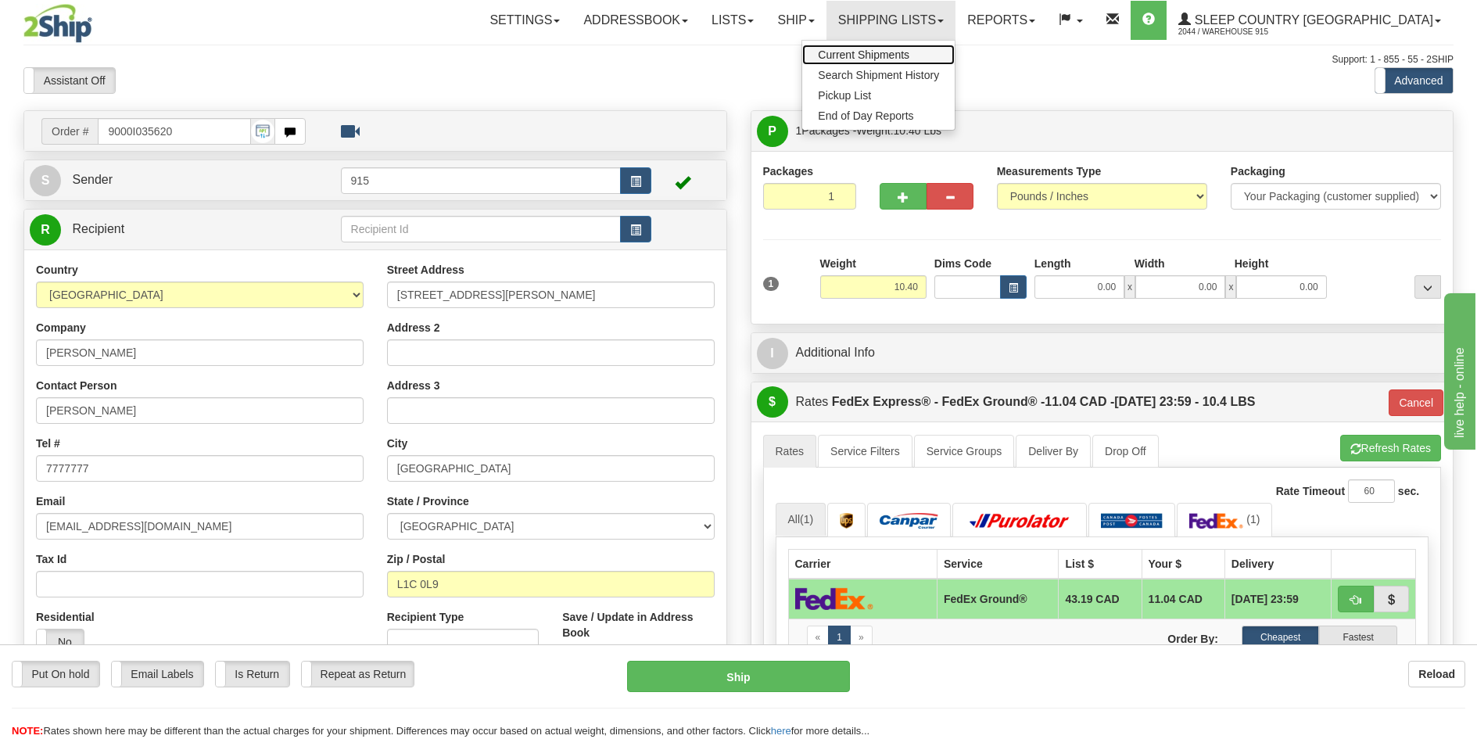
click at [909, 56] on span "Current Shipments" at bounding box center [863, 54] width 91 height 13
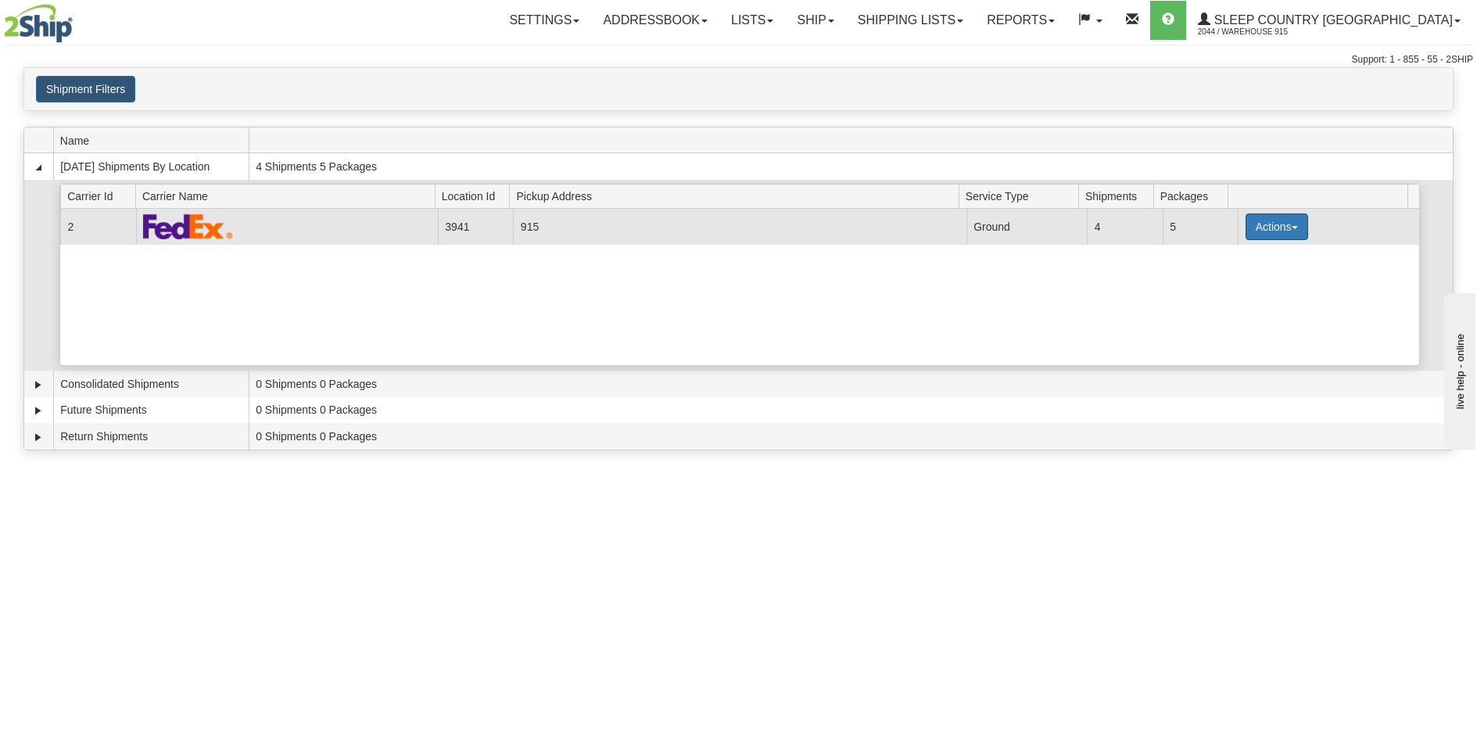
click at [1282, 218] on button "Actions" at bounding box center [1276, 226] width 63 height 27
click at [1242, 336] on link "Print" at bounding box center [1244, 338] width 125 height 20
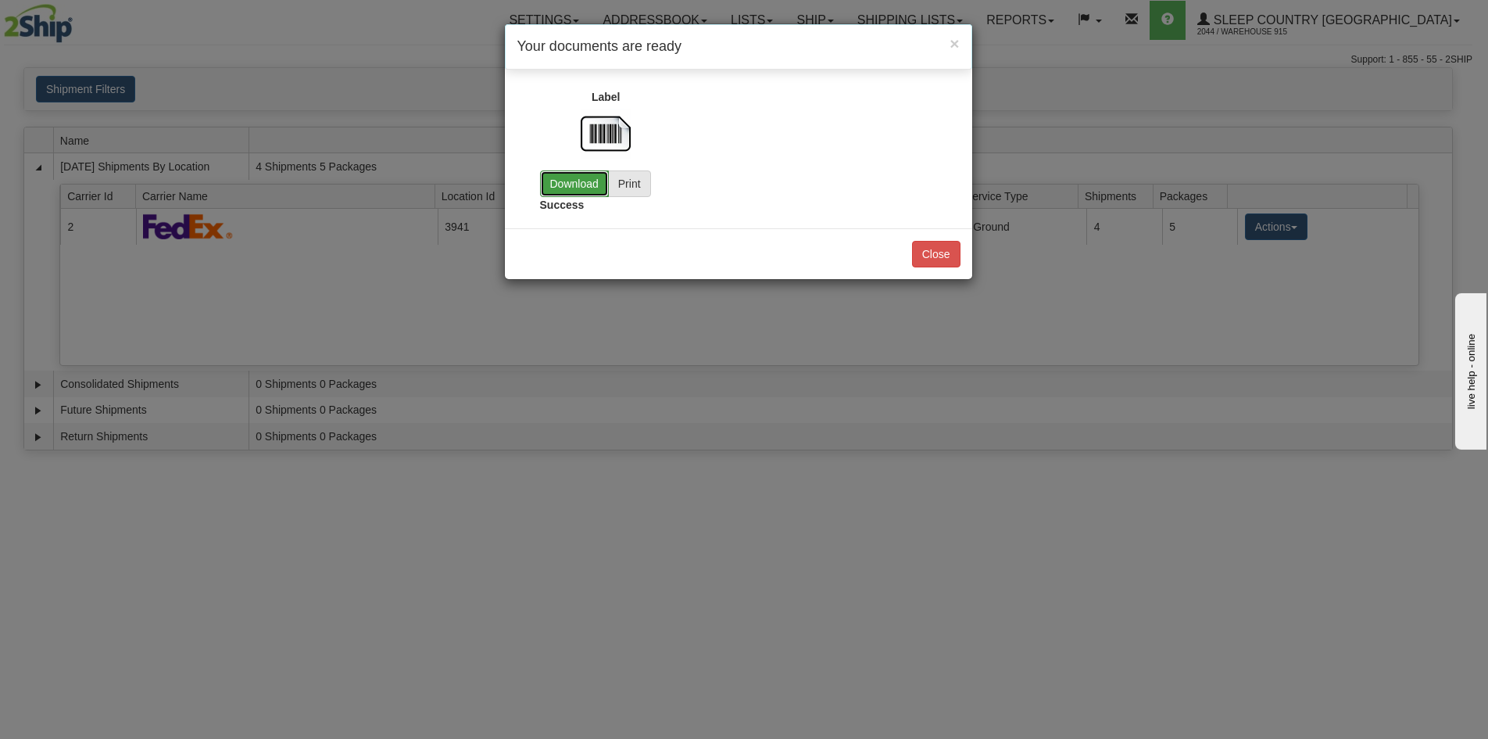
click at [587, 186] on link "Download" at bounding box center [574, 183] width 69 height 27
click at [932, 249] on button "Close" at bounding box center [936, 254] width 48 height 27
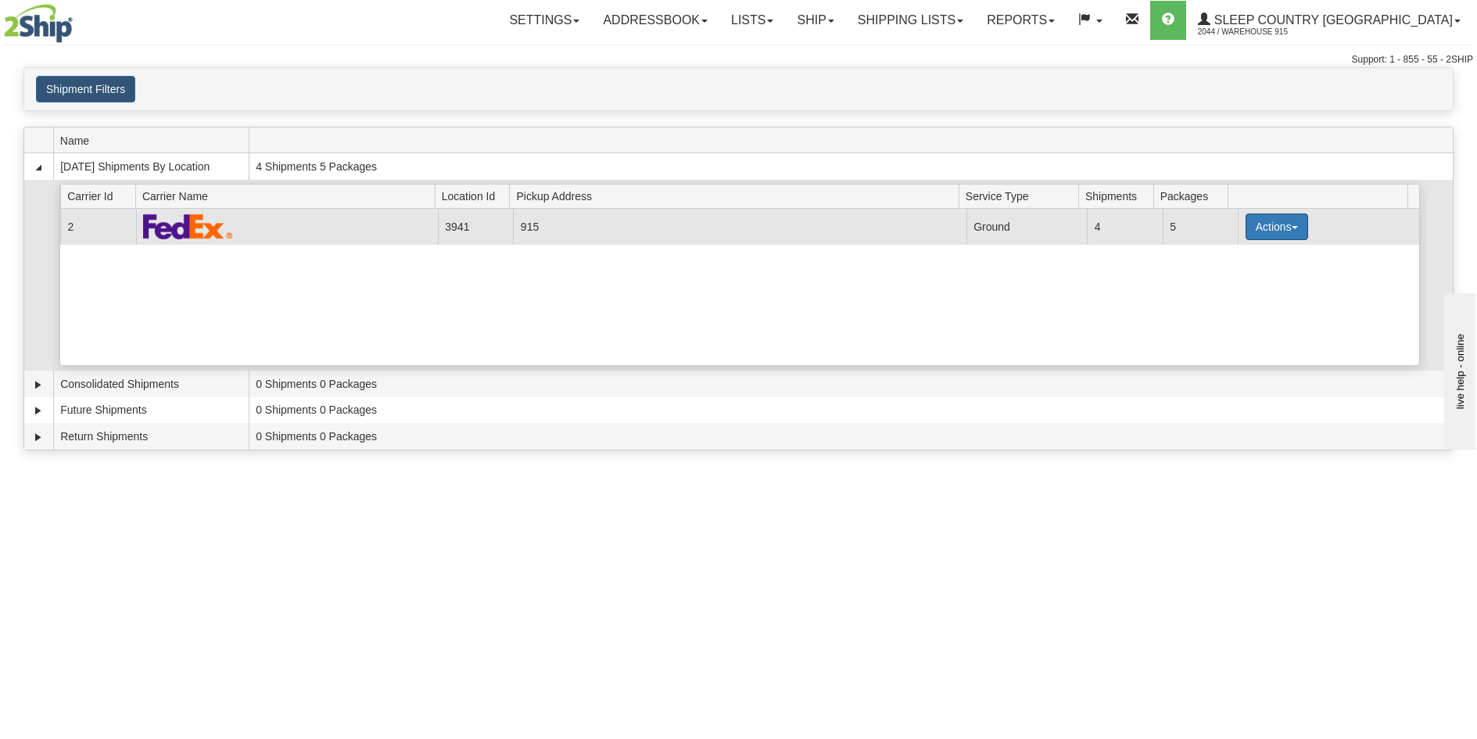
click at [1275, 226] on button "Actions" at bounding box center [1276, 226] width 63 height 27
click at [1241, 276] on link "Close" at bounding box center [1244, 277] width 125 height 20
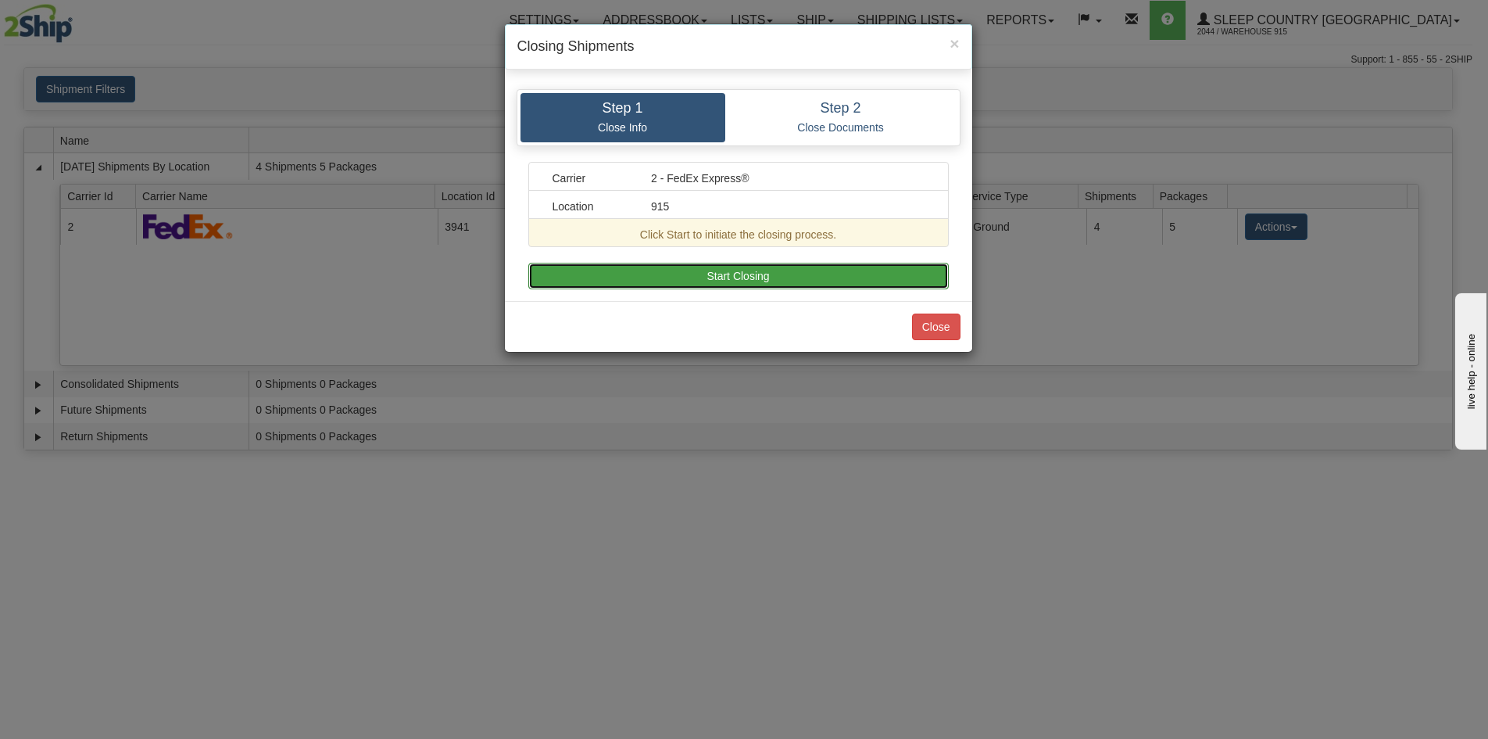
click at [696, 267] on button "Start Closing" at bounding box center [738, 276] width 421 height 27
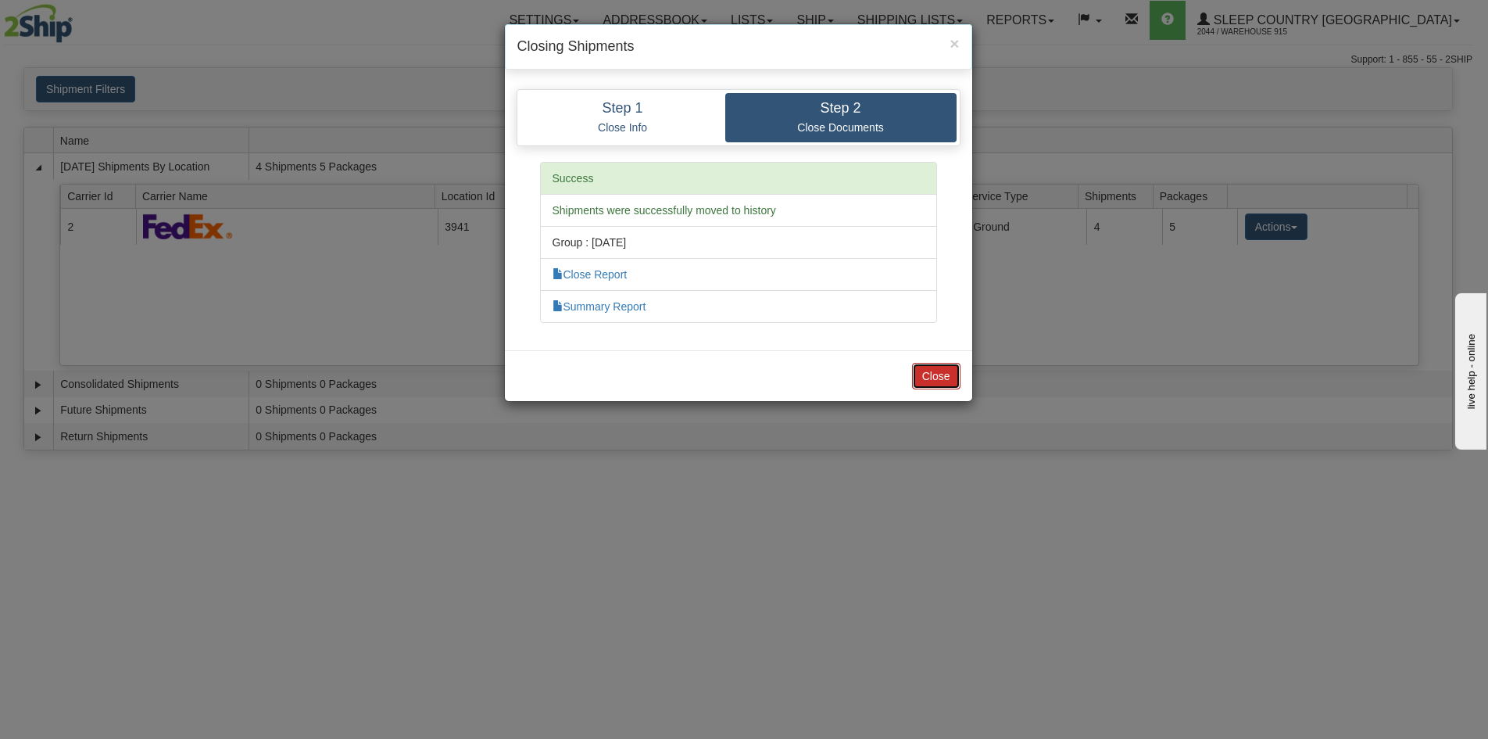
click at [946, 377] on button "Close" at bounding box center [936, 376] width 48 height 27
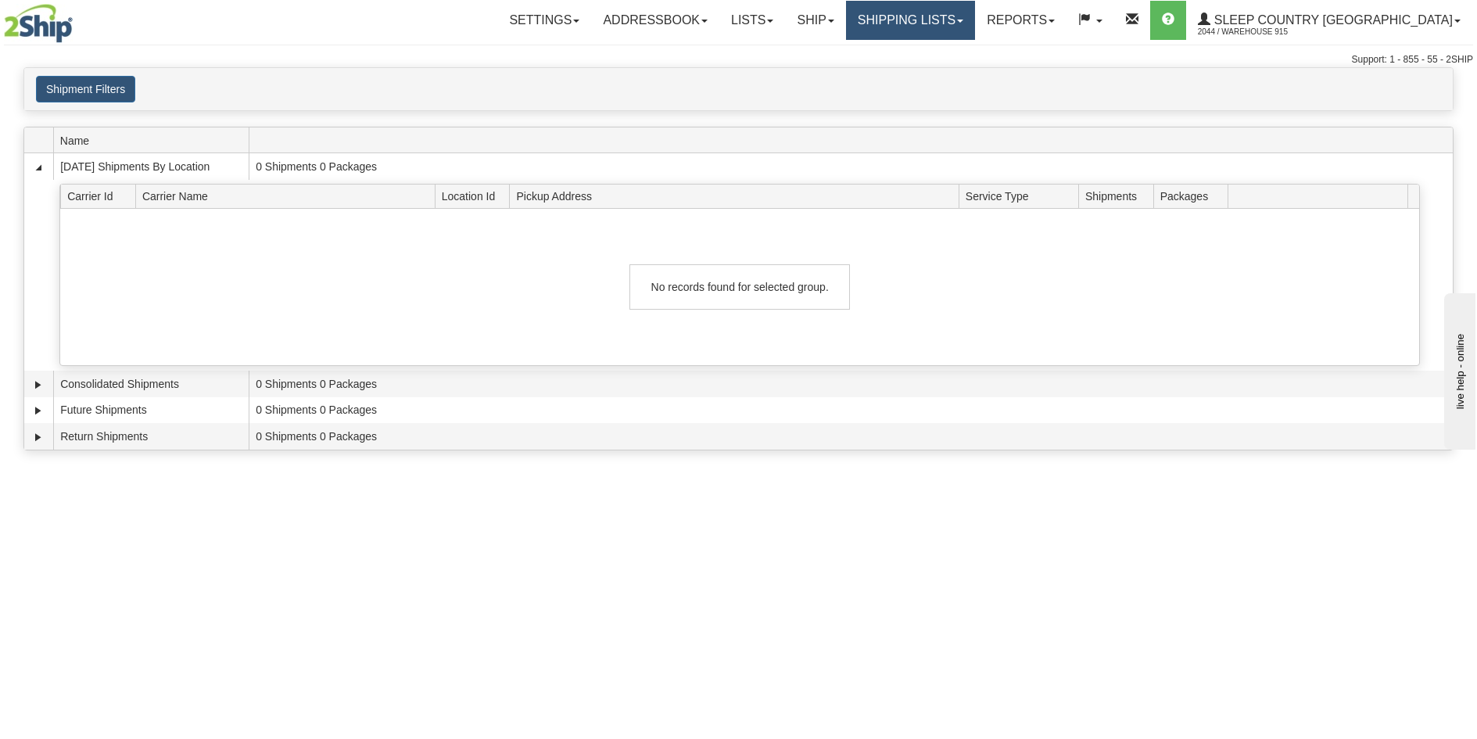
click at [944, 19] on link "Shipping lists" at bounding box center [910, 20] width 129 height 39
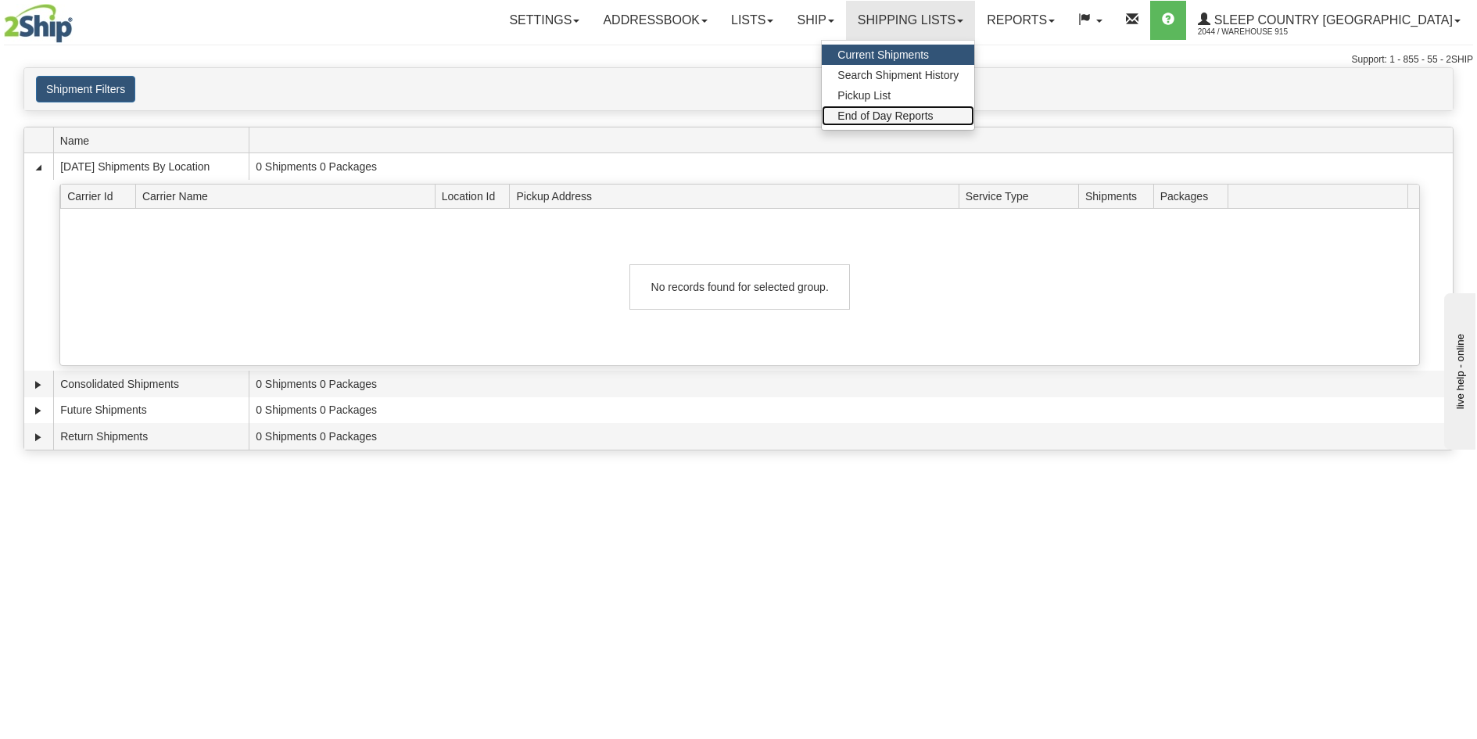
click at [974, 123] on link "End of Day Reports" at bounding box center [898, 116] width 152 height 20
